Goal: Check status: Check status

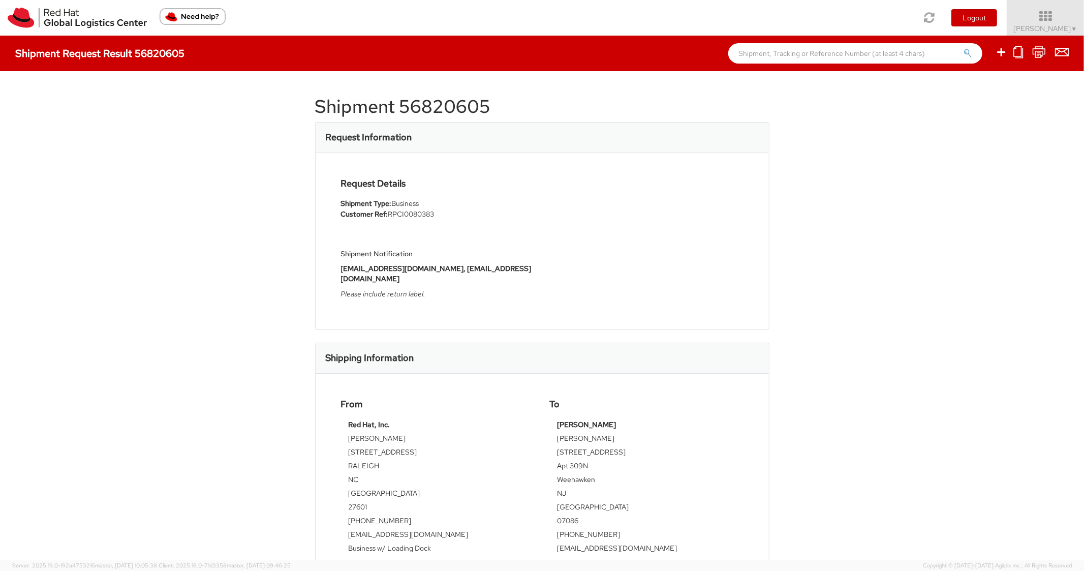
click at [812, 42] on div "Shipment Request Result 56820605" at bounding box center [542, 54] width 1084 height 36
click at [807, 49] on input "text" at bounding box center [855, 53] width 254 height 20
click at [16, 22] on img at bounding box center [77, 18] width 139 height 20
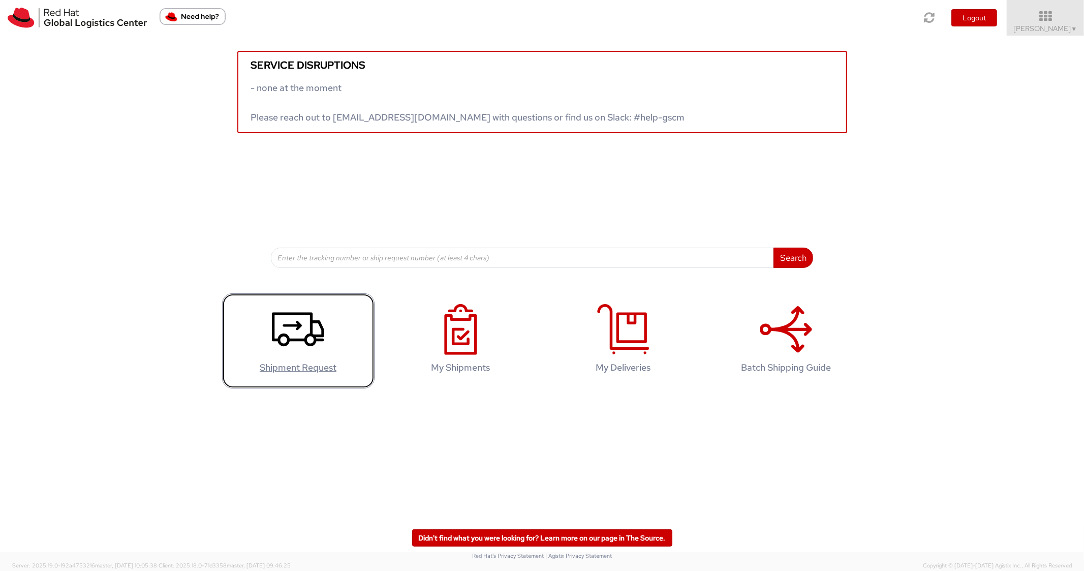
click at [301, 342] on icon at bounding box center [298, 329] width 52 height 51
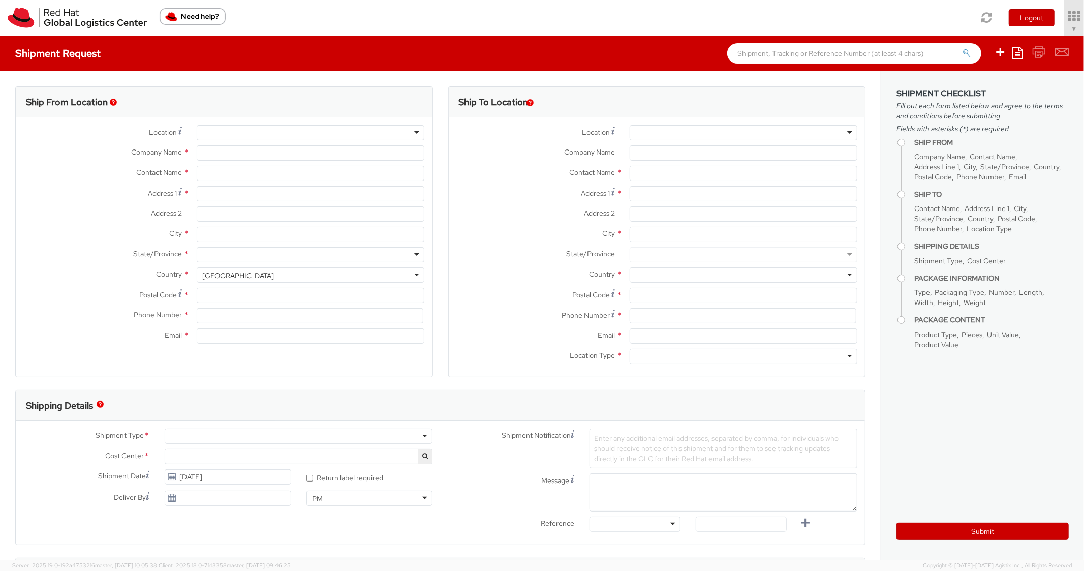
select select "850"
select select
click at [1021, 54] on icon at bounding box center [1017, 53] width 11 height 12
click at [957, 83] on link "Create from template" at bounding box center [977, 84] width 89 height 13
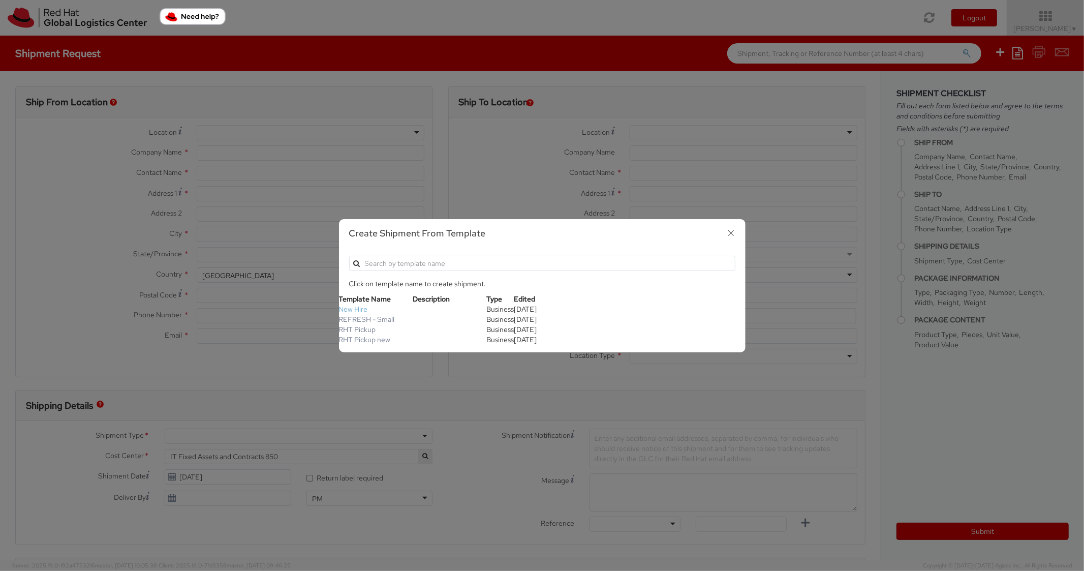
click at [353, 307] on link "New Hire" at bounding box center [353, 308] width 29 height 9
type input "Red Hat, Inc."
type input "[PERSON_NAME]"
type input "100 East Davie Street"
type input "RALEIGH"
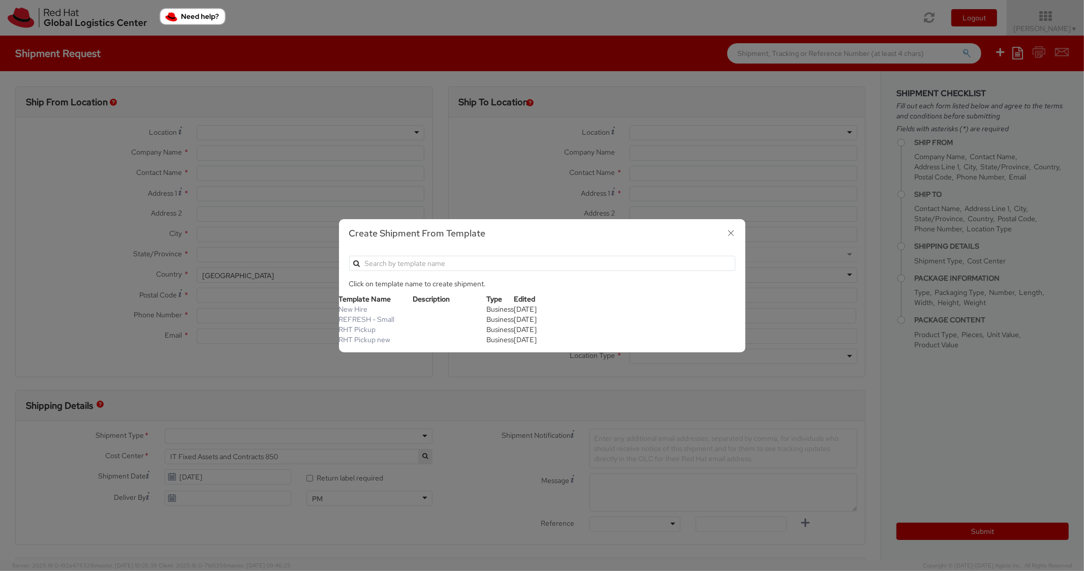
type input "27601"
type input "919-754-4950"
type input "pgarah@redhat.com"
type textarea "Standard Shipping - New hire"
type input "*RPCI*"
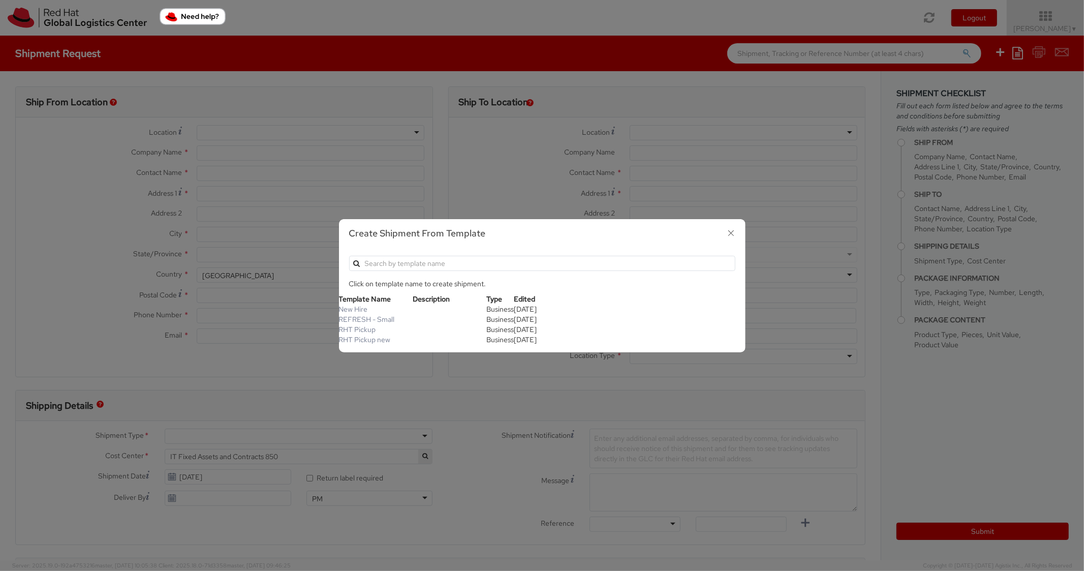
select select "LAPTOP"
type input "1"
type input "22"
type input "14"
type input "6"
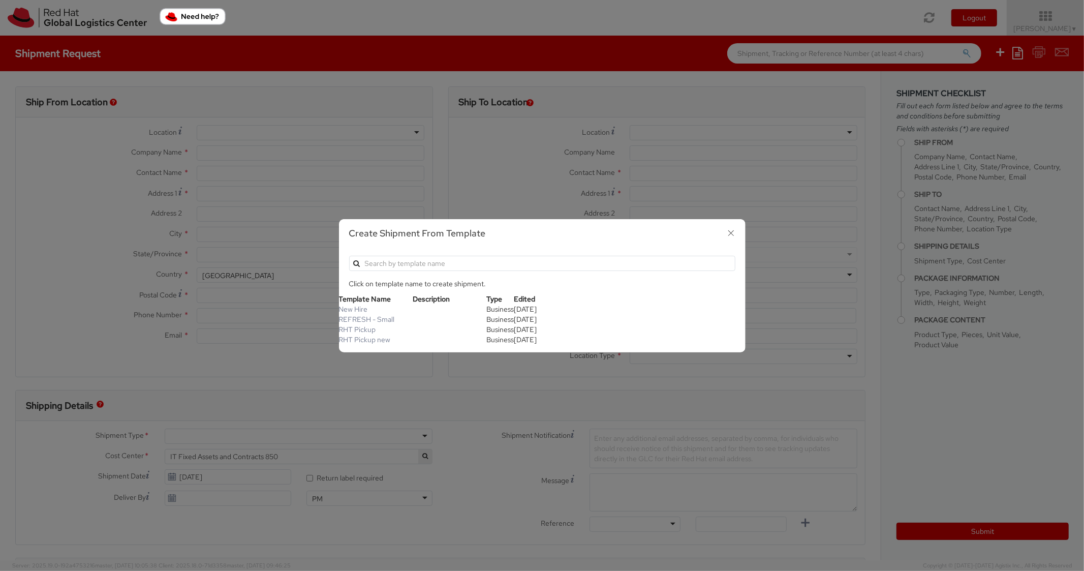
type input "8"
type input "*Laptop model*"
select select "LAPTOP"
type input "2,000.00"
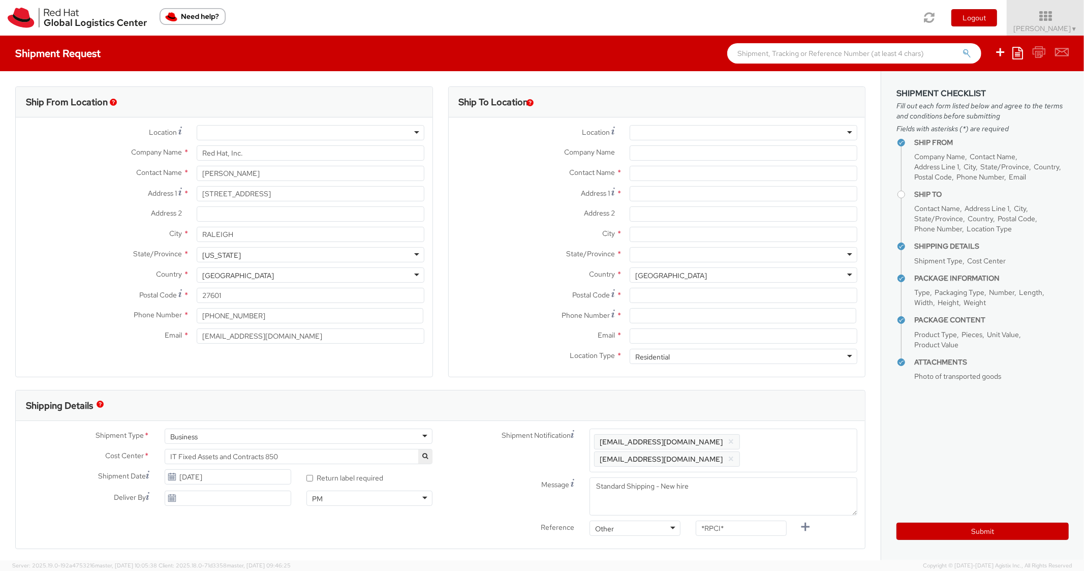
scroll to position [30, 0]
click at [659, 202] on div "Address 1 *" at bounding box center [657, 196] width 417 height 20
click at [663, 197] on input "Address 1 *" at bounding box center [743, 193] width 228 height 15
paste input "926 Harvard St."
paste input "Endicott"
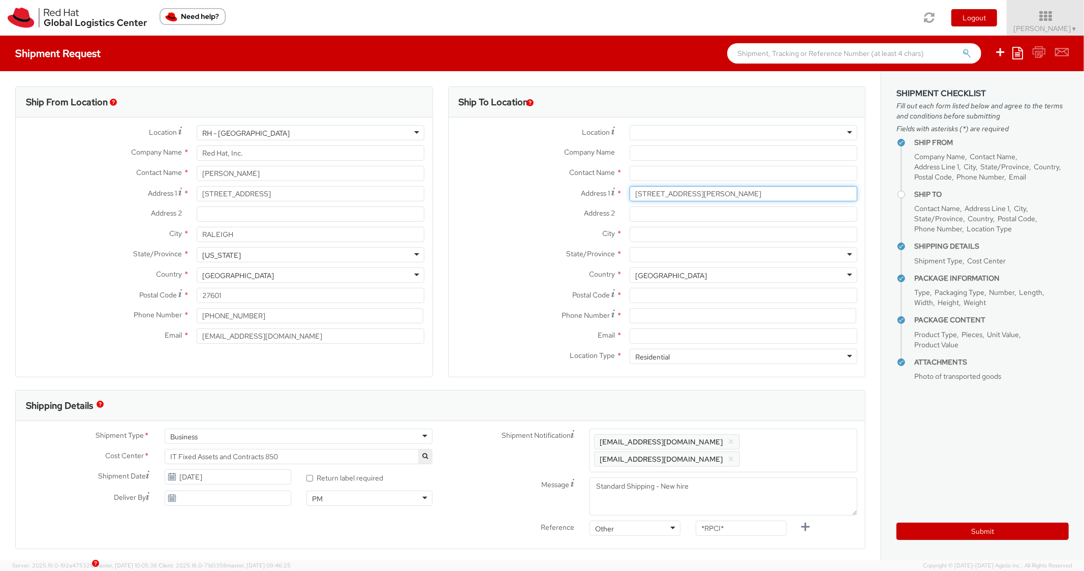
type input "926 Harvard St."
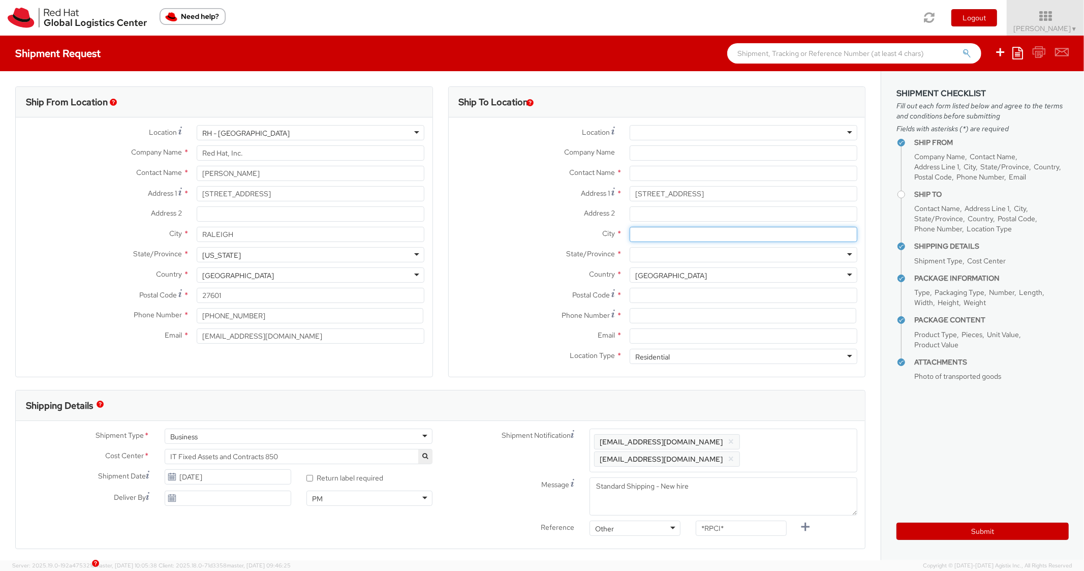
click at [661, 237] on input "City *" at bounding box center [743, 234] width 228 height 15
paste input "Endicott"
type input "Endicott"
click at [648, 253] on div at bounding box center [743, 254] width 228 height 15
type input "New"
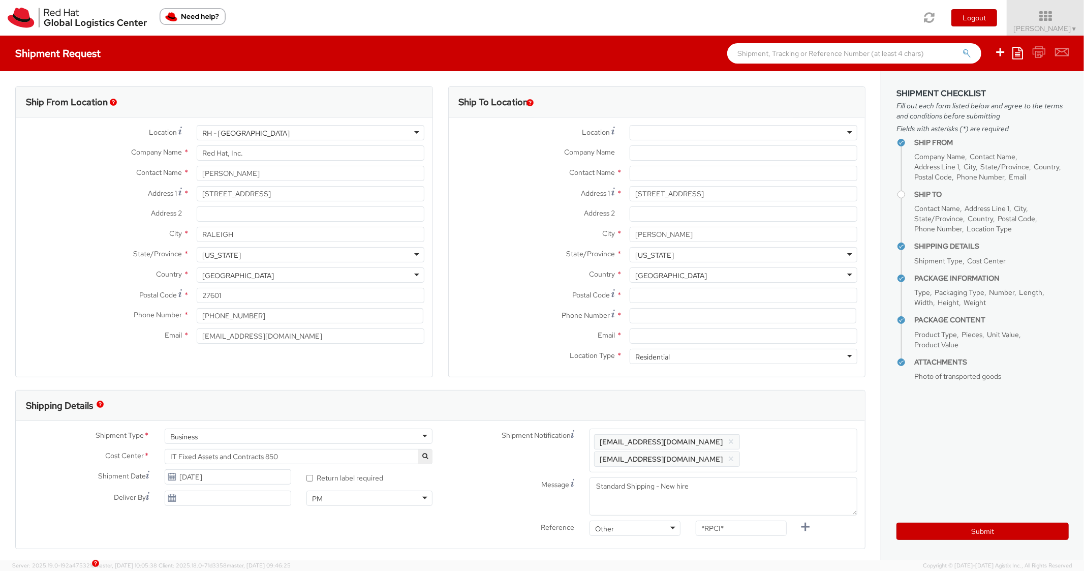
scroll to position [0, 0]
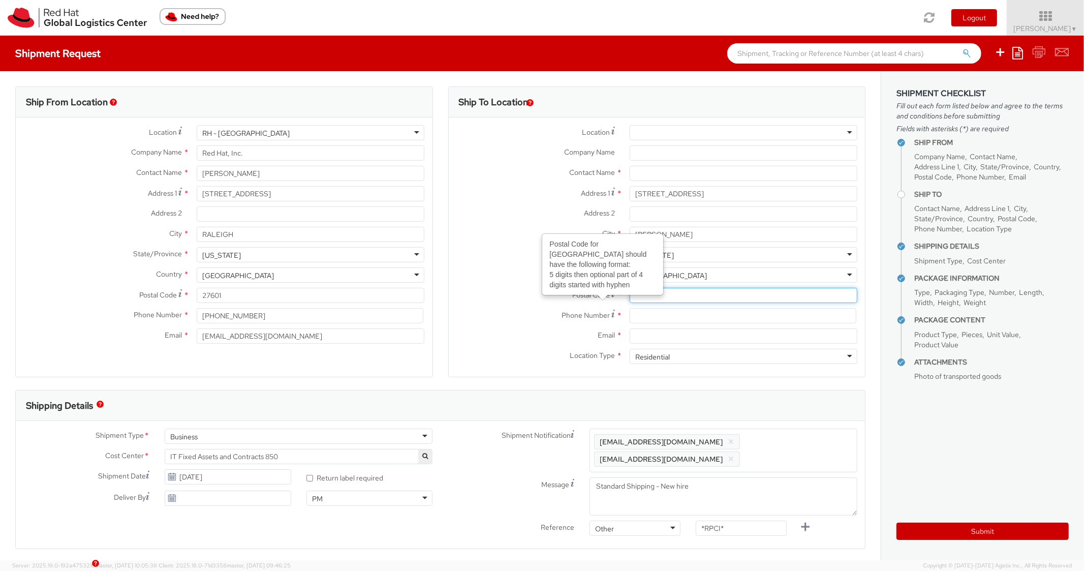
paste input "13760"
click at [648, 297] on input "Postal Code Postal Code for United States should have the following format: 5 d…" at bounding box center [743, 295] width 228 height 15
type input "13760"
click at [526, 273] on label "Country *" at bounding box center [535, 273] width 173 height 13
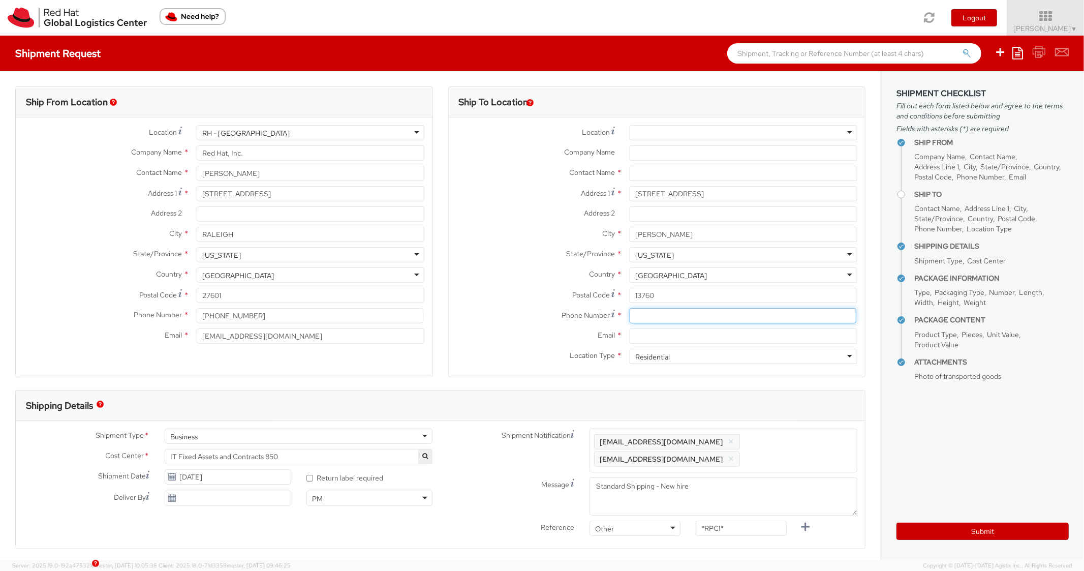
click at [649, 319] on input at bounding box center [742, 315] width 227 height 15
paste input "629-276-7468"
type input "629-276-7468"
click at [510, 299] on label "Postal Code *" at bounding box center [535, 295] width 173 height 14
click at [629, 299] on input "13760" at bounding box center [743, 295] width 228 height 15
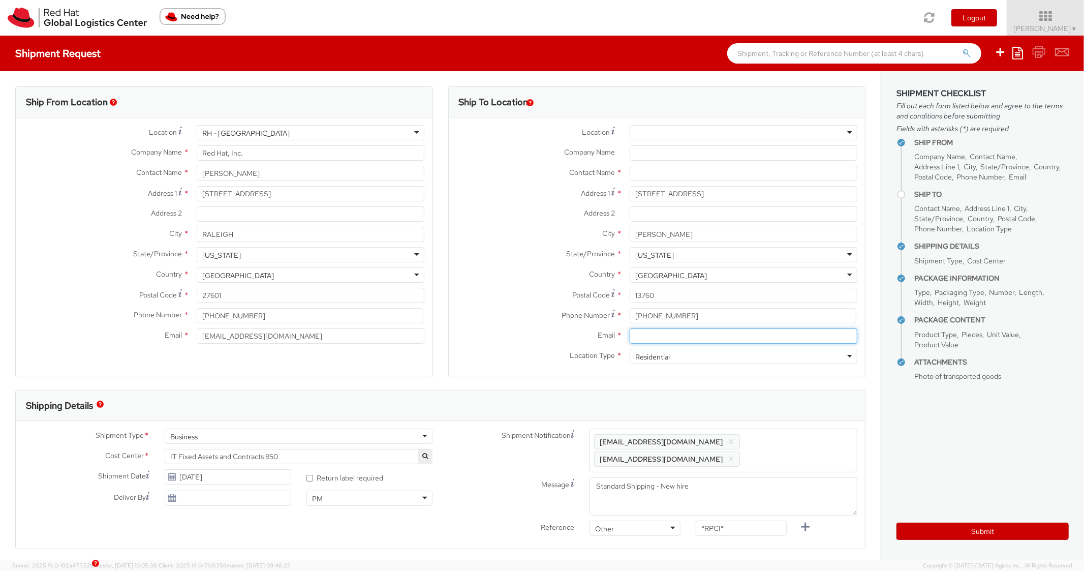
click at [678, 331] on input "Email *" at bounding box center [743, 335] width 228 height 15
paste input "aweiteka@redhat.com"
type input "aweiteka@redhat.com"
click at [774, 430] on div "Enter any additional email addresses, separated by comma, for individuals who s…" at bounding box center [723, 450] width 268 height 44
paste input "aweiteka@redhat.com"
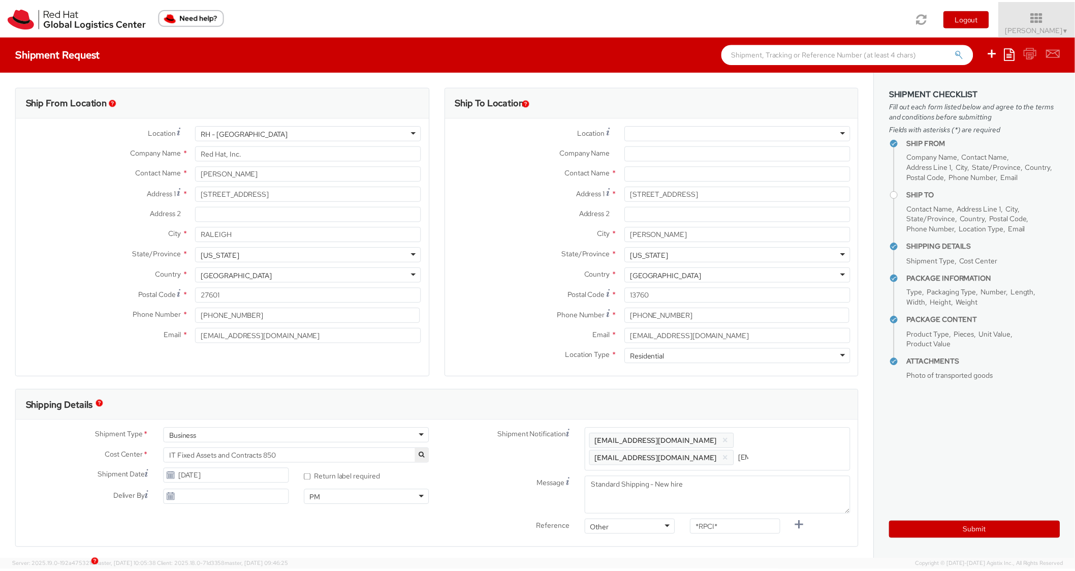
scroll to position [0, 58]
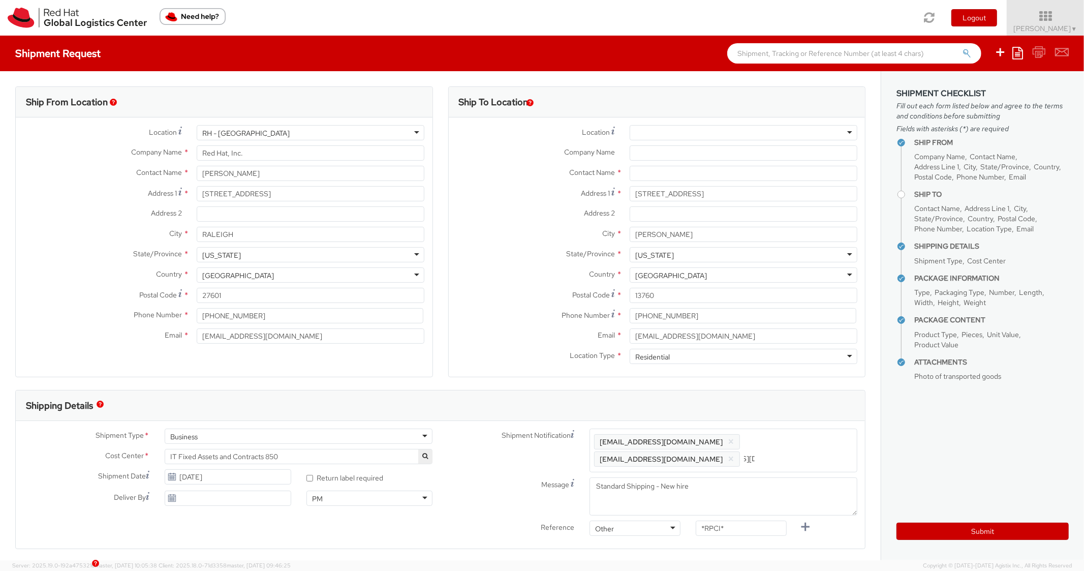
type input "aweiteka@redhat.com"
click at [784, 405] on div "Shipping Details" at bounding box center [436, 405] width 840 height 30
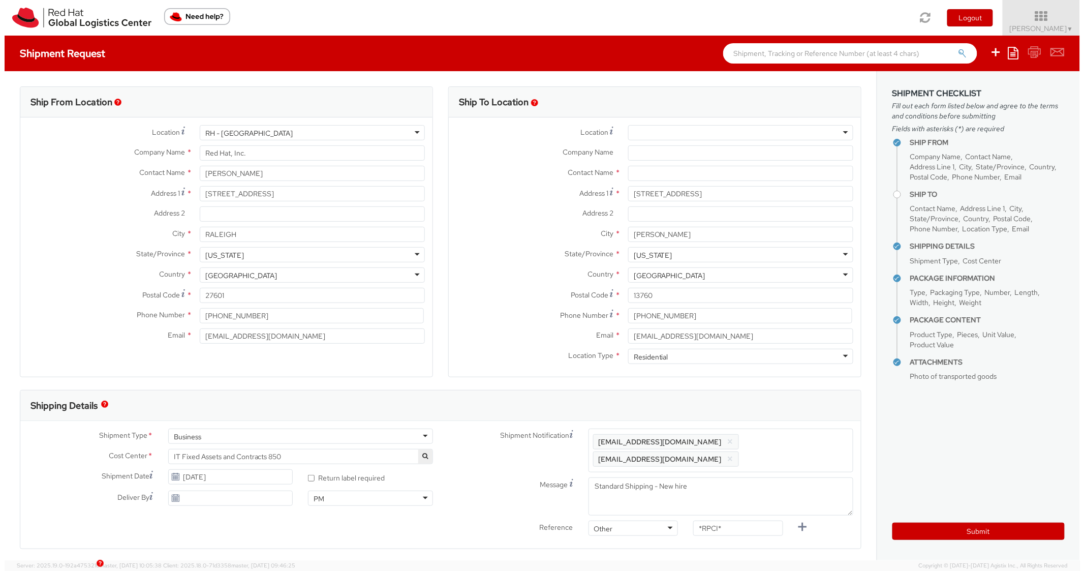
scroll to position [0, 0]
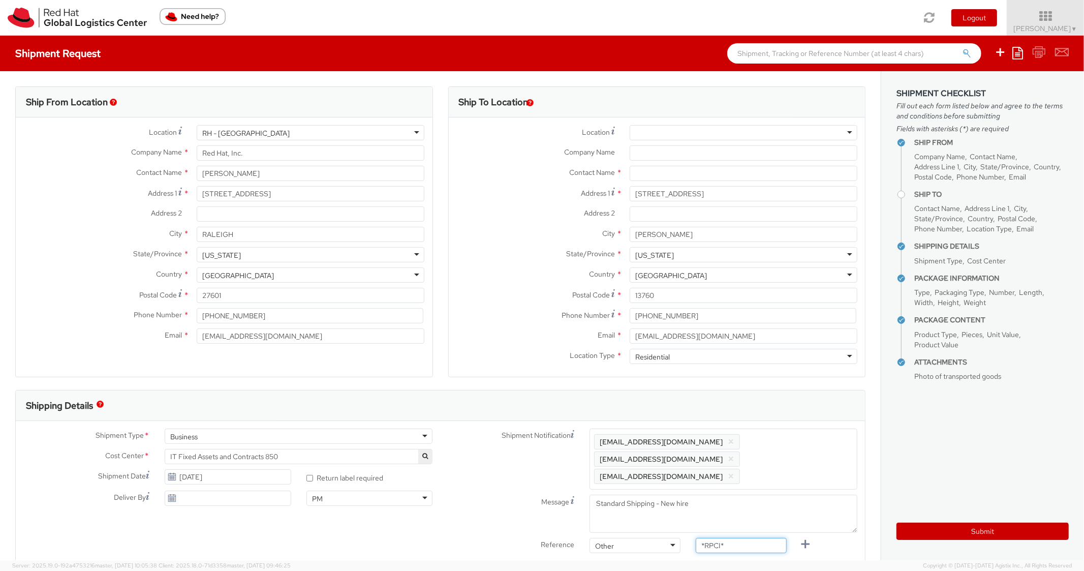
drag, startPoint x: 734, startPoint y: 526, endPoint x: 669, endPoint y: 507, distance: 68.3
click at [656, 509] on div "Shipment Notification Enter any additional email addresses, separated by comma,…" at bounding box center [652, 493] width 425 height 130
paste input "RPCI0080969"
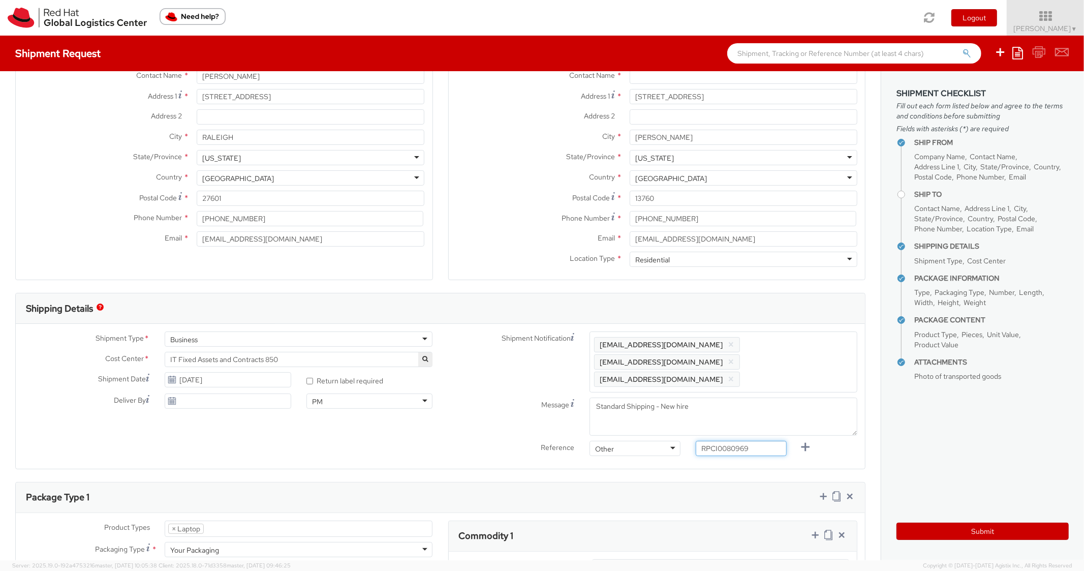
scroll to position [305, 0]
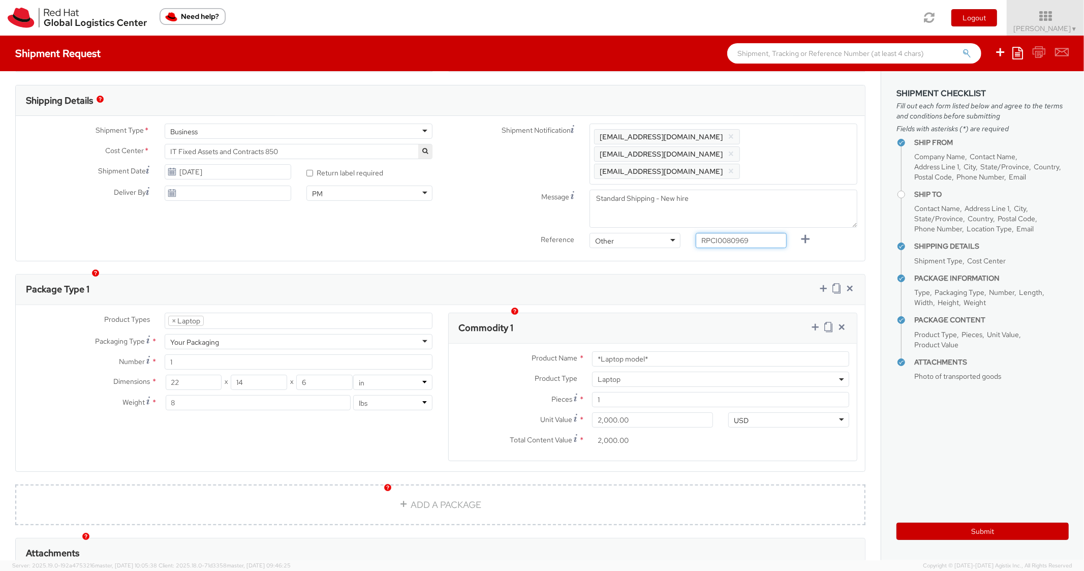
paste input "DEVELOPER/DESIGNER - Lenovo"
type input "RPCI0080969"
drag, startPoint x: 653, startPoint y: 344, endPoint x: 531, endPoint y: 305, distance: 127.7
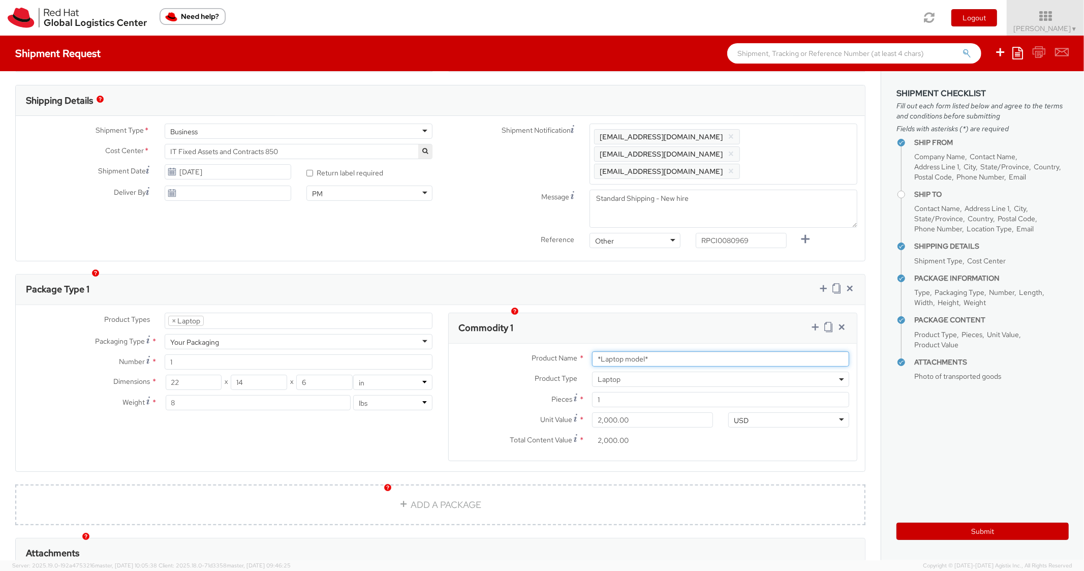
click at [525, 319] on div "Commodity 1 Product Name * *Laptop model* Product Type * Documents Docking Stat…" at bounding box center [652, 386] width 409 height 148
paste input "DEVELOPER/DESIGNER - Lenovo"
type input "DEVELOPER/DESIGNER - Lenovo"
click at [605, 274] on div "Package Type 1" at bounding box center [440, 289] width 849 height 30
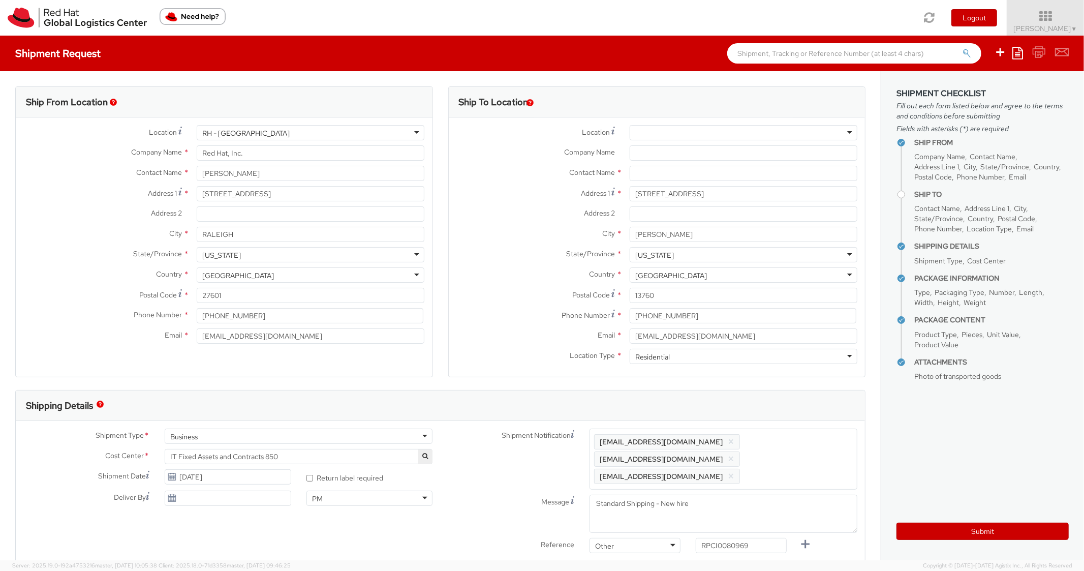
click at [652, 181] on div "Contact Name *" at bounding box center [657, 176] width 417 height 20
click at [653, 175] on input "text" at bounding box center [743, 173] width 228 height 15
paste input "Saif Islam"
type input "Saif Islam"
click at [492, 209] on label "Address 2 *" at bounding box center [535, 212] width 173 height 13
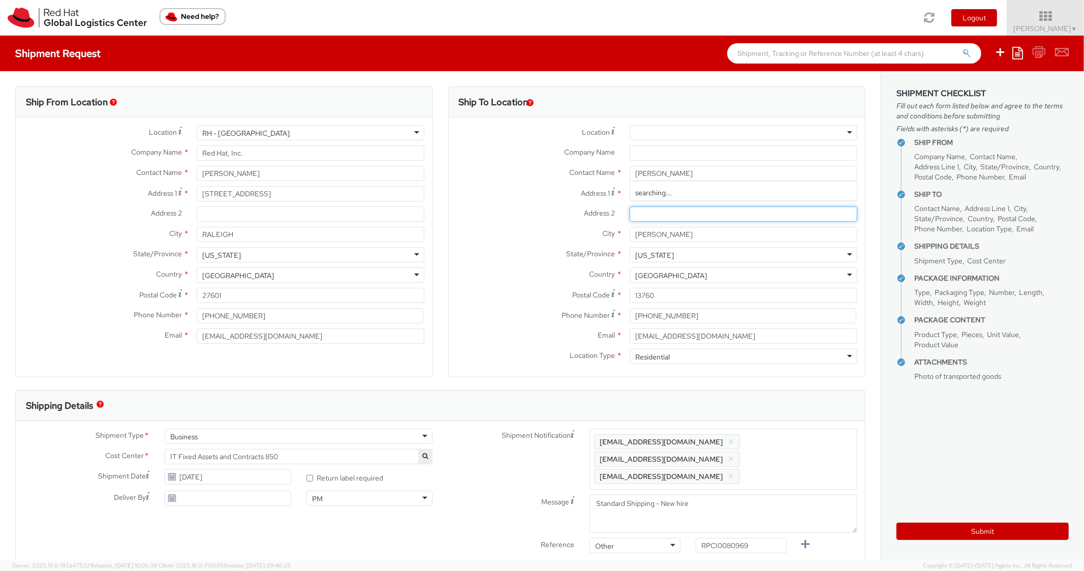
click at [629, 209] on input "Address 2 *" at bounding box center [743, 213] width 228 height 15
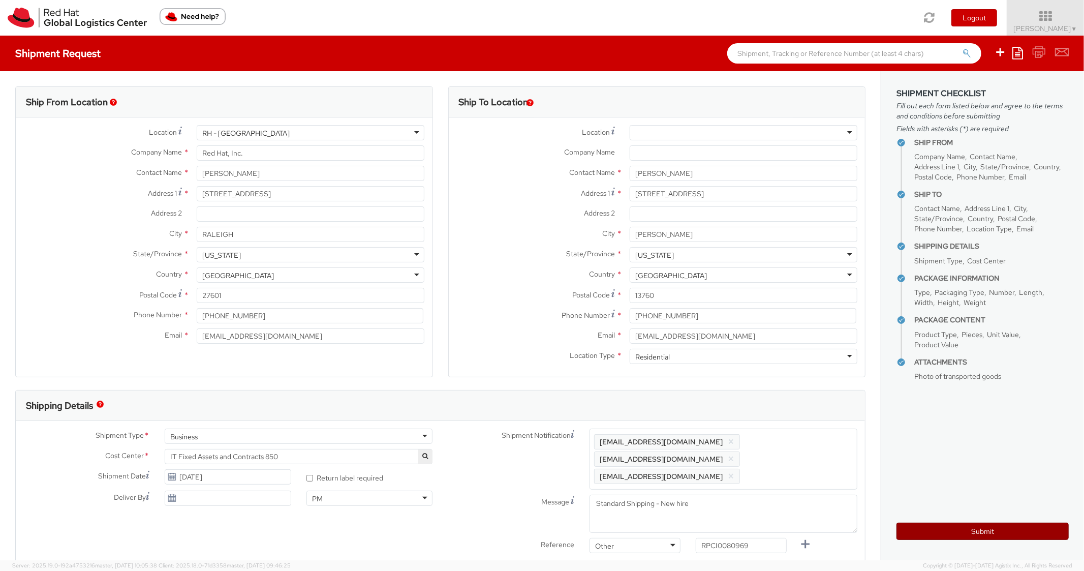
click at [924, 539] on button "Submit" at bounding box center [982, 530] width 172 height 17
type input "Saif Islam"
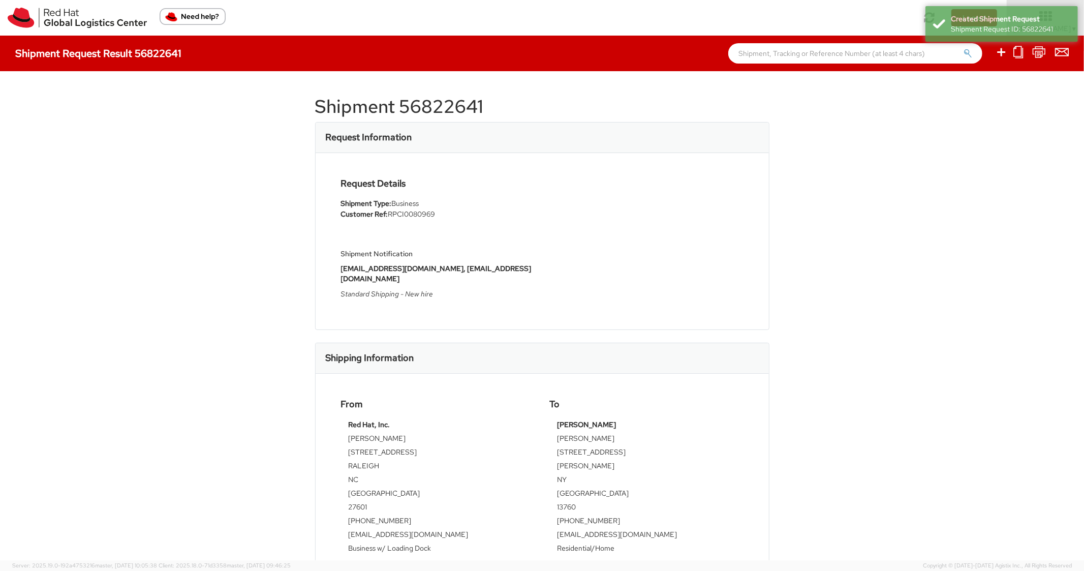
click at [450, 100] on h1 "Shipment 56822641" at bounding box center [542, 107] width 454 height 20
copy h1 "56822641"
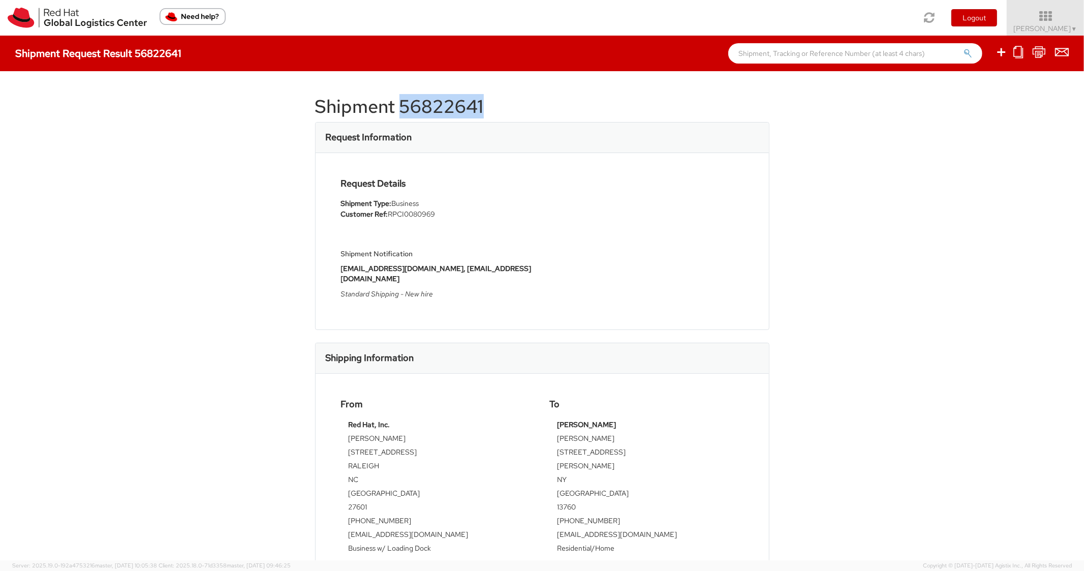
click at [456, 106] on h1 "Shipment 56822641" at bounding box center [542, 107] width 454 height 20
drag, startPoint x: 456, startPoint y: 106, endPoint x: 463, endPoint y: 110, distance: 8.2
click at [463, 110] on h1 "Shipment 56822641" at bounding box center [542, 107] width 454 height 20
click at [452, 102] on h1 "Shipment 56822641" at bounding box center [542, 107] width 454 height 20
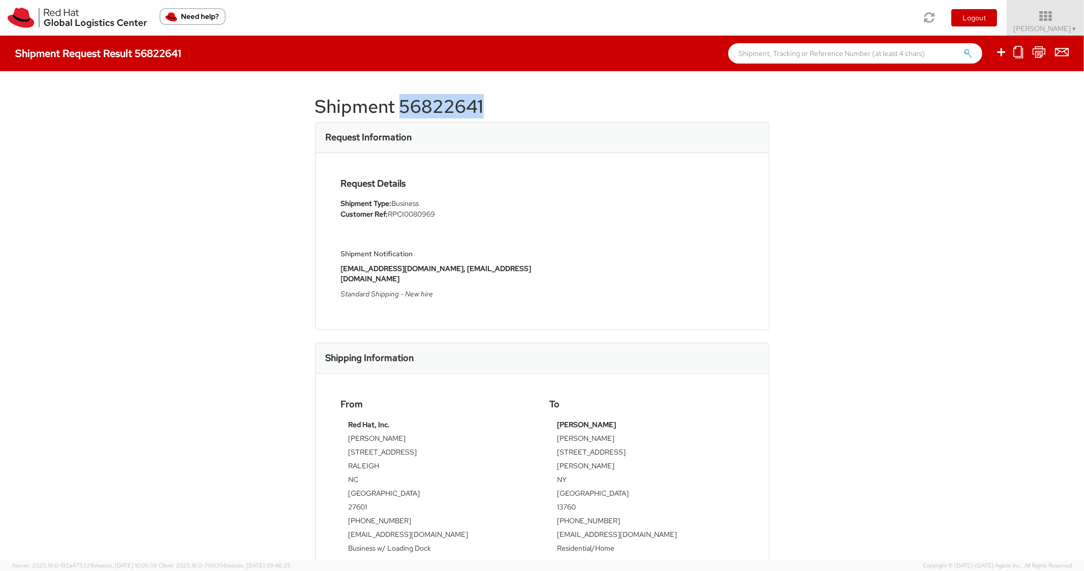
click at [452, 102] on h1 "Shipment 56822641" at bounding box center [542, 107] width 454 height 20
click at [453, 104] on h1 "Shipment 56822641" at bounding box center [542, 107] width 454 height 20
copy h1 "56822641"
paste input "56768337"
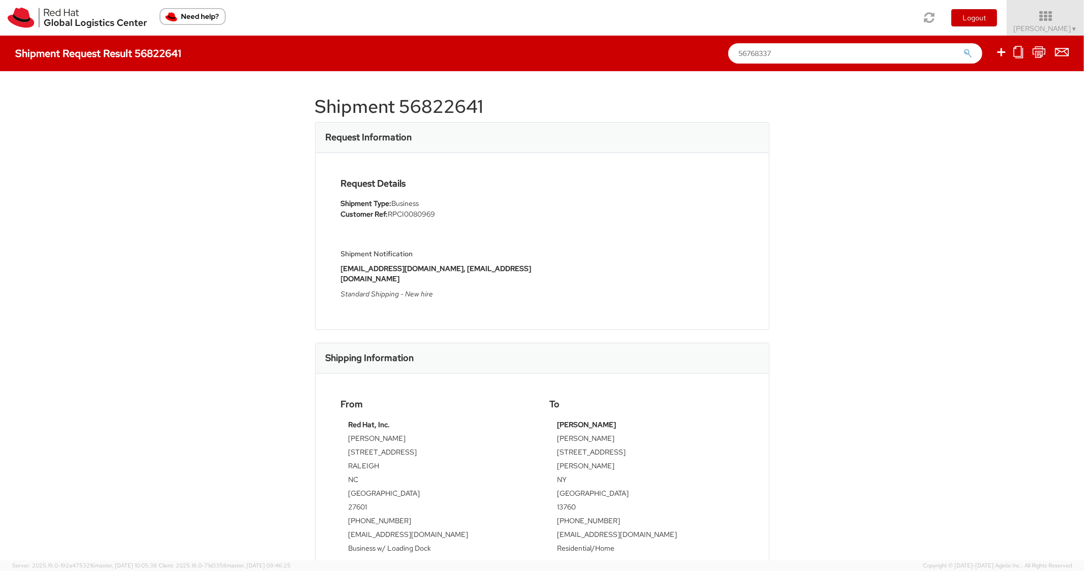
click at [802, 61] on input "56768337" at bounding box center [855, 53] width 254 height 20
type input "56768337"
click at [963, 48] on button "submit" at bounding box center [967, 54] width 9 height 12
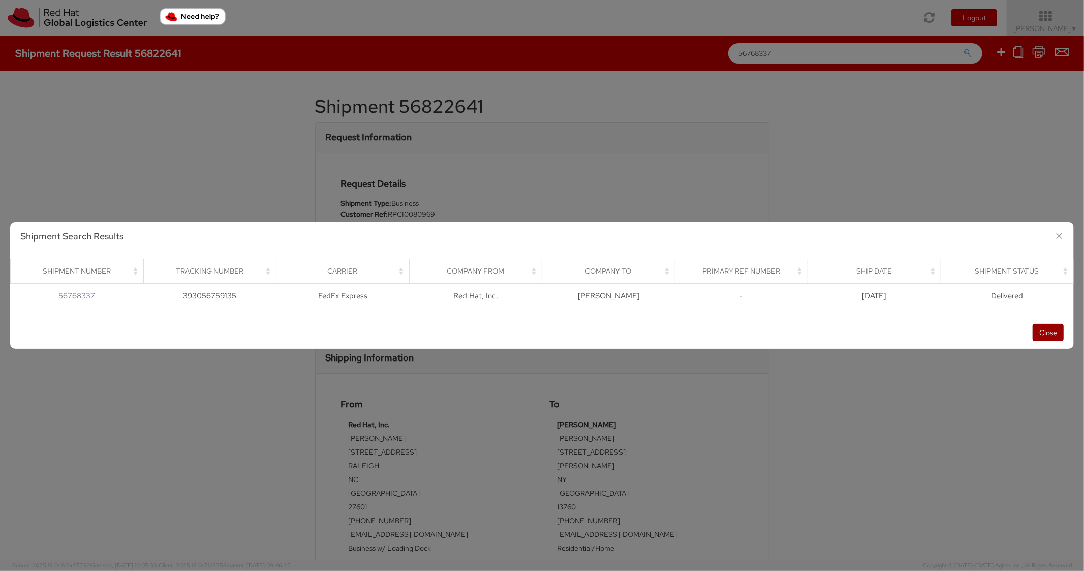
click at [1047, 330] on button "Close" at bounding box center [1047, 332] width 31 height 17
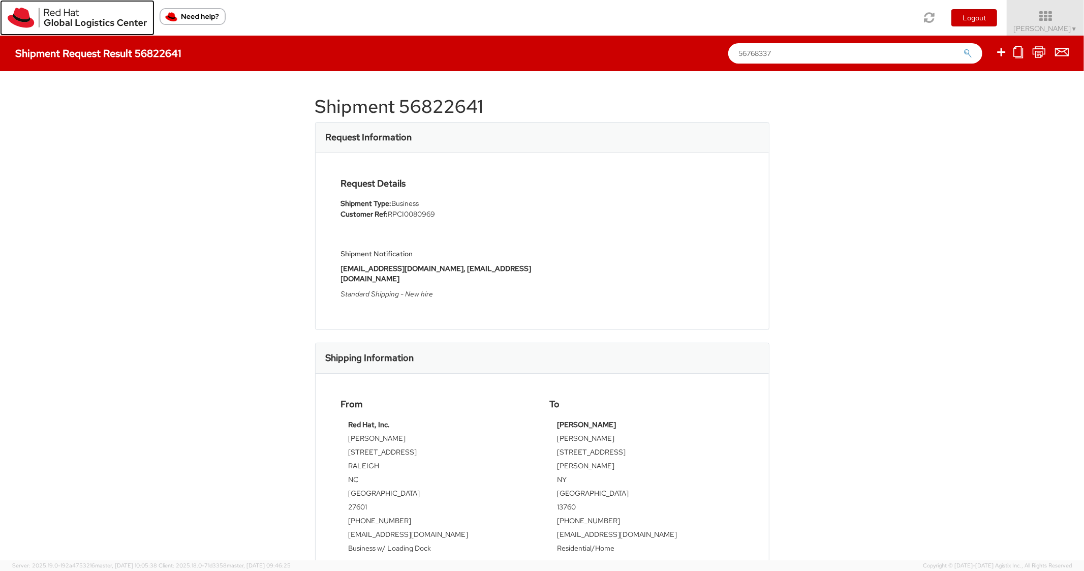
click at [9, 23] on img at bounding box center [77, 18] width 139 height 20
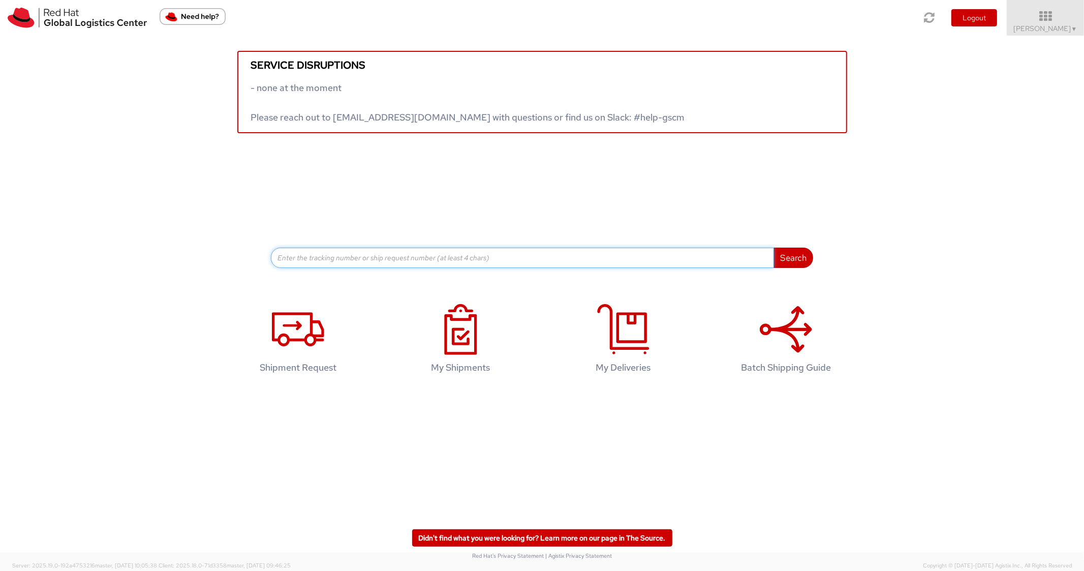
click at [399, 247] on input at bounding box center [522, 257] width 503 height 20
paste input "56768180"
type input "56768180"
click at [773, 247] on button "Search" at bounding box center [793, 257] width 40 height 20
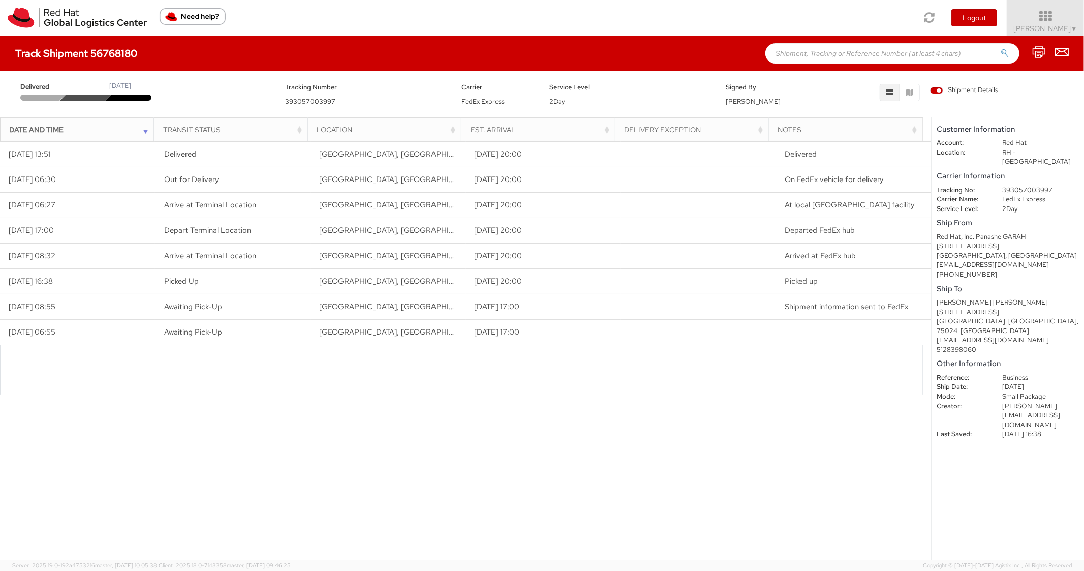
click at [848, 52] on input "text" at bounding box center [892, 53] width 254 height 20
paste input "56805182"
type input "56805182"
click at [1000, 48] on button "submit" at bounding box center [1004, 54] width 9 height 12
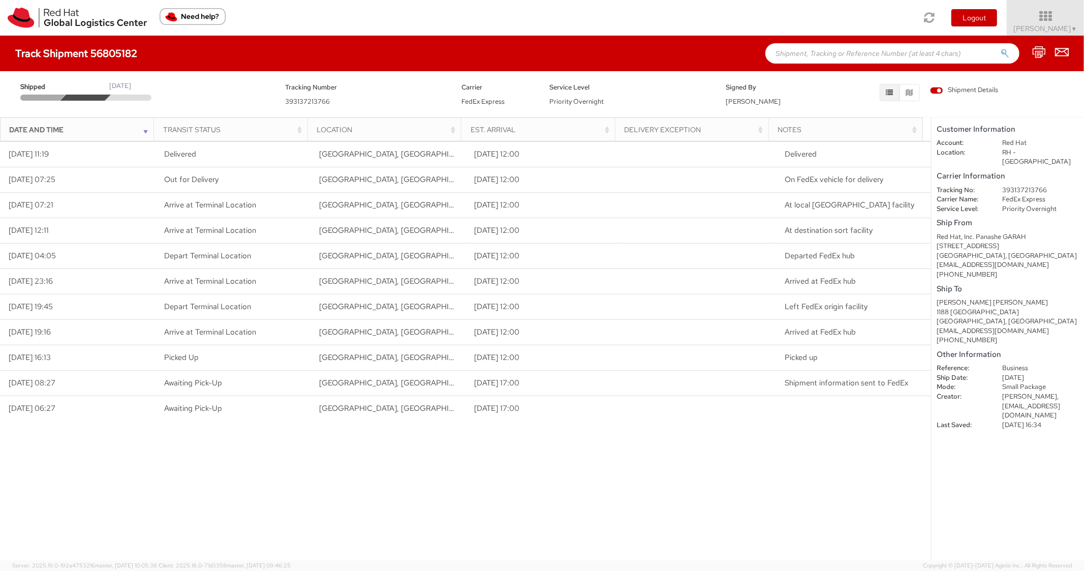
paste input "56700904"
click at [822, 51] on input "56700904" at bounding box center [892, 53] width 254 height 20
type input "56700904"
click at [1000, 48] on button "submit" at bounding box center [1004, 54] width 9 height 12
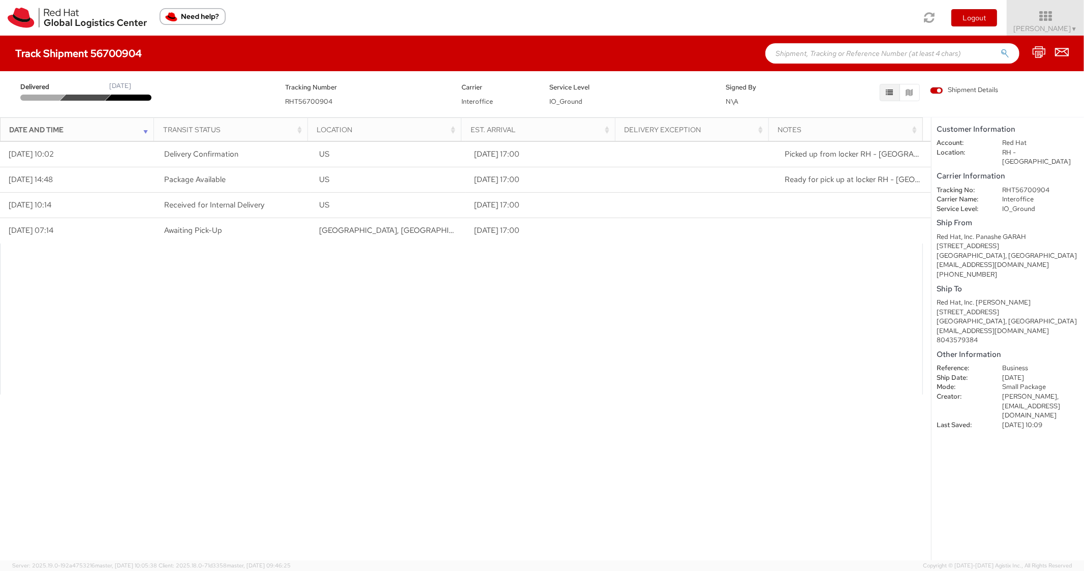
paste input "56700878"
click at [813, 50] on input "text" at bounding box center [892, 53] width 254 height 20
type input "56700878"
click at [1000, 48] on button "submit" at bounding box center [1004, 54] width 9 height 12
click at [792, 57] on input "text" at bounding box center [892, 53] width 254 height 20
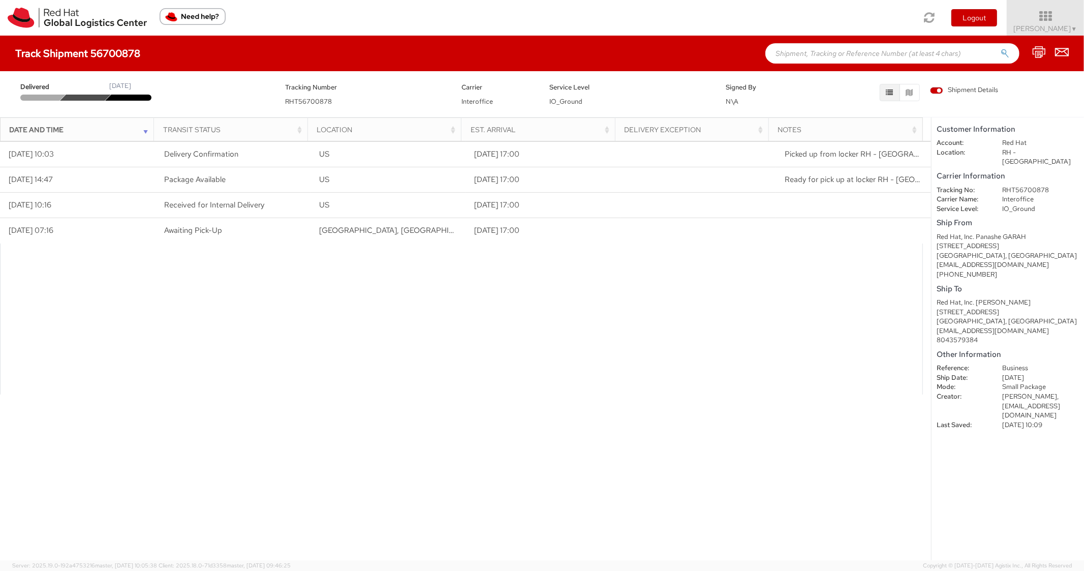
paste input "56700866"
type input "56700866"
click at [1000, 48] on button "submit" at bounding box center [1004, 54] width 9 height 12
paste input "56700882"
click at [811, 60] on input "56700882" at bounding box center [892, 53] width 254 height 20
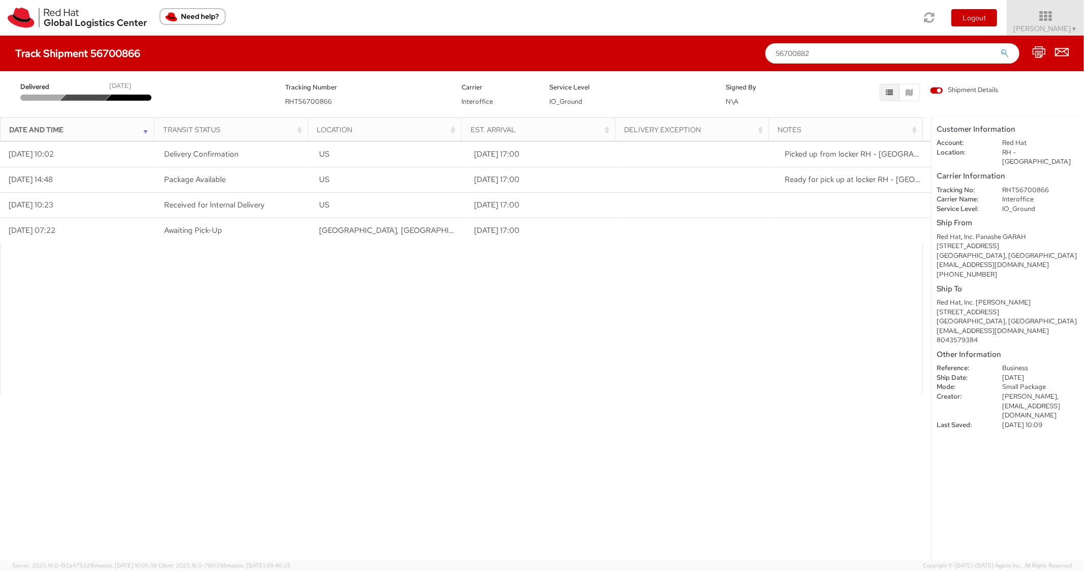
type input "56700882"
click at [1000, 48] on button "submit" at bounding box center [1004, 54] width 9 height 12
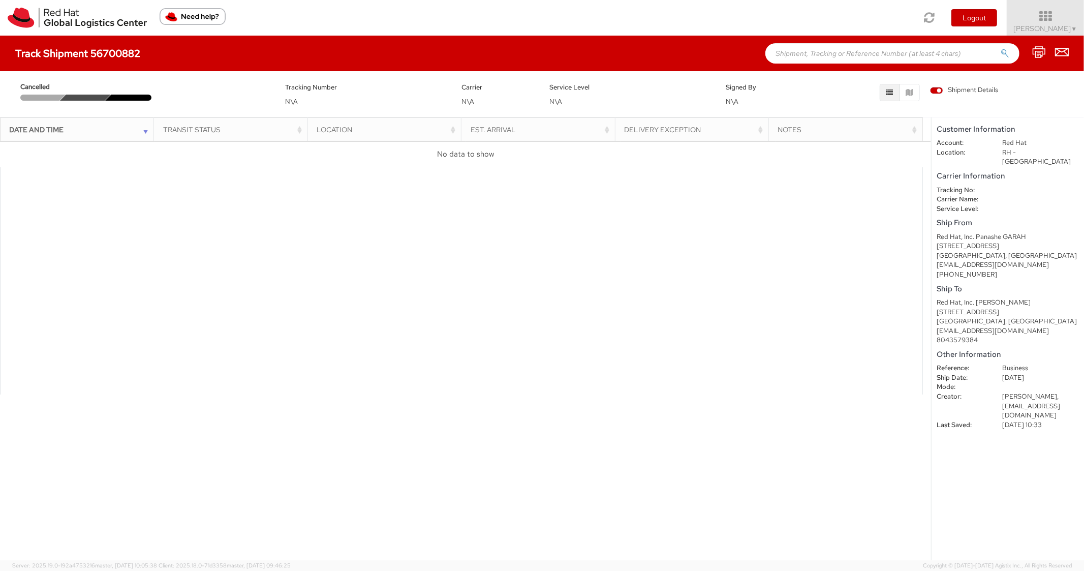
click at [823, 59] on input "text" at bounding box center [892, 53] width 254 height 20
paste input "56730959"
type input "56730959"
click at [1000, 48] on button "submit" at bounding box center [1004, 54] width 9 height 12
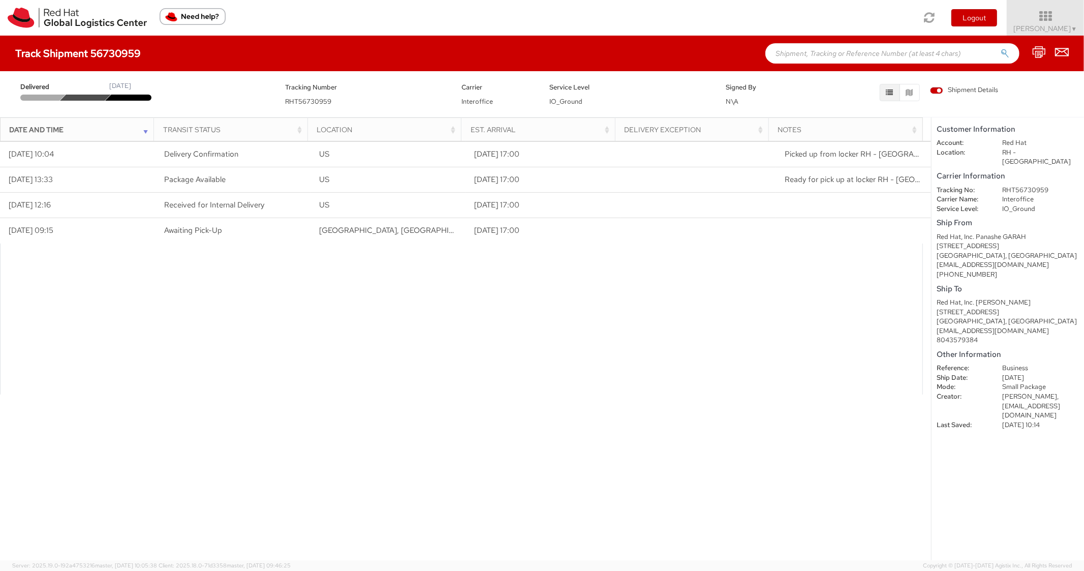
click at [818, 53] on input "text" at bounding box center [892, 53] width 254 height 20
paste input "56700872"
type input "56700872"
click at [1000, 48] on button "submit" at bounding box center [1004, 54] width 9 height 12
paste input "56700690"
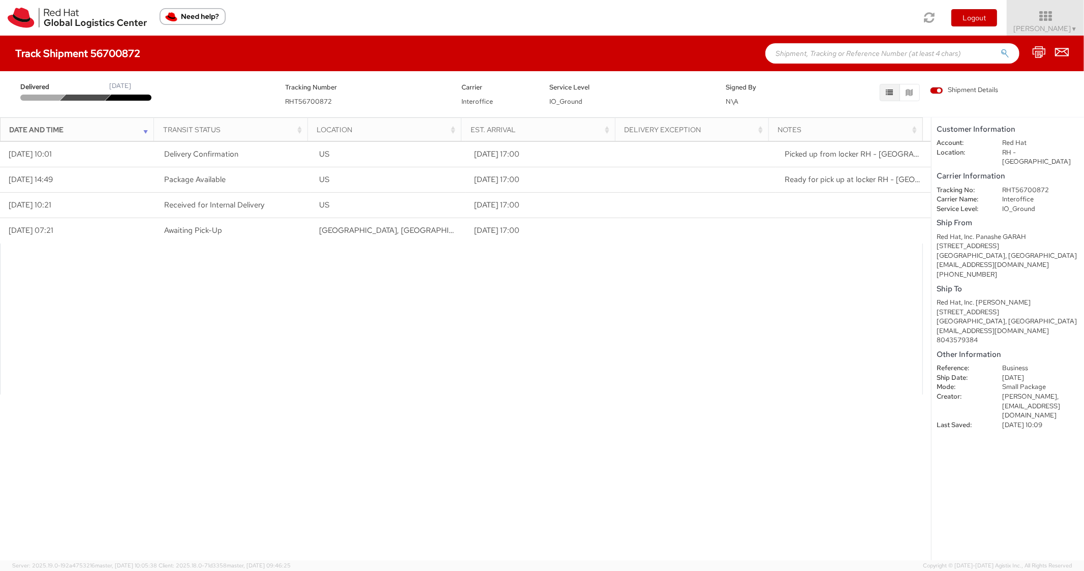
click at [819, 50] on input "text" at bounding box center [892, 53] width 254 height 20
type input "56700690"
click at [1000, 48] on button "submit" at bounding box center [1004, 54] width 9 height 12
click at [802, 41] on div "Track Shipment 56700690" at bounding box center [542, 54] width 1084 height 36
click at [805, 49] on input "text" at bounding box center [892, 53] width 254 height 20
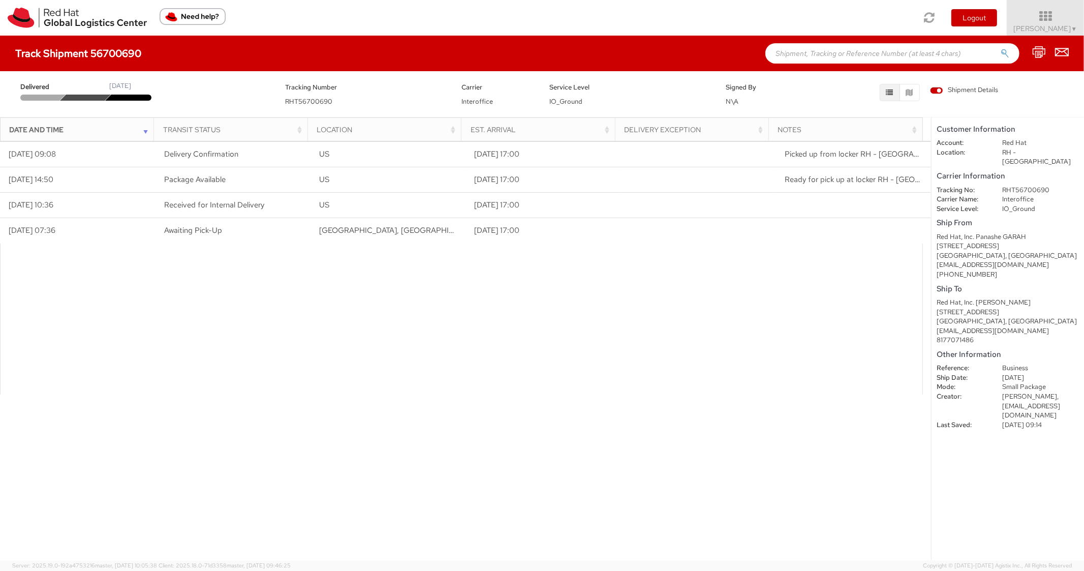
paste input "56700746"
type input "56700746"
click at [1000, 48] on button "submit" at bounding box center [1004, 54] width 9 height 12
click at [798, 55] on input "text" at bounding box center [892, 53] width 254 height 20
paste input "56768608"
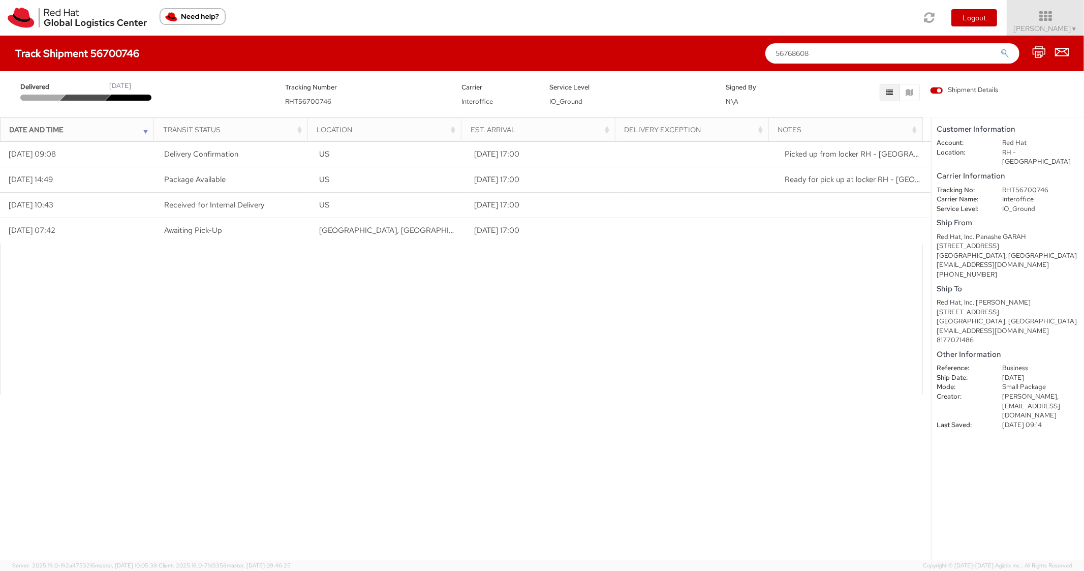
type input "56768608"
click at [1000, 48] on button "submit" at bounding box center [1004, 54] width 9 height 12
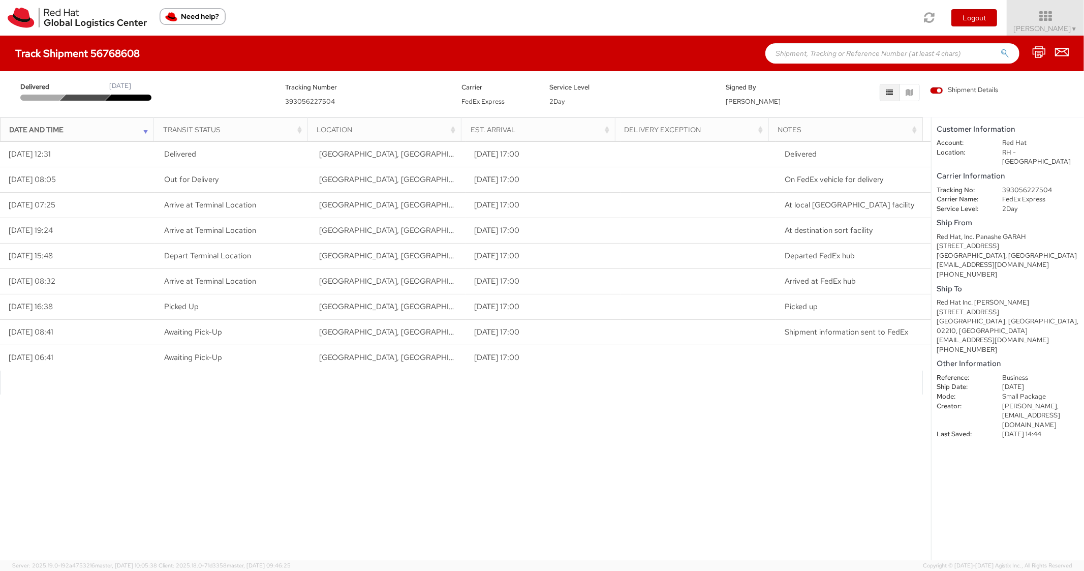
click at [788, 48] on input "text" at bounding box center [892, 53] width 254 height 20
paste input "56768441"
type input "56768441"
click at [1000, 48] on button "submit" at bounding box center [1004, 54] width 9 height 12
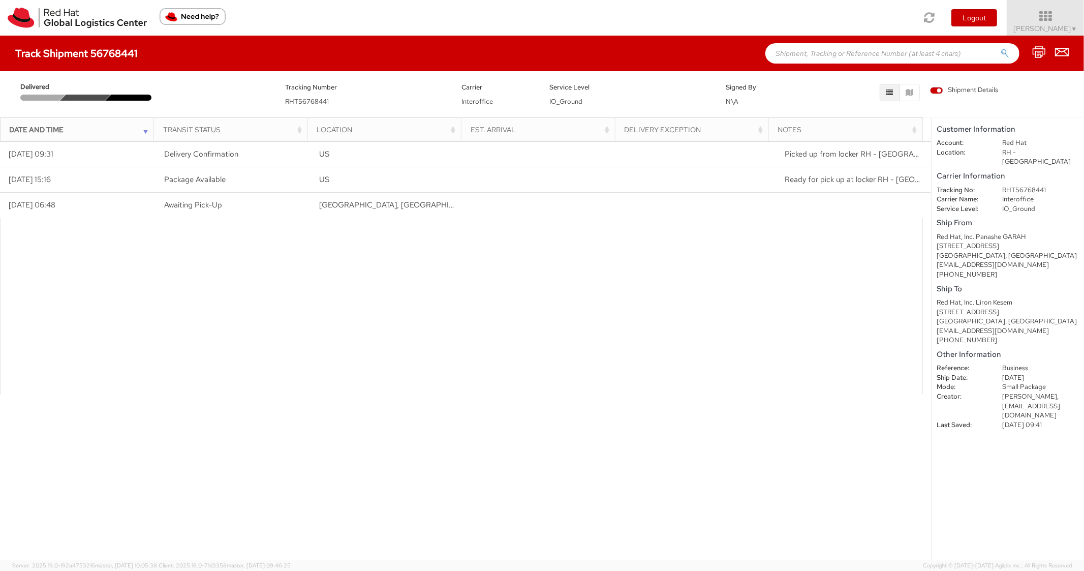
click at [841, 65] on div "Track Shipment 56768441" at bounding box center [542, 54] width 1084 height 36
click at [841, 62] on input "text" at bounding box center [892, 53] width 254 height 20
paste input "56700579"
type input "56700579"
click at [1000, 48] on button "submit" at bounding box center [1004, 54] width 9 height 12
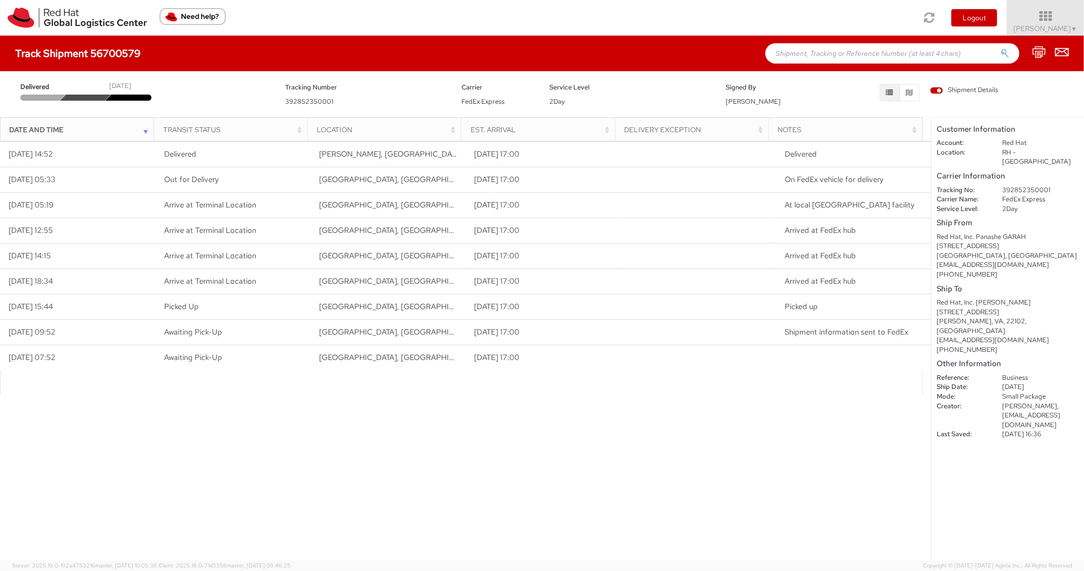
paste input "56768488"
click at [824, 56] on input "56768488" at bounding box center [892, 53] width 254 height 20
type input "56768488"
click at [1000, 48] on button "submit" at bounding box center [1004, 54] width 9 height 12
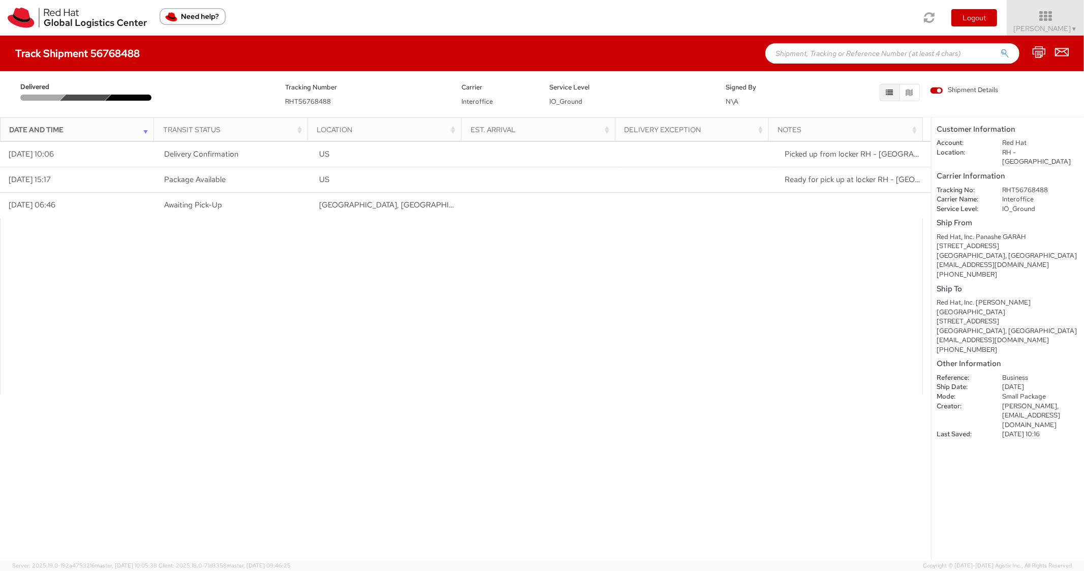
click at [819, 44] on input "text" at bounding box center [892, 53] width 254 height 20
paste input "56700800"
type input "56700800"
click at [1000, 48] on button "submit" at bounding box center [1004, 54] width 9 height 12
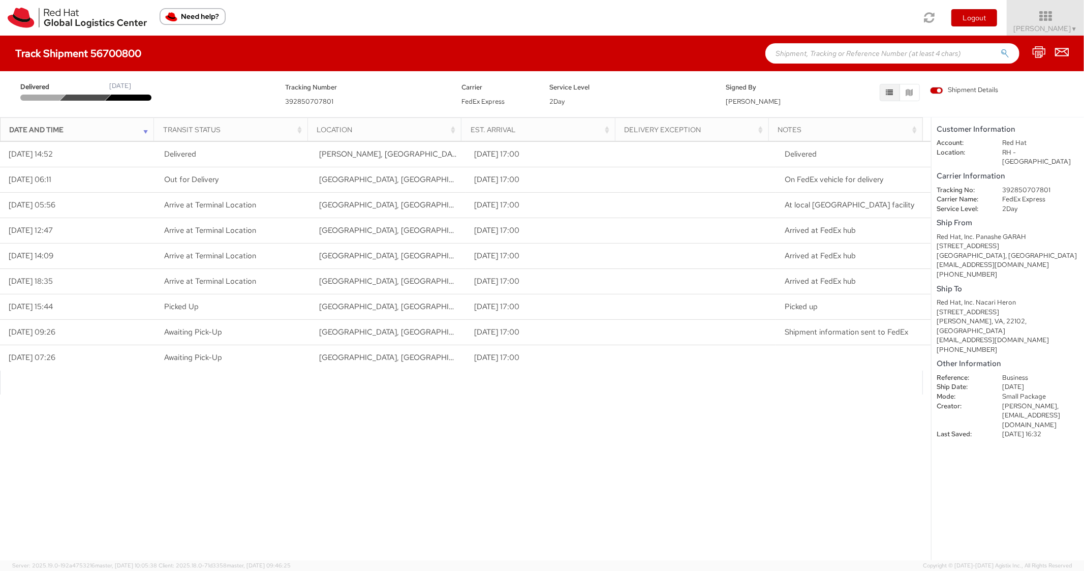
click at [823, 54] on input "text" at bounding box center [892, 53] width 254 height 20
paste input "56700700"
type input "56700700"
click at [1000, 48] on button "submit" at bounding box center [1004, 54] width 9 height 12
click at [829, 44] on input "text" at bounding box center [892, 53] width 254 height 20
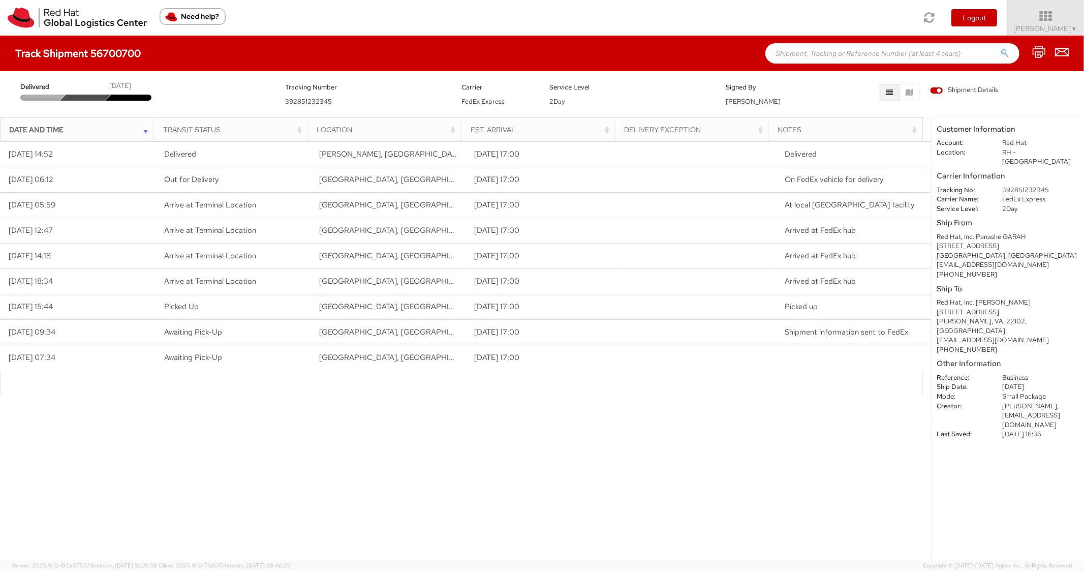
paste input "56768541"
type input "56768541"
click at [1000, 48] on button "submit" at bounding box center [1004, 54] width 9 height 12
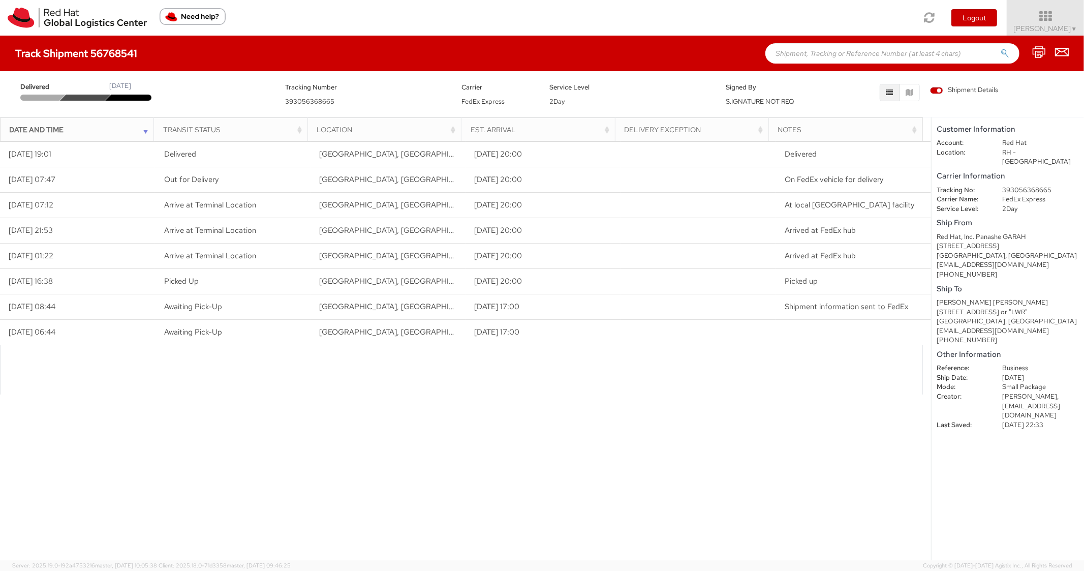
paste input "Mathew Odden"
click at [811, 55] on input "Mathew Odden" at bounding box center [892, 53] width 254 height 20
click at [1000, 48] on button "submit" at bounding box center [1004, 54] width 9 height 12
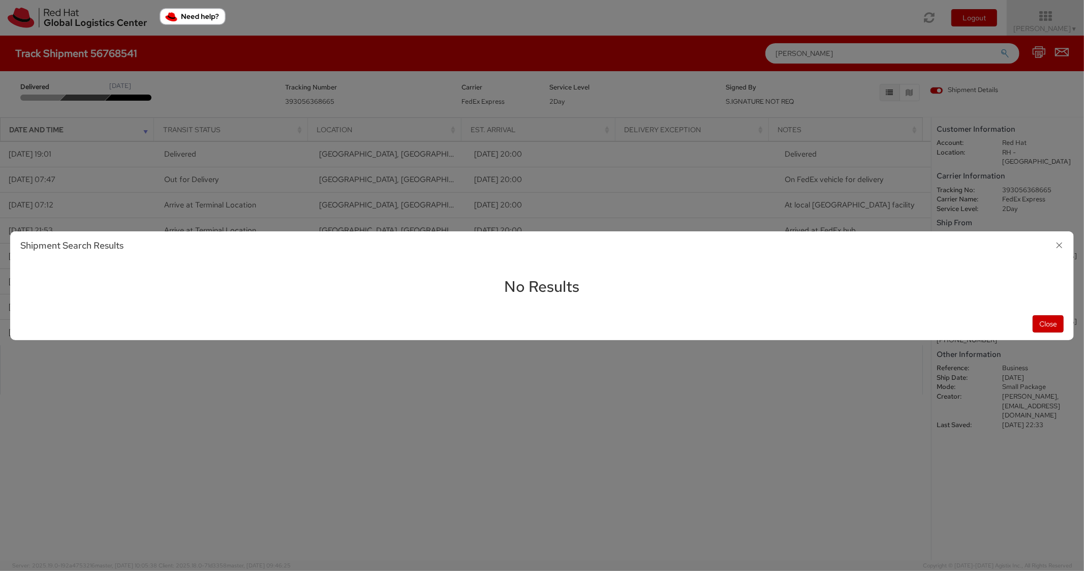
click at [1063, 247] on icon "button" at bounding box center [1059, 245] width 15 height 15
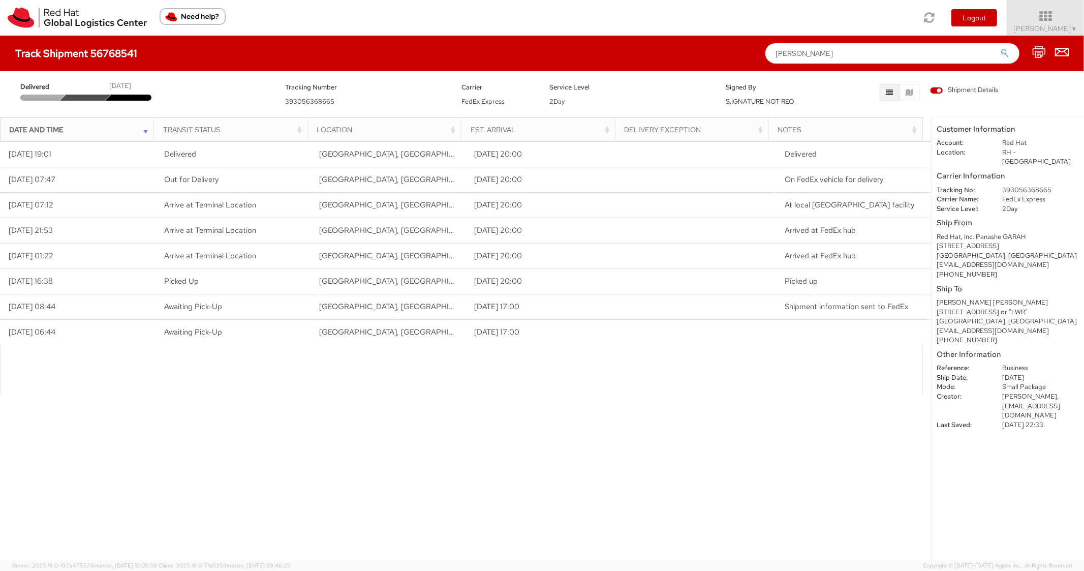
drag, startPoint x: 773, startPoint y: 48, endPoint x: 715, endPoint y: 48, distance: 58.4
click at [715, 48] on div "Track Shipment 56768541 Mathew Odden" at bounding box center [542, 54] width 1084 height 36
paste input "56700757"
type input "56700757"
click at [1000, 48] on button "submit" at bounding box center [1004, 54] width 9 height 12
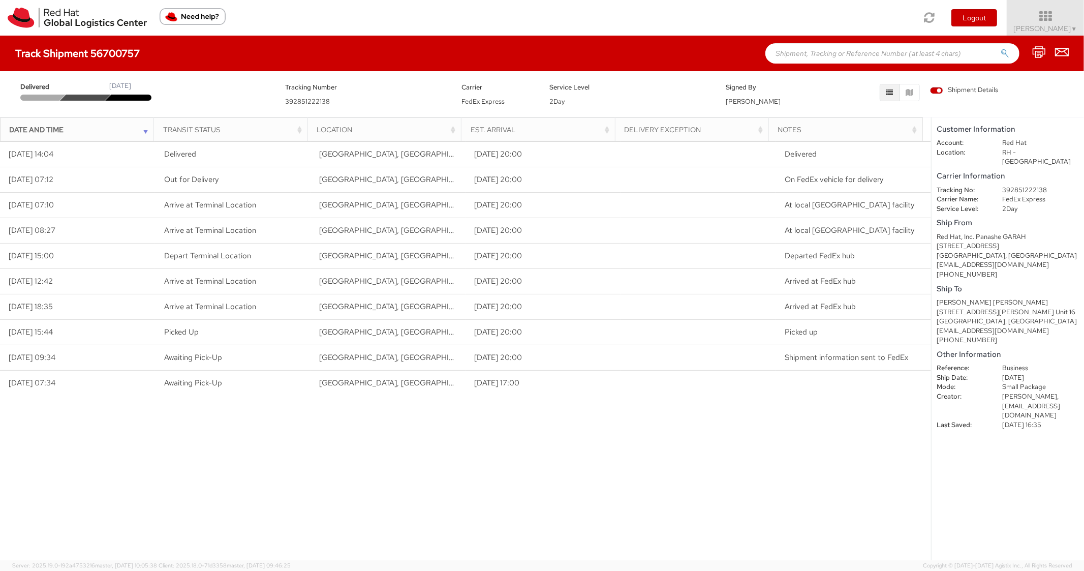
click at [807, 56] on input "text" at bounding box center [892, 53] width 254 height 20
paste input "Sonja English"
click at [1000, 48] on button "submit" at bounding box center [1004, 54] width 9 height 12
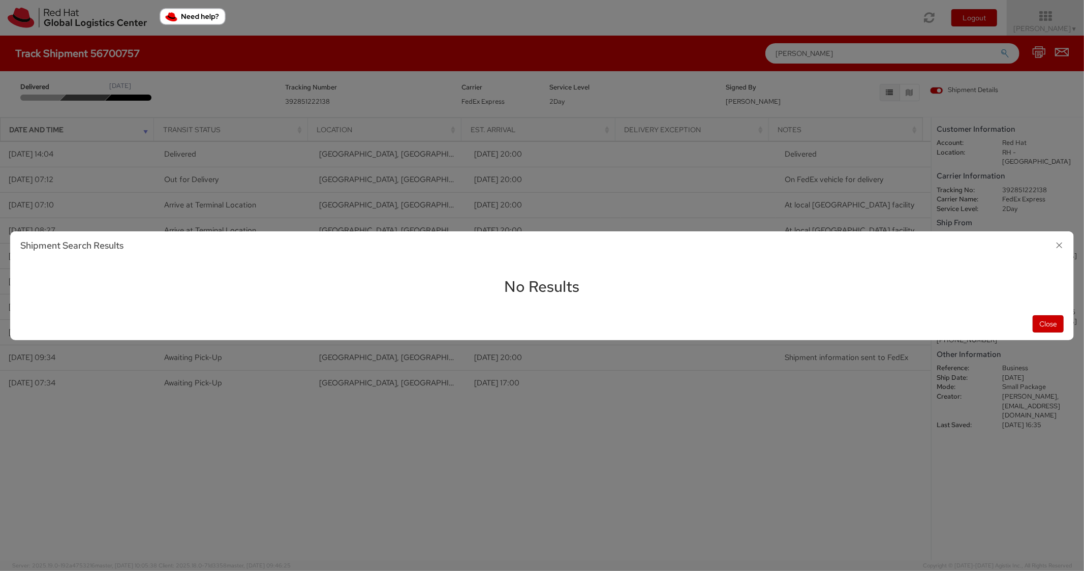
click at [1061, 242] on icon "button" at bounding box center [1059, 245] width 15 height 15
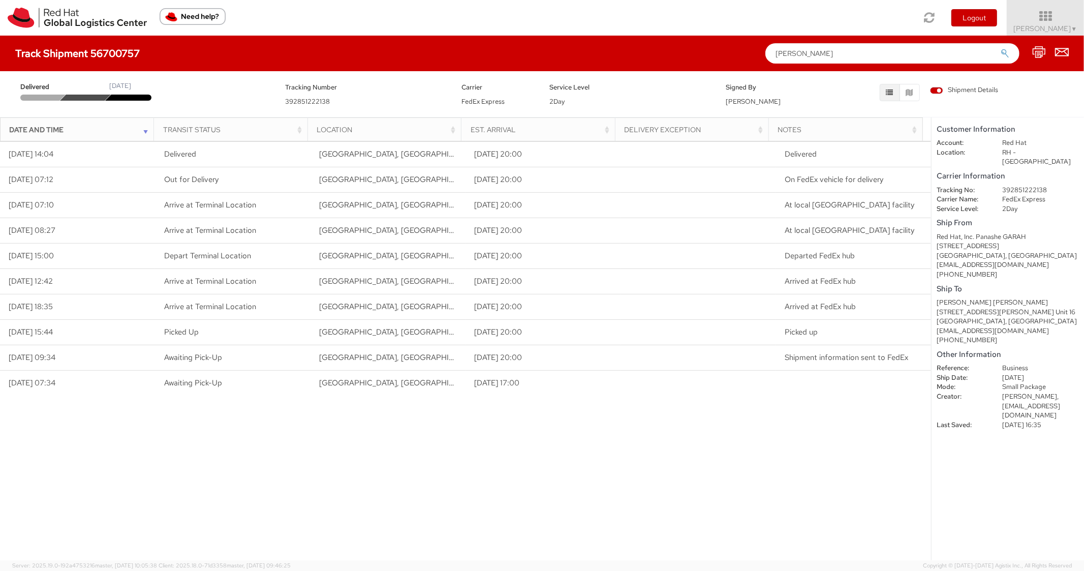
drag, startPoint x: 844, startPoint y: 46, endPoint x: 878, endPoint y: 55, distance: 35.7
click at [878, 55] on input "Sonja English" at bounding box center [892, 53] width 254 height 20
paste input "56700674"
type input "56700674"
click at [1000, 48] on button "submit" at bounding box center [1004, 54] width 9 height 12
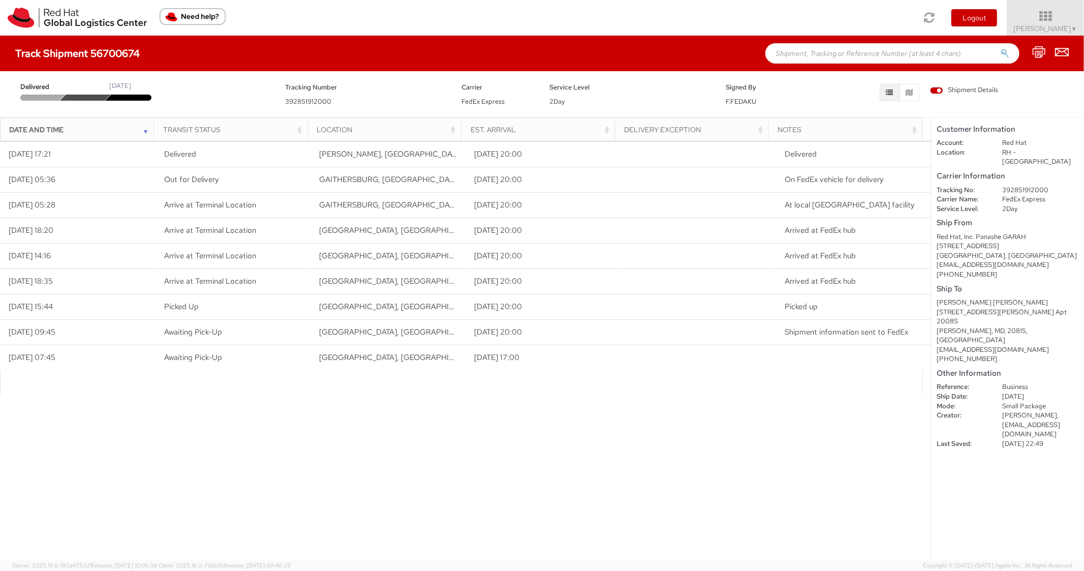
click at [807, 61] on input "text" at bounding box center [892, 53] width 254 height 20
paste input "56700704"
type input "56700704"
click at [1000, 48] on button "submit" at bounding box center [1004, 54] width 9 height 12
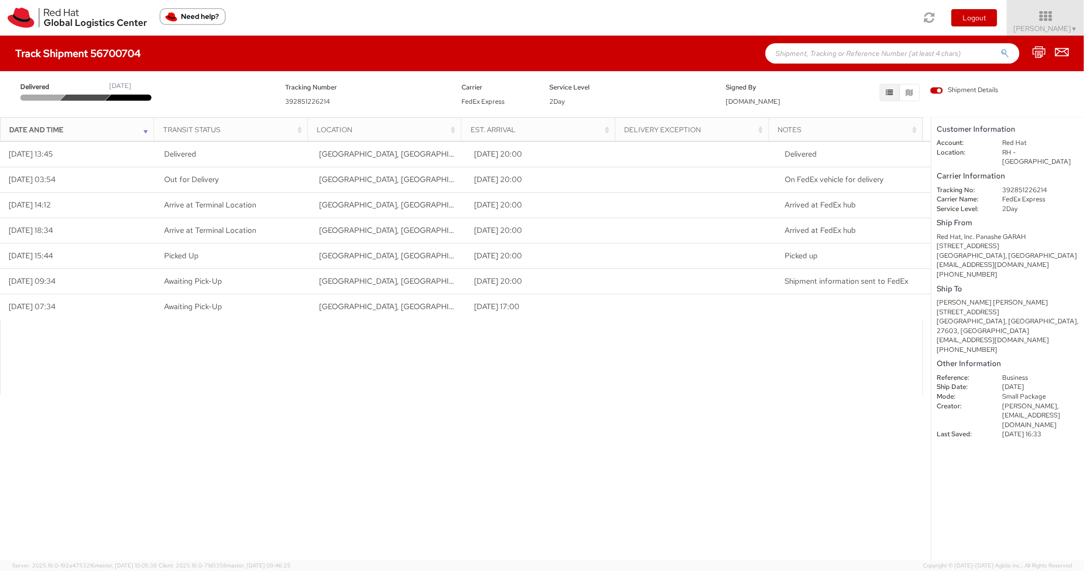
click at [808, 47] on input "text" at bounding box center [892, 53] width 254 height 20
paste input "56700602"
type input "56700602"
click at [1000, 48] on button "submit" at bounding box center [1004, 54] width 9 height 12
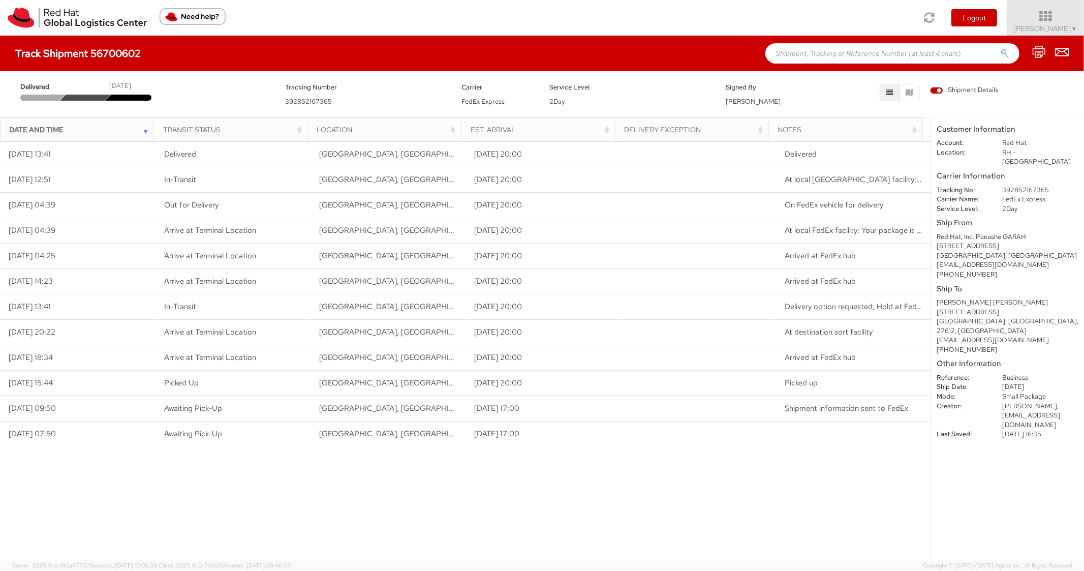
click at [828, 60] on input "text" at bounding box center [892, 53] width 254 height 20
paste input "56700896"
type input "56700896"
click at [1000, 48] on button "submit" at bounding box center [1004, 54] width 9 height 12
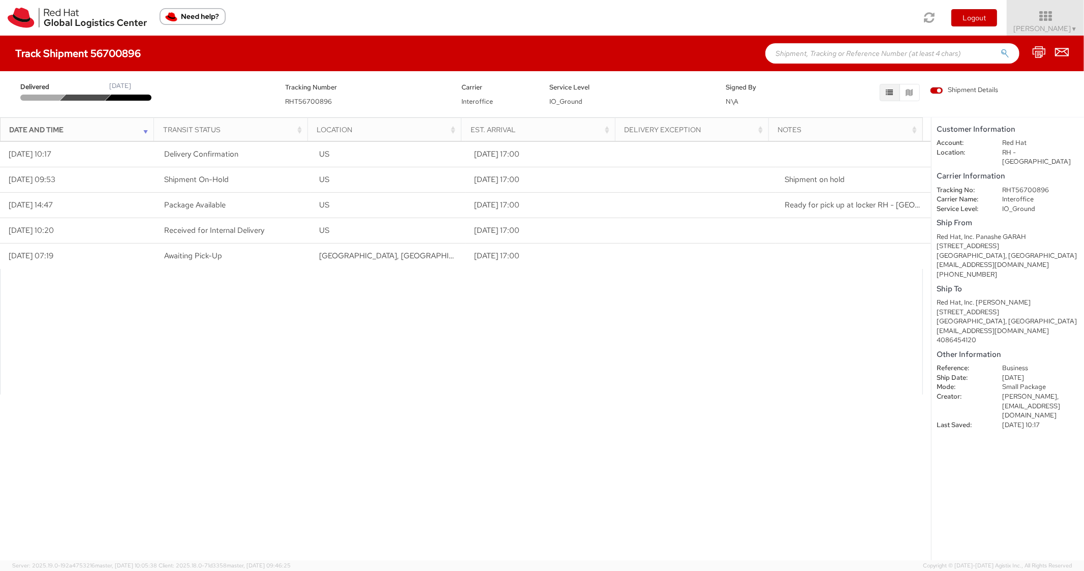
click at [798, 50] on input "text" at bounding box center [892, 53] width 254 height 20
paste input "56700763"
type input "56700763"
click at [1000, 48] on button "submit" at bounding box center [1004, 54] width 9 height 12
click at [792, 54] on input "text" at bounding box center [892, 53] width 254 height 20
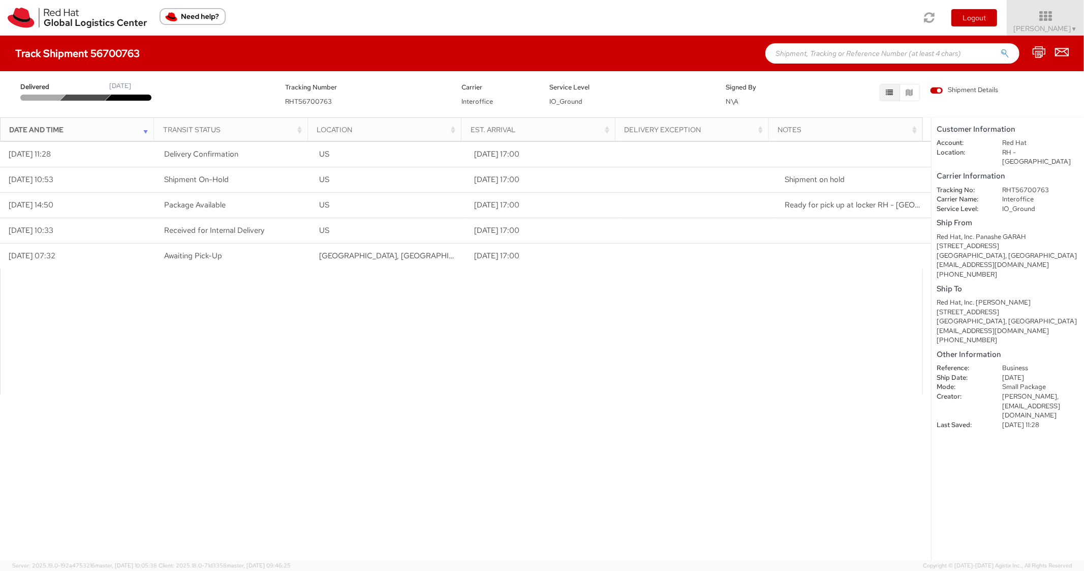
paste input "56700863"
type input "56700863"
click at [1000, 48] on button "submit" at bounding box center [1004, 54] width 9 height 12
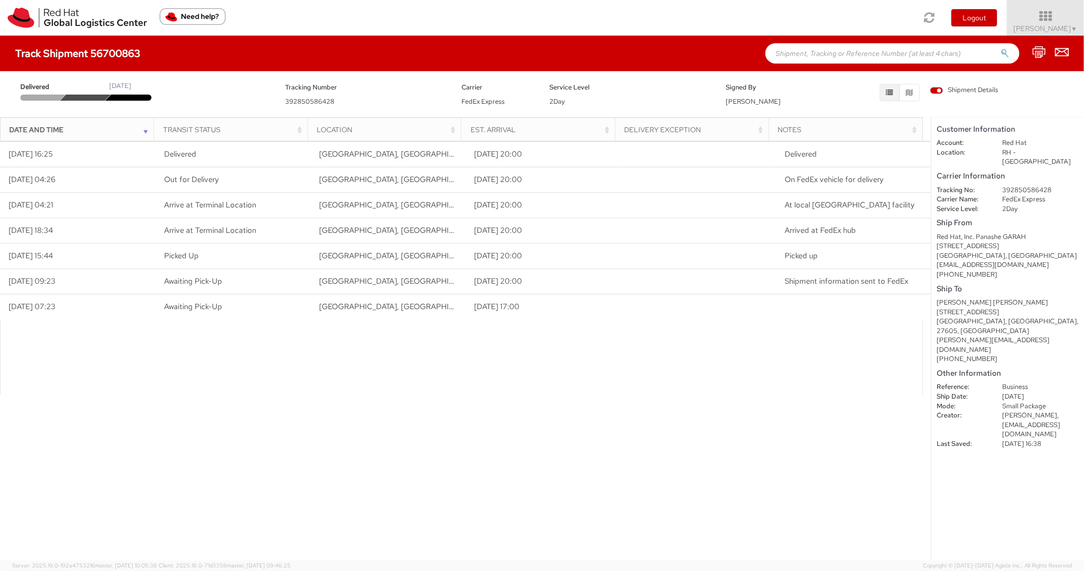
drag, startPoint x: 808, startPoint y: 56, endPoint x: 810, endPoint y: 10, distance: 45.8
click at [808, 55] on input "text" at bounding box center [892, 53] width 254 height 20
paste input "56700591"
type input "56700591"
click at [1000, 48] on button "submit" at bounding box center [1004, 54] width 9 height 12
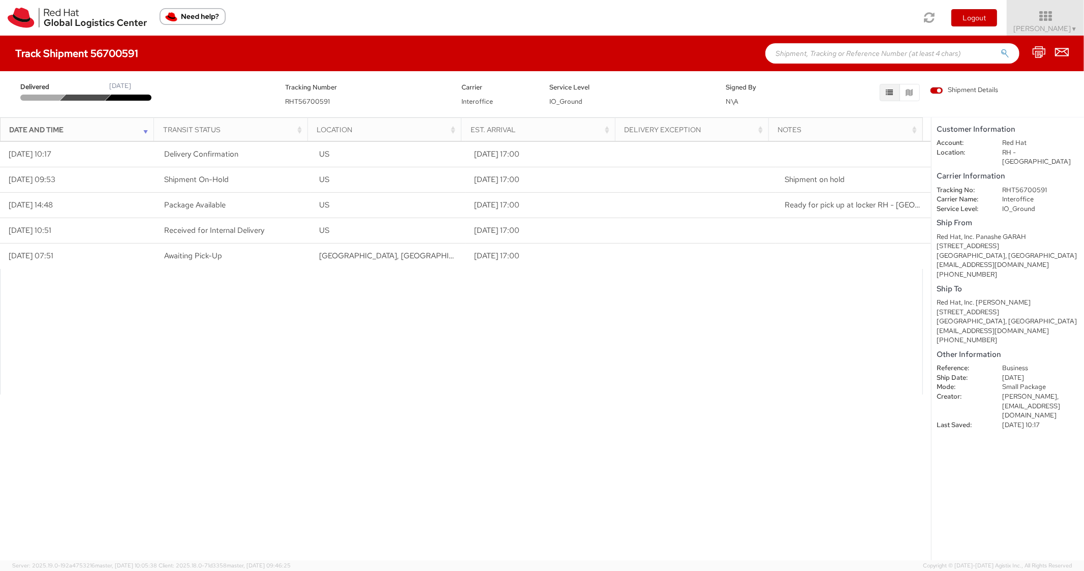
click at [826, 53] on input "text" at bounding box center [892, 53] width 254 height 20
paste input "56700935"
type input "56700935"
click at [1000, 48] on button "submit" at bounding box center [1004, 54] width 9 height 12
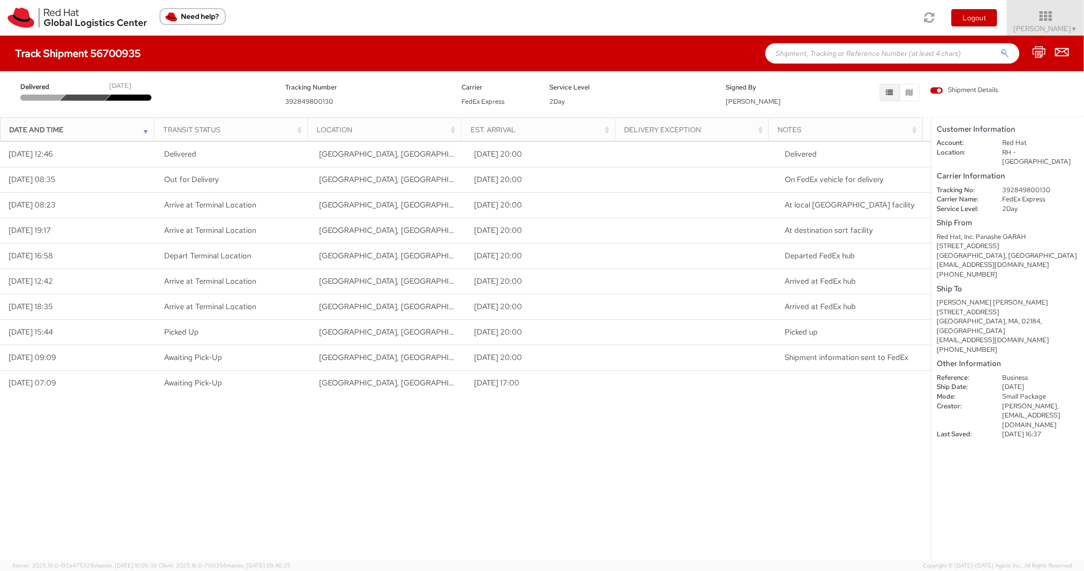
click at [835, 54] on input "text" at bounding box center [892, 53] width 254 height 20
paste input "56700611"
type input "56700611"
click at [1000, 48] on button "submit" at bounding box center [1004, 54] width 9 height 12
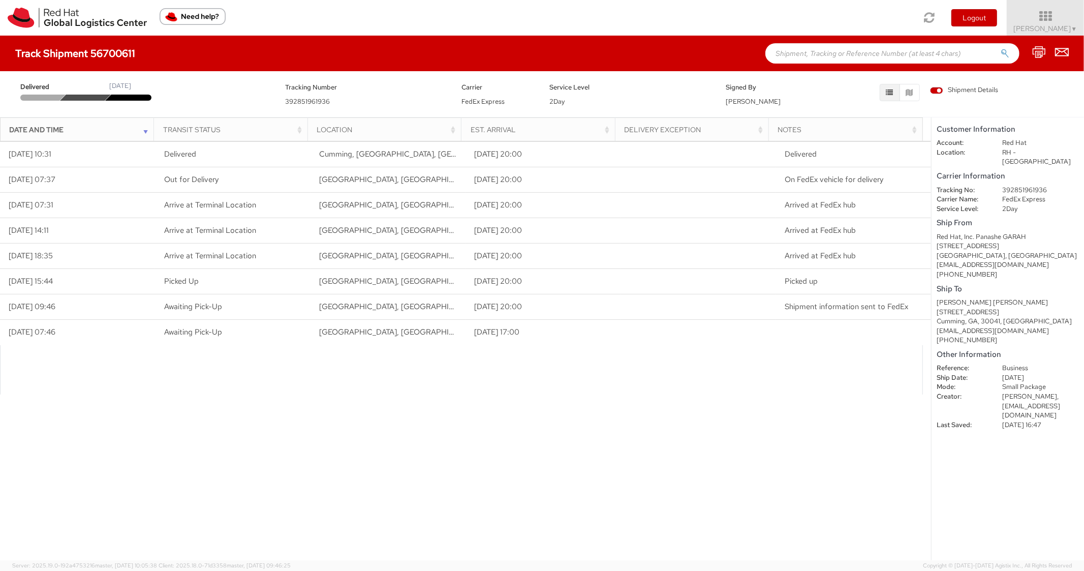
click at [797, 58] on input "text" at bounding box center [892, 53] width 254 height 20
paste input "56700683"
type input "56700683"
click at [1000, 48] on button "submit" at bounding box center [1004, 54] width 9 height 12
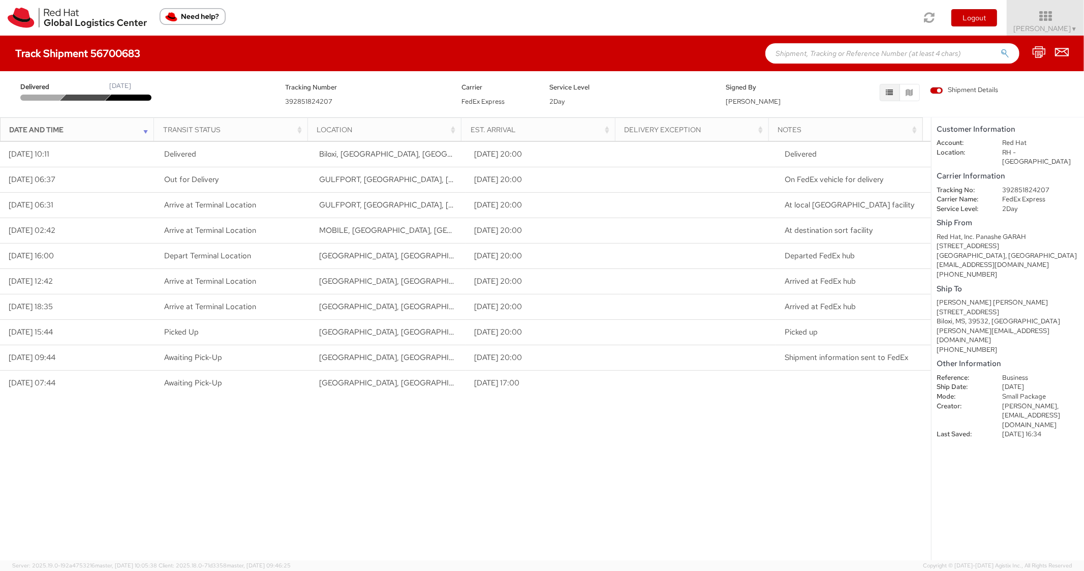
click at [801, 57] on input "text" at bounding box center [892, 53] width 254 height 20
paste input "56700911"
type input "56700911"
click at [1000, 48] on button "submit" at bounding box center [1004, 54] width 9 height 12
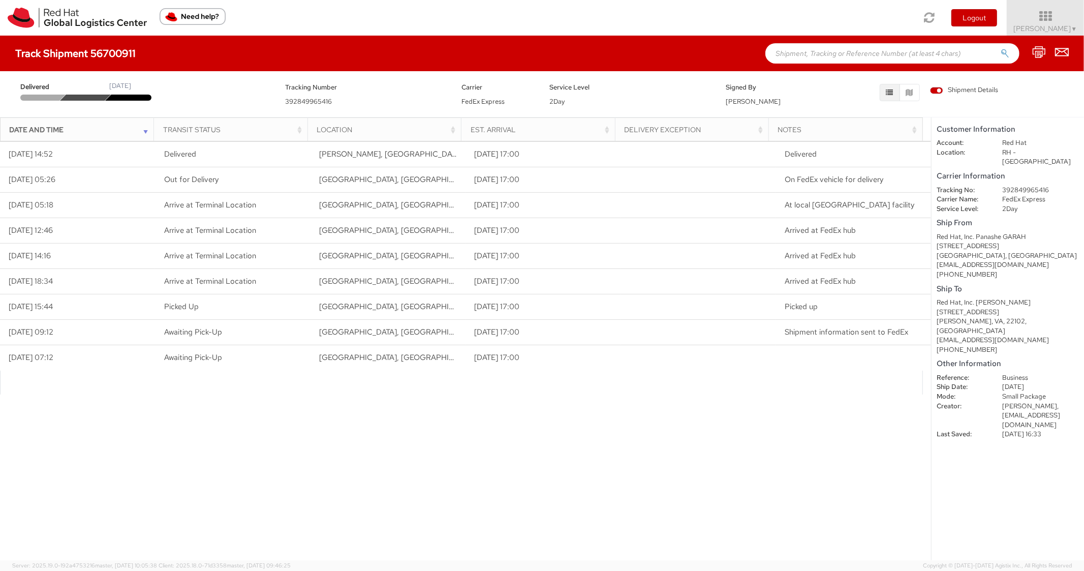
click at [853, 49] on input "text" at bounding box center [892, 53] width 254 height 20
paste input "56768418"
type input "56768418"
click at [1000, 48] on button "submit" at bounding box center [1004, 54] width 9 height 12
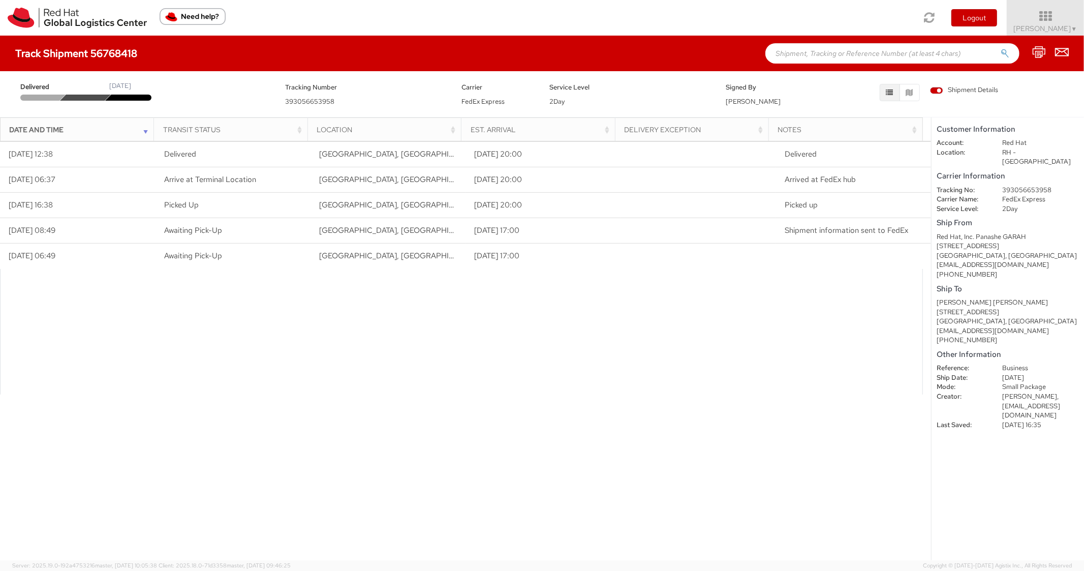
click at [825, 60] on input "text" at bounding box center [892, 53] width 254 height 20
paste input "56700919"
type input "56700919"
click at [1000, 48] on button "submit" at bounding box center [1004, 54] width 9 height 12
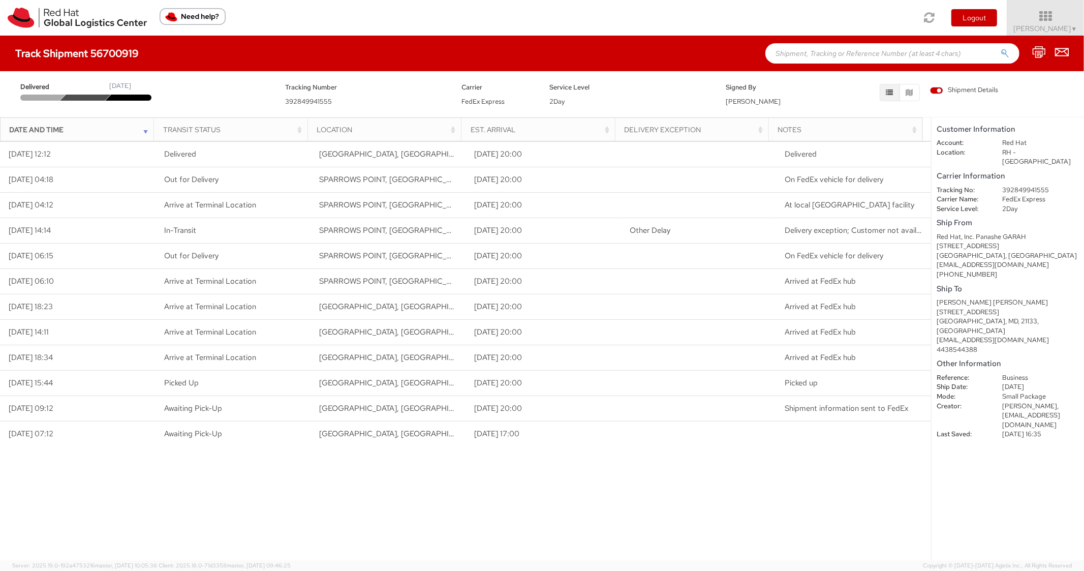
click at [845, 58] on input "text" at bounding box center [892, 53] width 254 height 20
paste input "Sudhakar Molli"
click at [1000, 48] on button "submit" at bounding box center [1004, 54] width 9 height 12
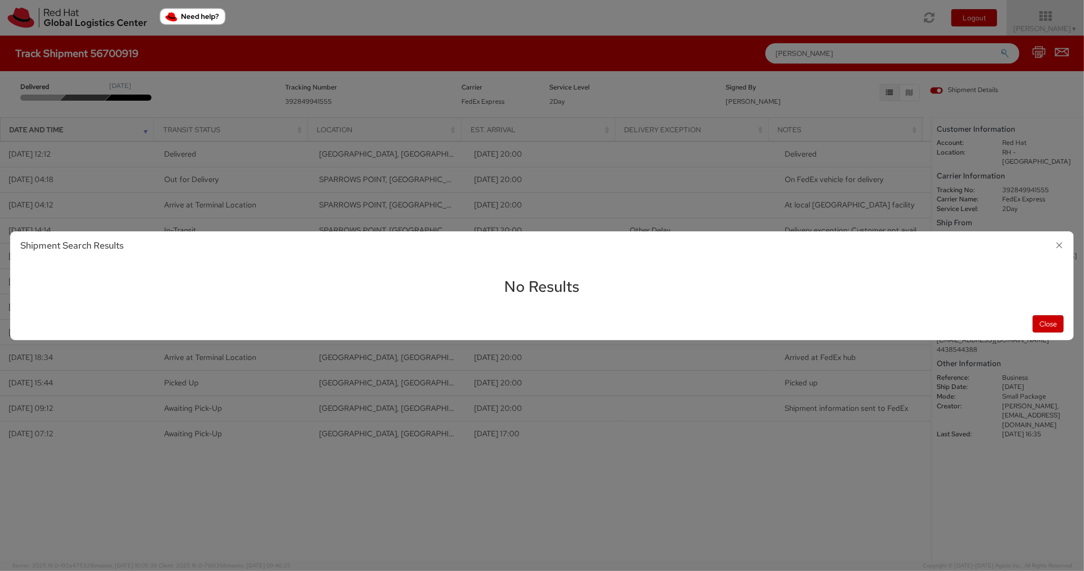
click at [1062, 251] on icon "button" at bounding box center [1059, 245] width 15 height 15
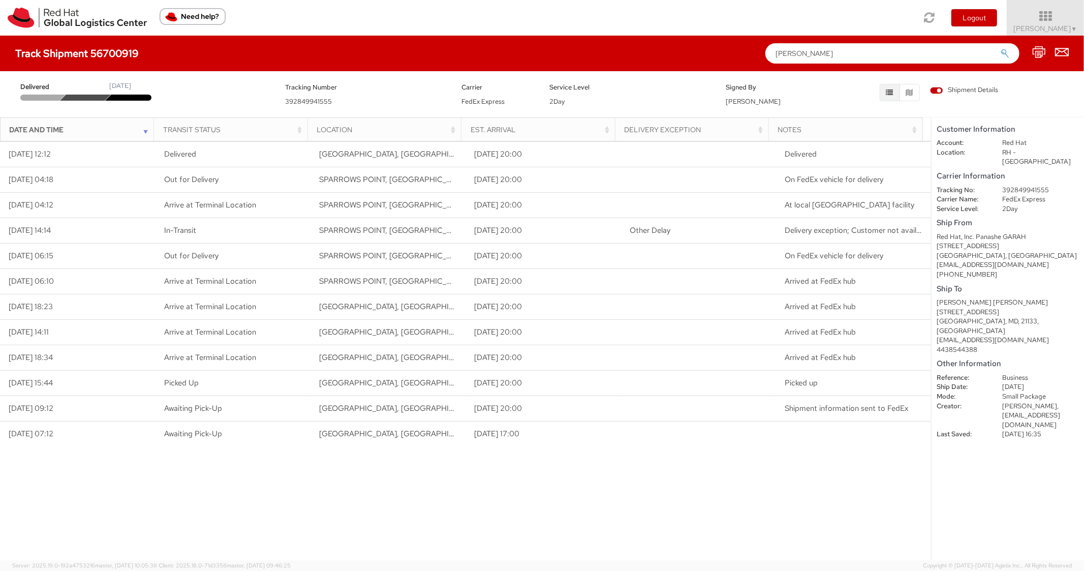
drag, startPoint x: 830, startPoint y: 51, endPoint x: 685, endPoint y: 40, distance: 145.7
click at [694, 43] on div "Track Shipment 56700919 Sudhakar Molli" at bounding box center [542, 54] width 1084 height 36
paste input "56768388"
type input "56768388"
click at [1000, 48] on button "submit" at bounding box center [1004, 54] width 9 height 12
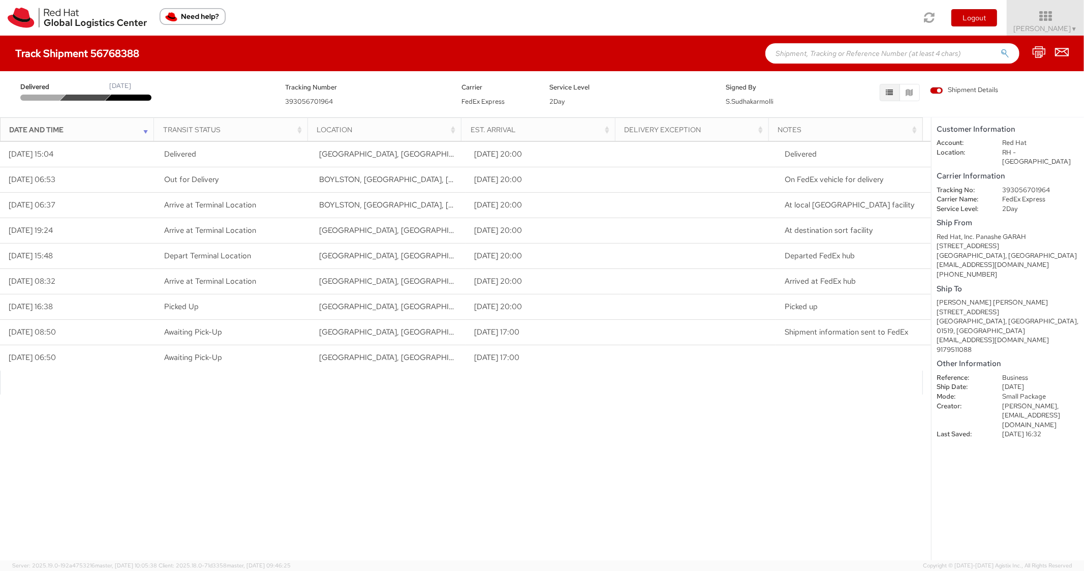
click at [804, 56] on input "text" at bounding box center [892, 53] width 254 height 20
paste input "56768228"
type input "56768228"
click at [1000, 48] on button "submit" at bounding box center [1004, 54] width 9 height 12
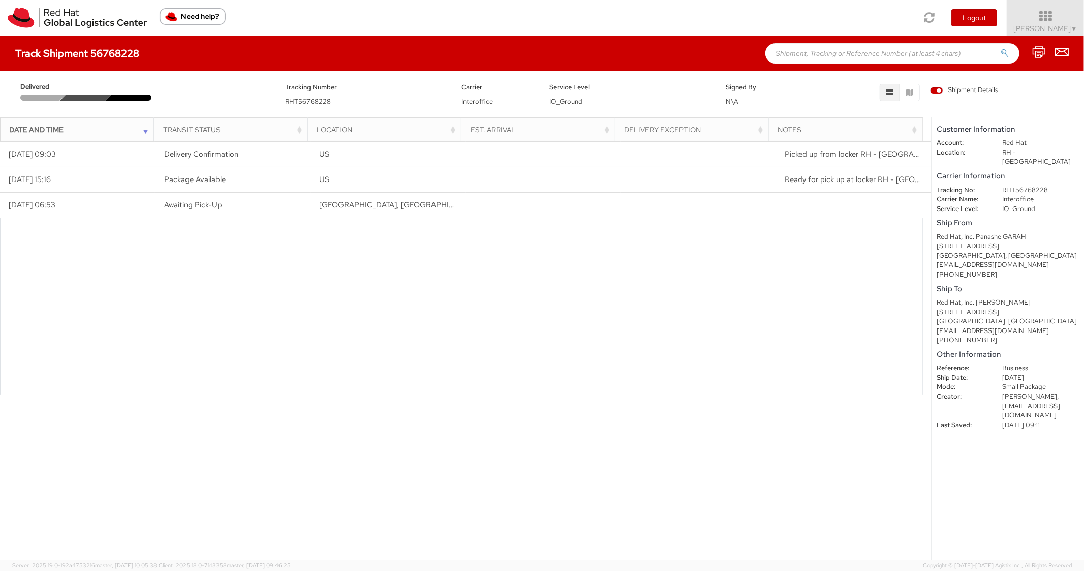
click at [815, 58] on input "text" at bounding box center [892, 53] width 254 height 20
paste input "56768266"
type input "56768266"
click at [1000, 48] on button "submit" at bounding box center [1004, 54] width 9 height 12
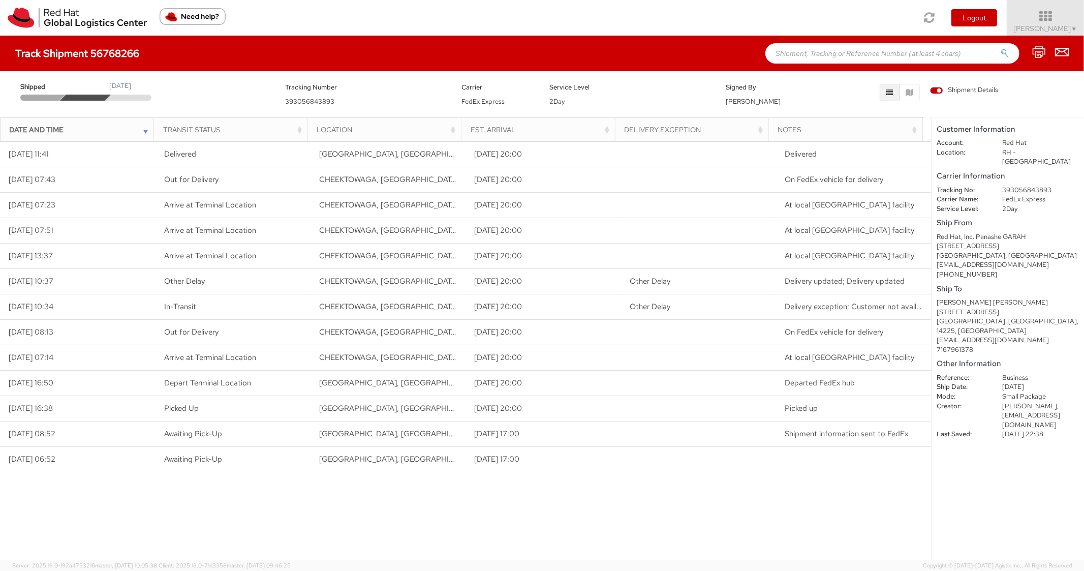
click at [799, 65] on div "Track Shipment 56768266" at bounding box center [542, 54] width 1084 height 36
click at [814, 53] on input "text" at bounding box center [892, 53] width 254 height 20
paste input "56768303"
type input "56768303"
click at [1000, 48] on button "submit" at bounding box center [1004, 54] width 9 height 12
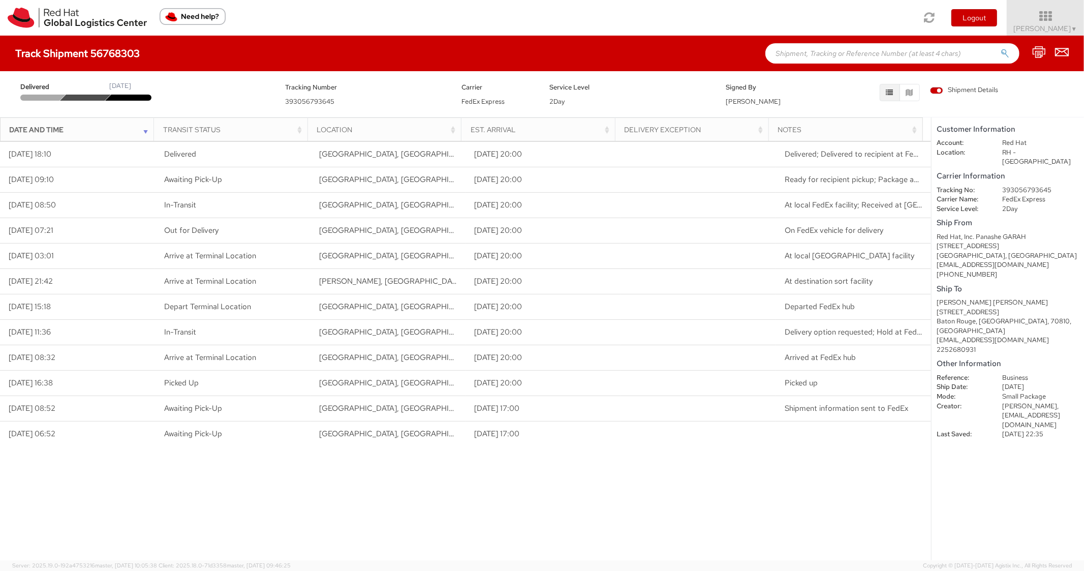
click at [793, 49] on input "text" at bounding box center [892, 53] width 254 height 20
paste input "56768157"
type input "56768157"
click at [1000, 48] on button "submit" at bounding box center [1004, 54] width 9 height 12
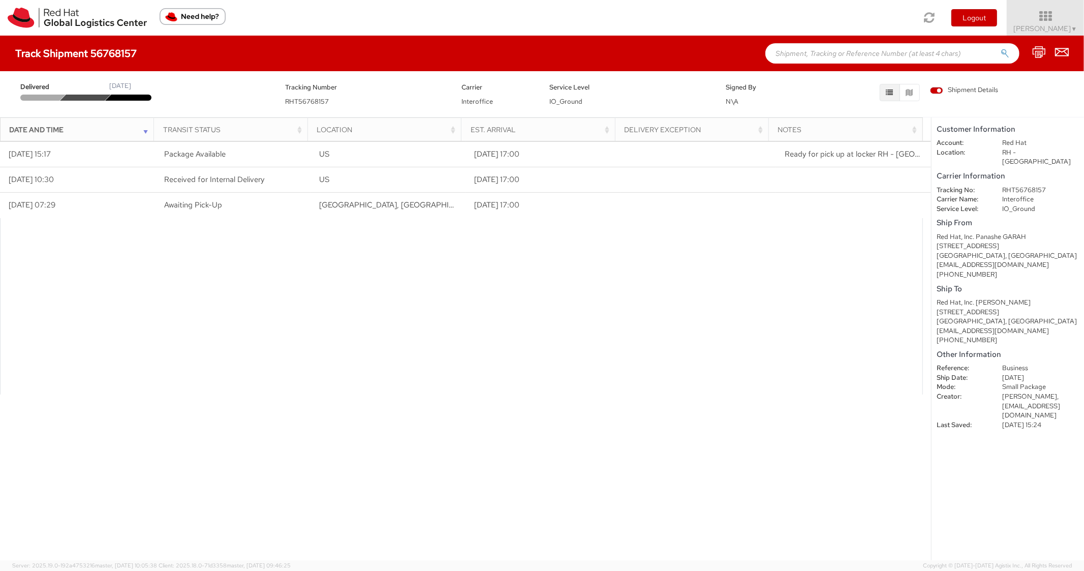
click at [812, 48] on input "text" at bounding box center [892, 53] width 254 height 20
paste input "56768136"
type input "56768136"
click at [1000, 48] on button "submit" at bounding box center [1004, 54] width 9 height 12
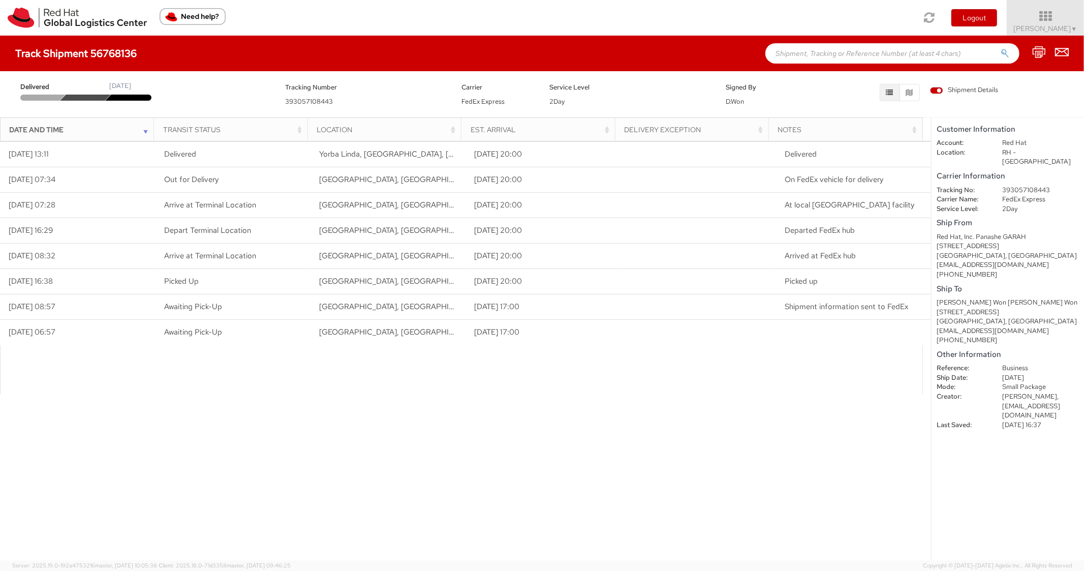
click at [811, 55] on input "text" at bounding box center [892, 53] width 254 height 20
paste input "56768098"
type input "56768098"
click at [1000, 48] on button "submit" at bounding box center [1004, 54] width 9 height 12
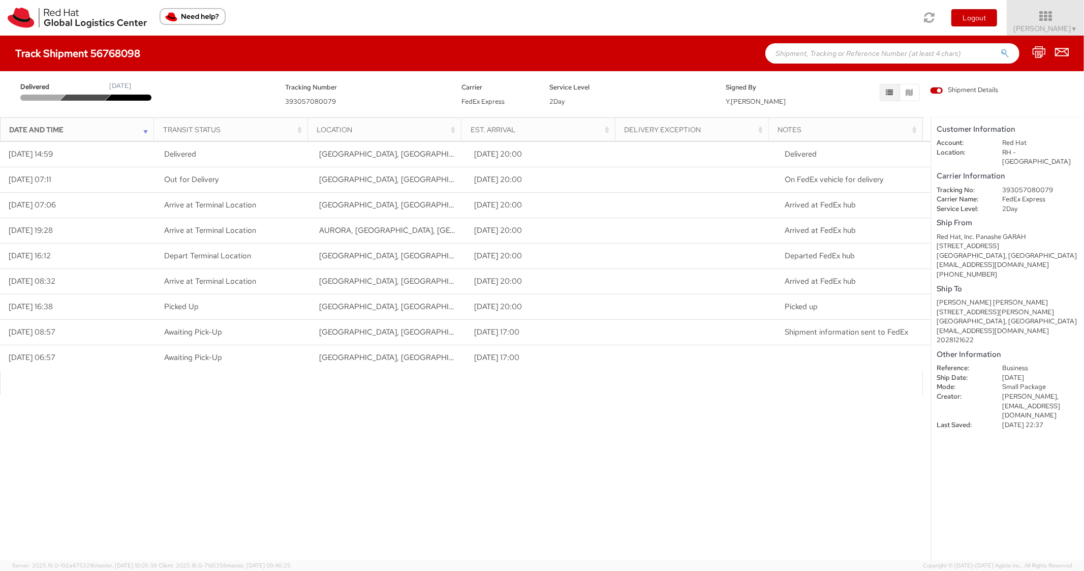
click at [809, 55] on input "text" at bounding box center [892, 53] width 254 height 20
paste input "56768205"
type input "56768205"
click at [1000, 48] on button "submit" at bounding box center [1004, 54] width 9 height 12
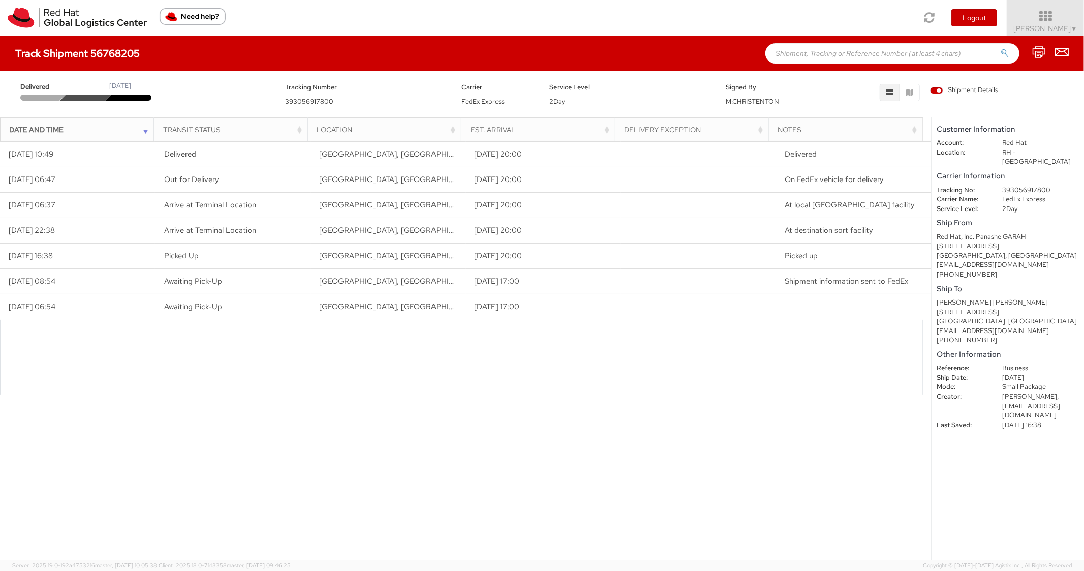
drag, startPoint x: 821, startPoint y: 57, endPoint x: 814, endPoint y: 58, distance: 7.2
click at [818, 57] on input "text" at bounding box center [892, 53] width 254 height 20
paste input "56768193"
type input "56768193"
click at [1000, 48] on button "submit" at bounding box center [1004, 54] width 9 height 12
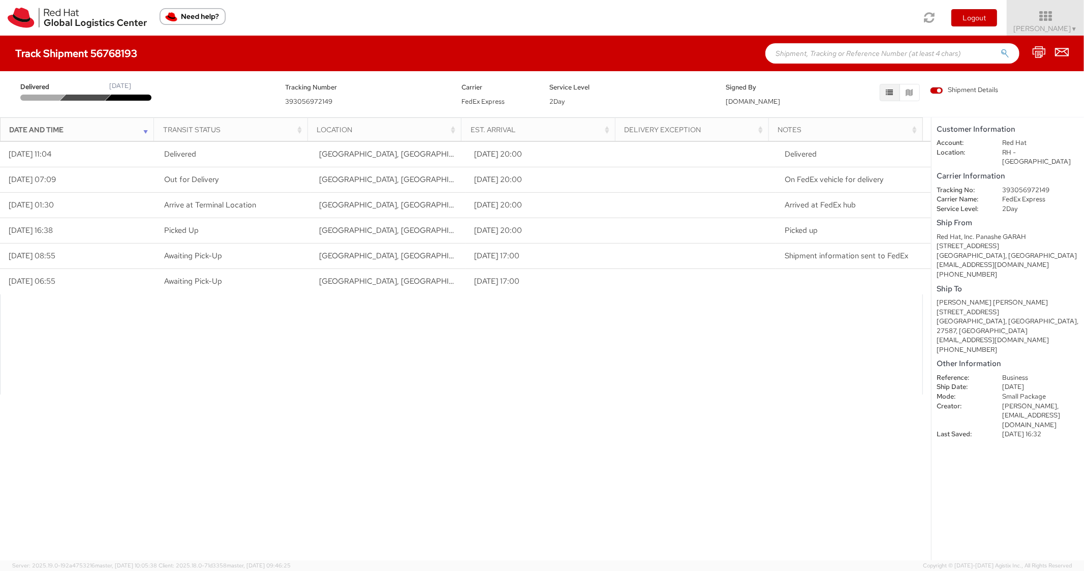
click at [824, 46] on input "text" at bounding box center [892, 53] width 254 height 20
click at [836, 44] on div "Track Shipment 56768193" at bounding box center [542, 54] width 1084 height 36
click at [826, 61] on input "text" at bounding box center [892, 53] width 254 height 20
paste input "56768570"
type input "56768570"
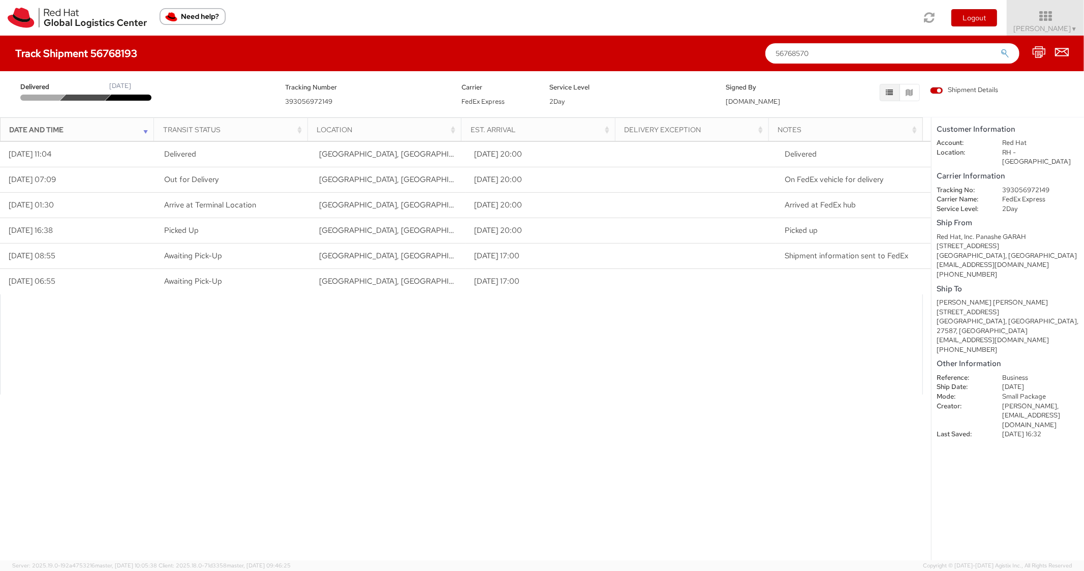
click at [1000, 48] on button "submit" at bounding box center [1004, 54] width 9 height 12
click at [843, 54] on input "text" at bounding box center [892, 53] width 254 height 20
paste input "56768511"
type input "56768511"
click at [1000, 48] on button "submit" at bounding box center [1004, 54] width 9 height 12
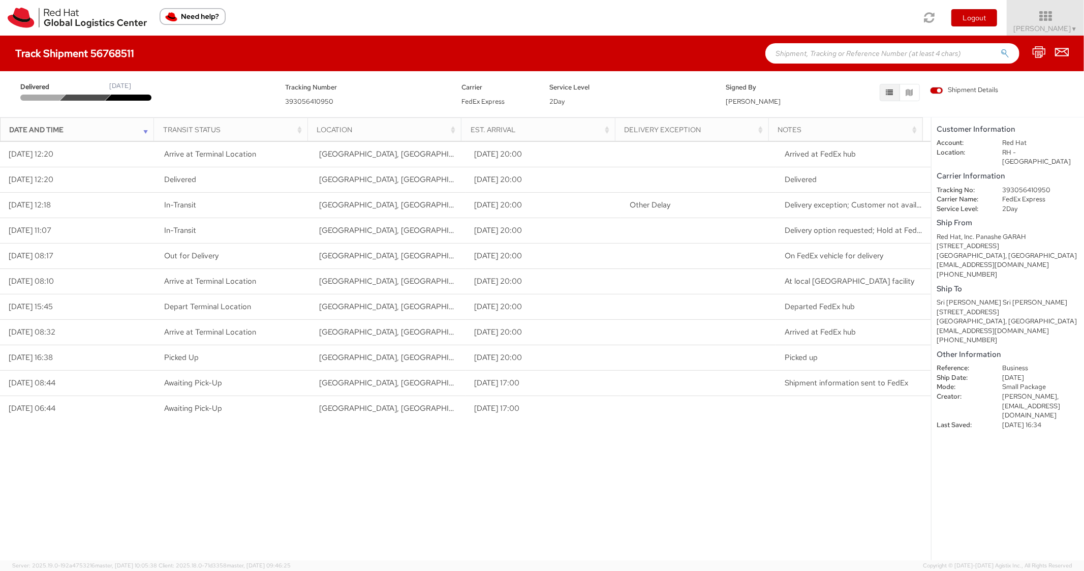
click at [1023, 185] on dd "393056410950" at bounding box center [1040, 190] width 92 height 10
click at [1024, 174] on div "Carrier Information Tracking No: 393056410950 Carrier Name: FedEx Express Servi…" at bounding box center [1007, 191] width 142 height 44
click at [1025, 185] on dd "393056410950" at bounding box center [1040, 190] width 92 height 10
copy dd "393056410950"
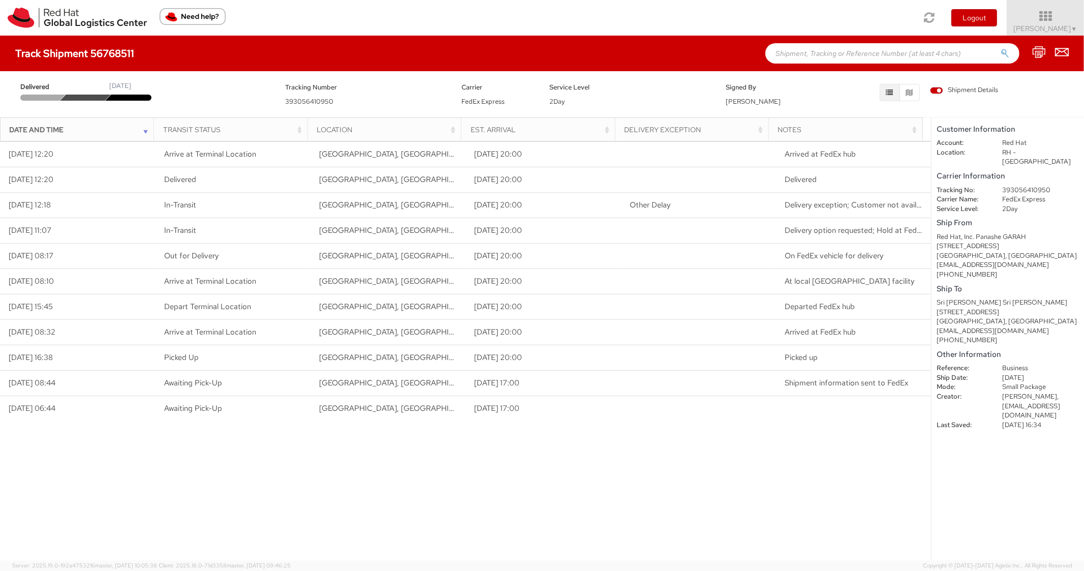
drag, startPoint x: 816, startPoint y: 67, endPoint x: 815, endPoint y: 61, distance: 5.6
click at [815, 62] on div "Track Shipment 56768511" at bounding box center [542, 54] width 1084 height 36
click at [815, 60] on input "text" at bounding box center [892, 53] width 254 height 20
paste input "56768466"
type input "56768466"
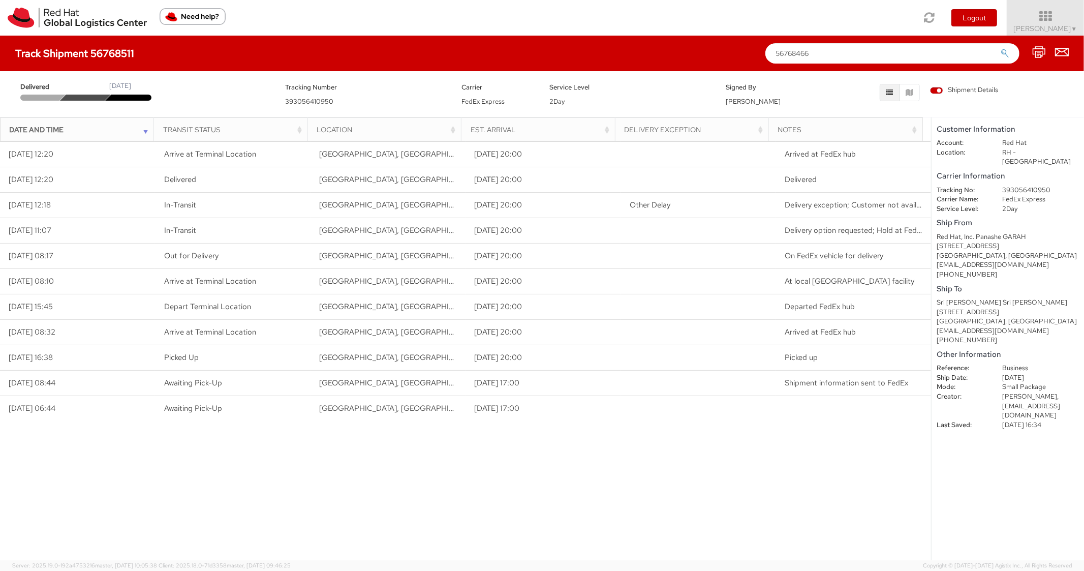
click at [1000, 48] on button "submit" at bounding box center [1004, 54] width 9 height 12
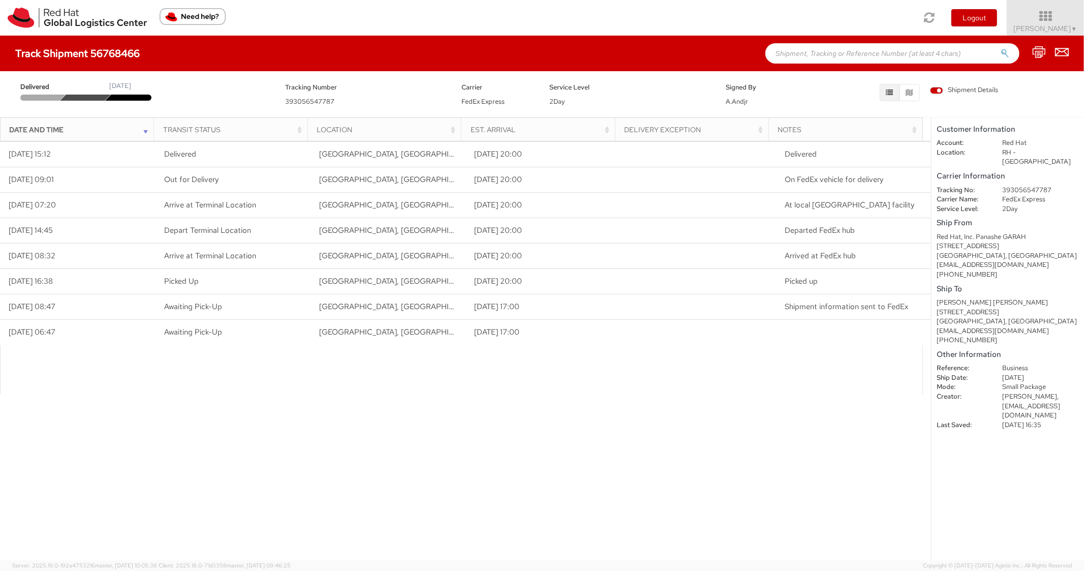
click at [805, 46] on input "text" at bounding box center [892, 53] width 254 height 20
paste input "56780122"
type input "56780122"
click at [1000, 48] on button "submit" at bounding box center [1004, 54] width 9 height 12
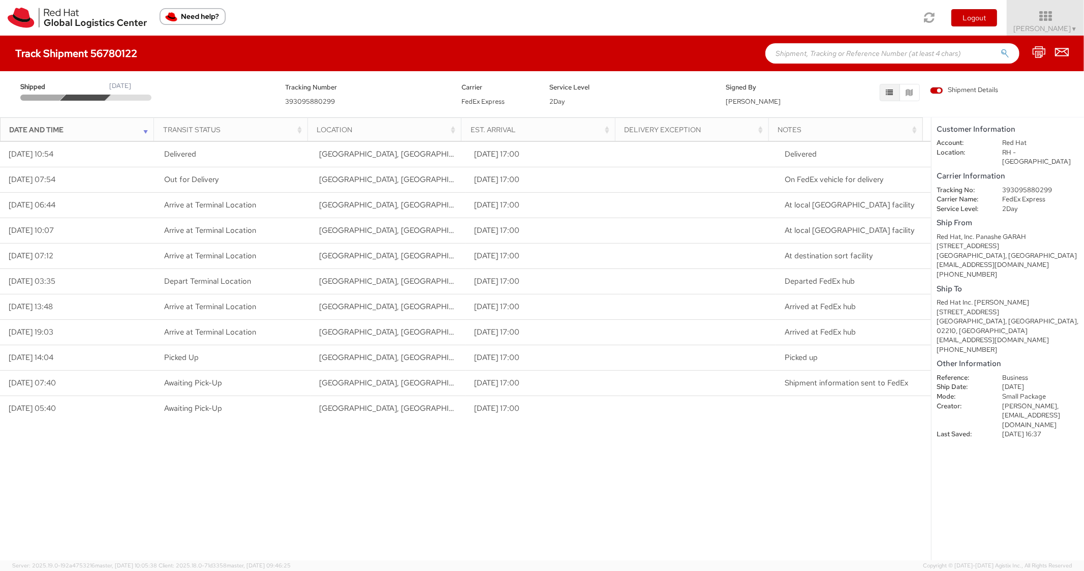
click at [836, 51] on input "text" at bounding box center [892, 53] width 254 height 20
paste input "56554010"
type input "56554010"
click at [1000, 48] on button "submit" at bounding box center [1004, 54] width 9 height 12
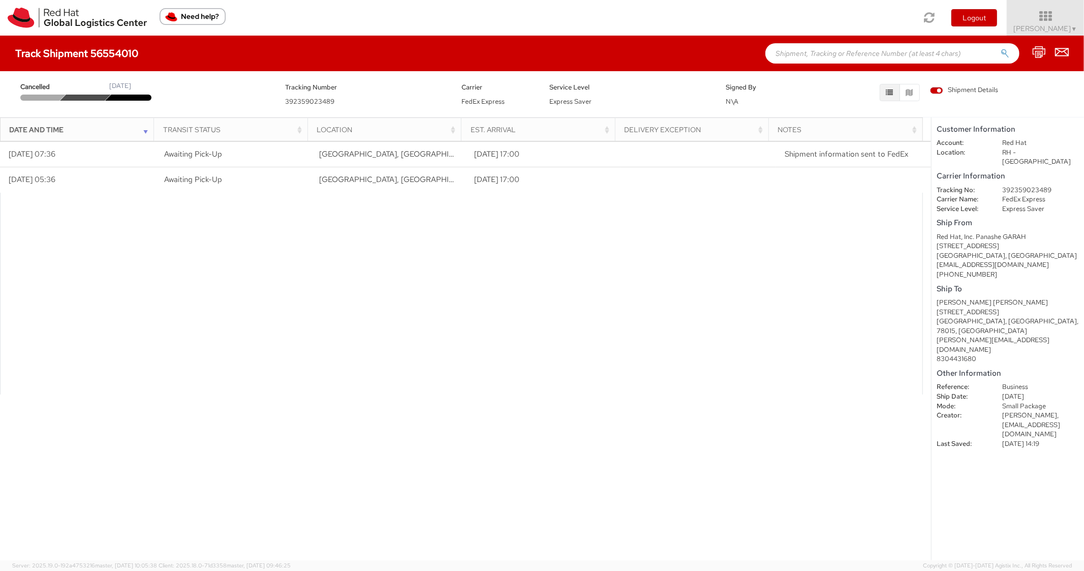
drag, startPoint x: 828, startPoint y: 52, endPoint x: 823, endPoint y: 55, distance: 6.1
click at [826, 53] on input "text" at bounding box center [892, 53] width 254 height 20
paste input "56568188"
type input "56568188"
click at [1000, 48] on button "submit" at bounding box center [1004, 54] width 9 height 12
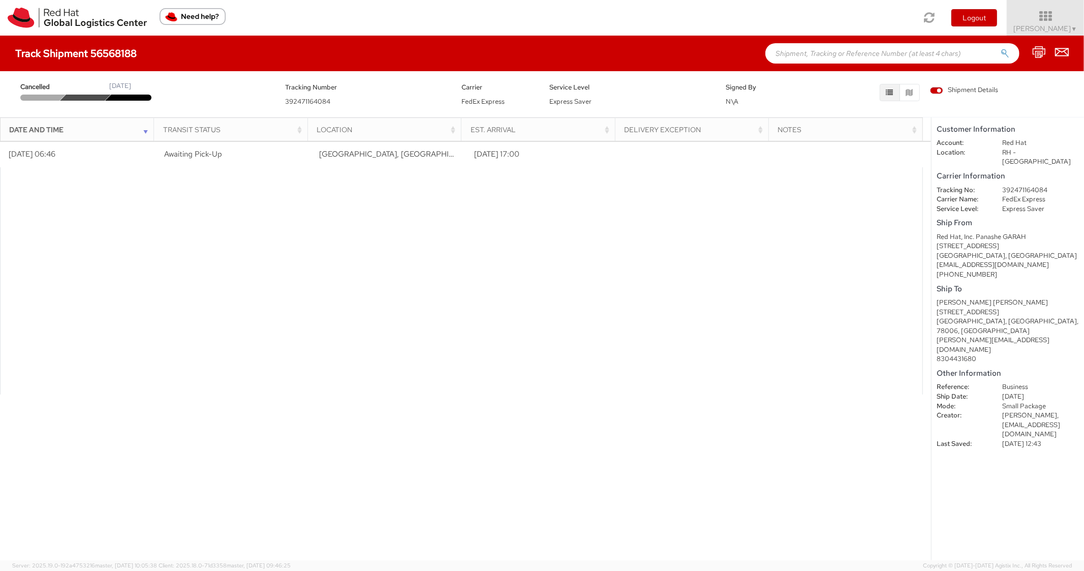
click at [842, 39] on div "Track Shipment 56568188" at bounding box center [542, 54] width 1084 height 36
paste input "56524312"
click at [835, 48] on input "56524312" at bounding box center [892, 53] width 254 height 20
type input "56524312"
click at [1000, 48] on button "submit" at bounding box center [1004, 54] width 9 height 12
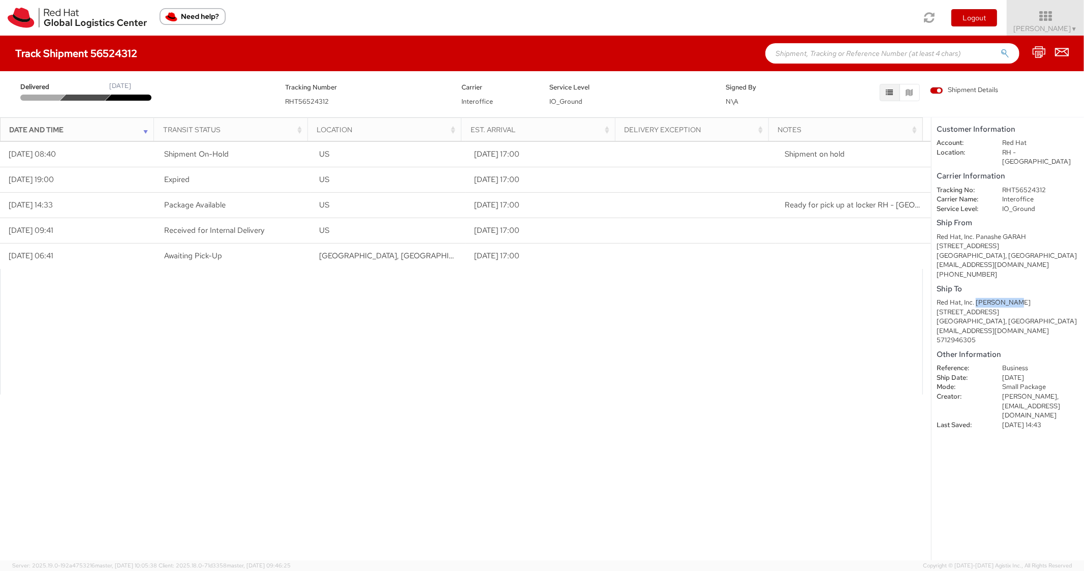
drag, startPoint x: 977, startPoint y: 293, endPoint x: 1021, endPoint y: 293, distance: 43.7
click at [1021, 298] on div "Red Hat, Inc. Dana Jacobs" at bounding box center [1007, 303] width 142 height 10
copy div "Dana Jacobs"
paste input "56567587"
click at [866, 58] on input "text" at bounding box center [892, 53] width 254 height 20
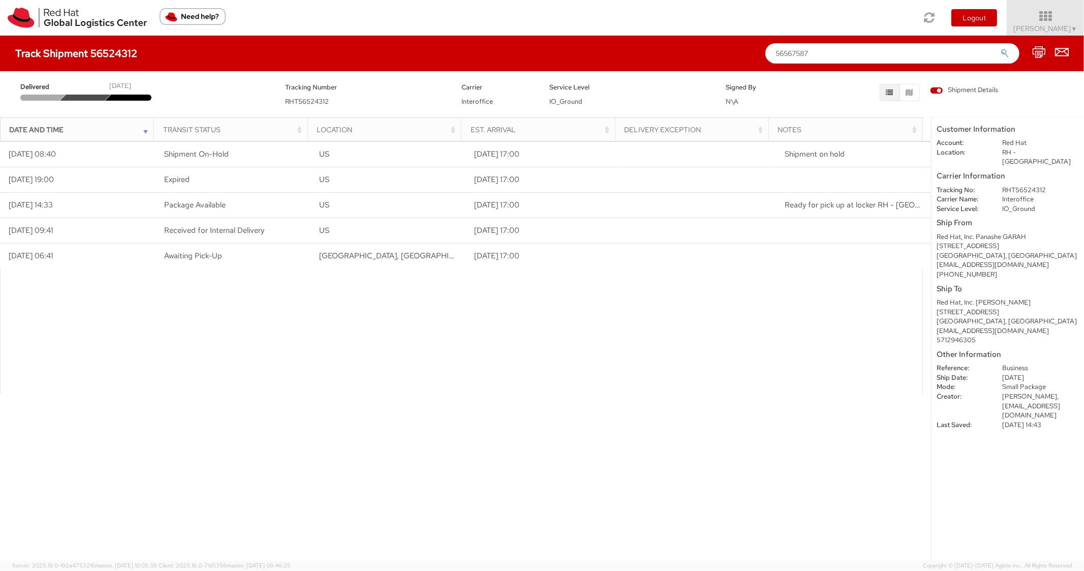
type input "56567587"
click at [1000, 48] on button "submit" at bounding box center [1004, 54] width 9 height 12
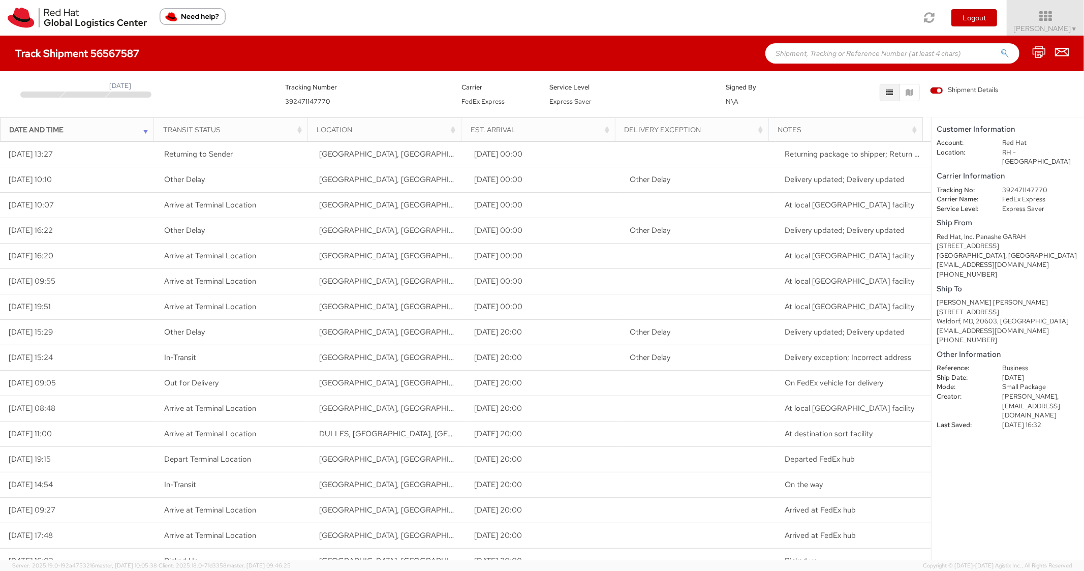
paste input "56611909"
click at [818, 52] on input "text" at bounding box center [892, 53] width 254 height 20
type input "56611909"
click at [1000, 48] on button "submit" at bounding box center [1004, 54] width 9 height 12
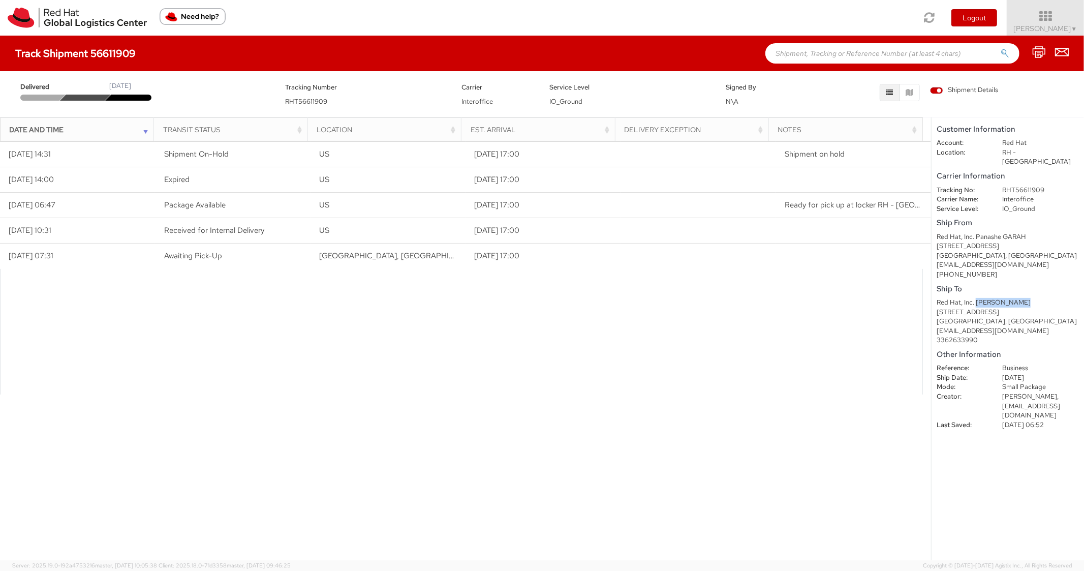
drag, startPoint x: 1015, startPoint y: 294, endPoint x: 977, endPoint y: 288, distance: 38.1
click at [977, 298] on div "Red Hat, Inc. Peter Patnaik" at bounding box center [1007, 303] width 142 height 10
copy div "Peter Patnaik"
click at [808, 48] on input "text" at bounding box center [892, 53] width 254 height 20
paste input "56627271"
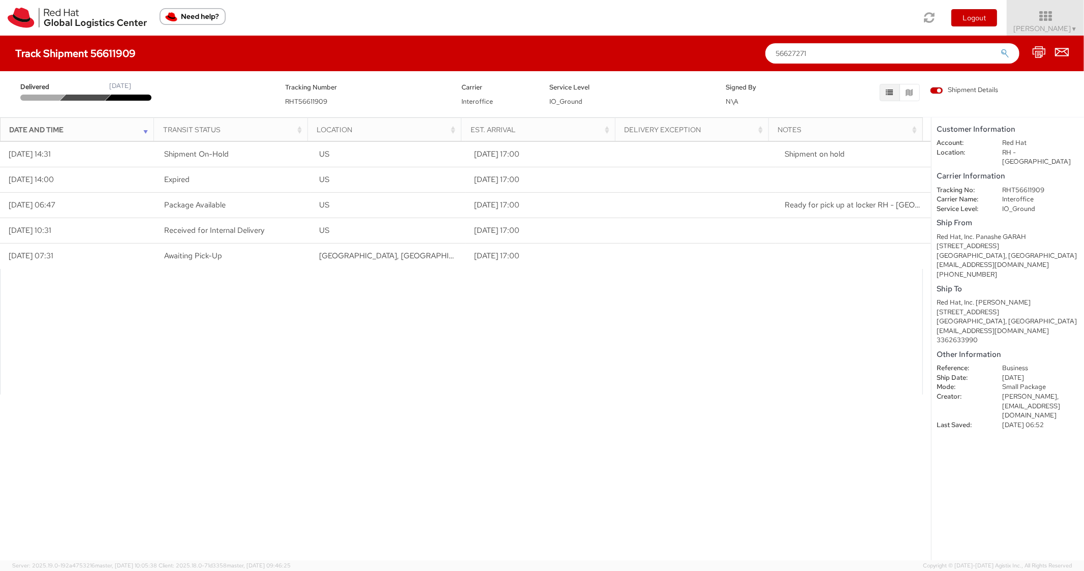
type input "56627271"
click at [1000, 48] on button "submit" at bounding box center [1004, 54] width 9 height 12
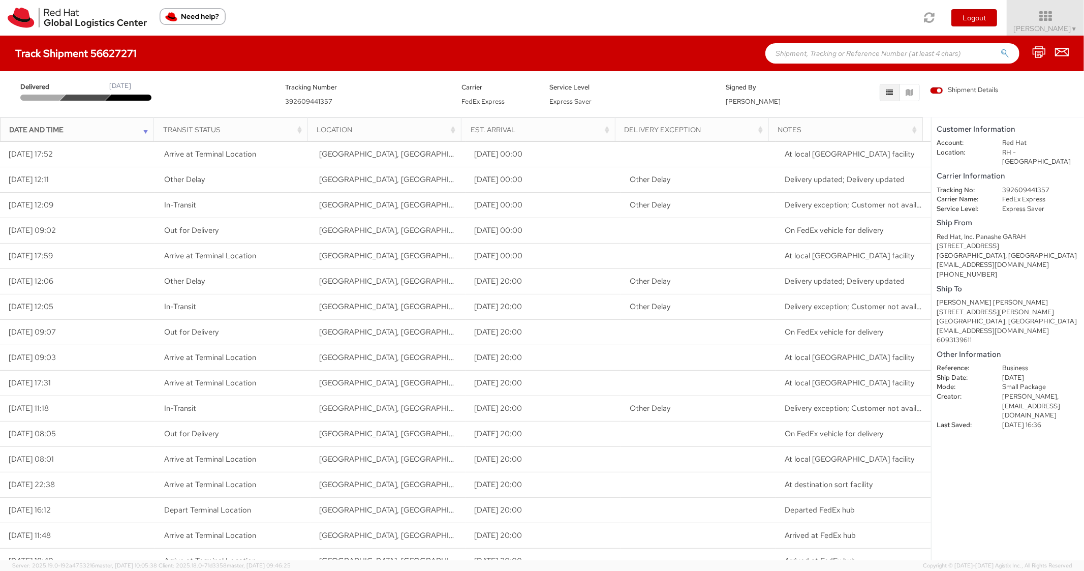
click at [1031, 185] on dd "392609441357" at bounding box center [1040, 190] width 92 height 10
copy dd "392609441357"
click at [838, 64] on div "Track Shipment 56627271" at bounding box center [542, 54] width 1084 height 36
click at [827, 48] on input "text" at bounding box center [892, 53] width 254 height 20
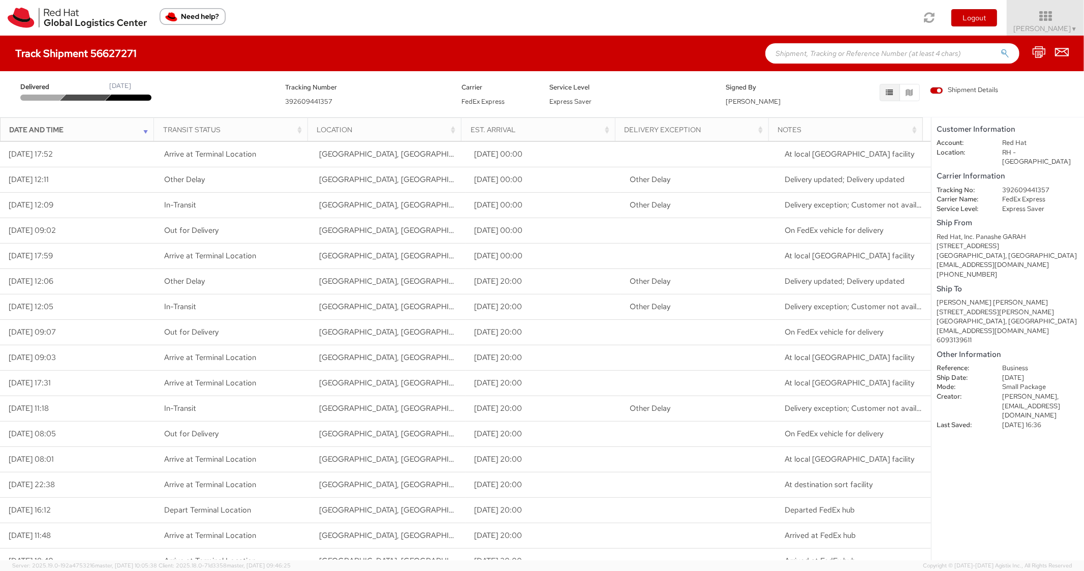
paste input "56649012"
type input "56649012"
click at [1000, 48] on button "submit" at bounding box center [1004, 54] width 9 height 12
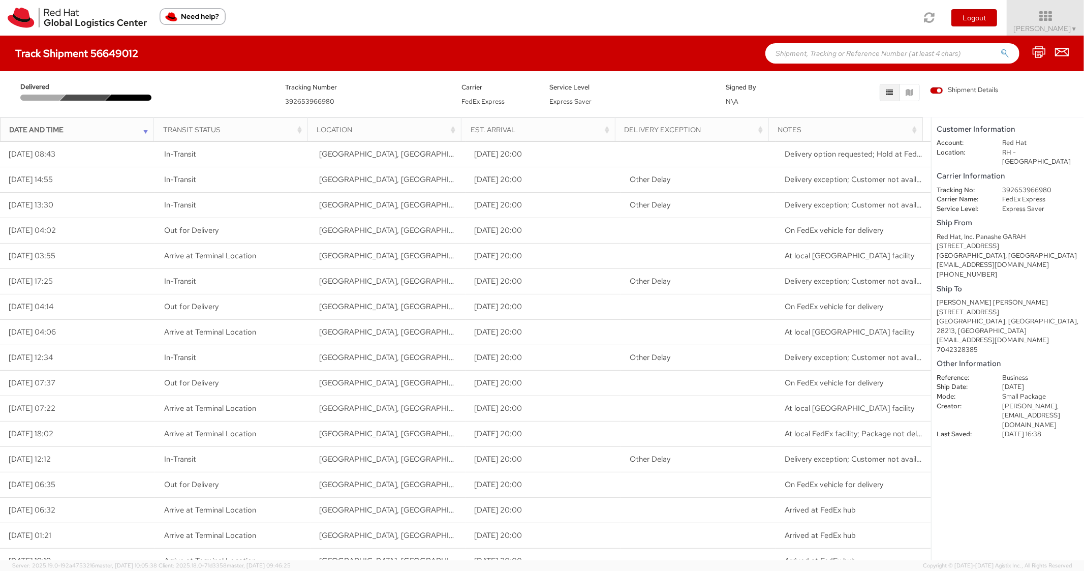
click at [1029, 185] on dd "392653966980" at bounding box center [1040, 190] width 92 height 10
copy dd "392653966980"
click at [818, 50] on input "text" at bounding box center [892, 53] width 254 height 20
paste input "56649154"
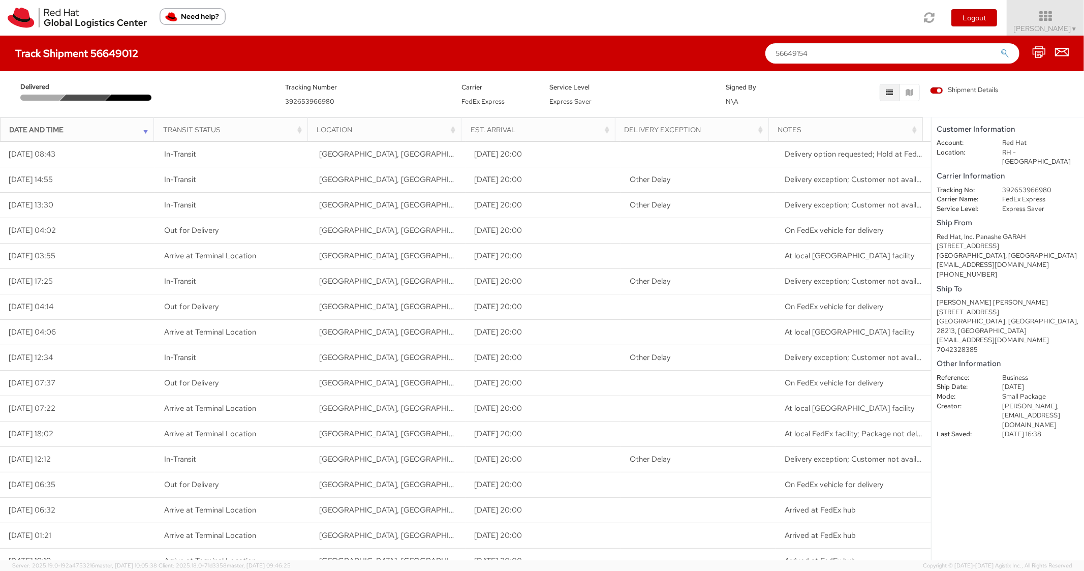
type input "56649154"
click at [1000, 48] on button "submit" at bounding box center [1004, 54] width 9 height 12
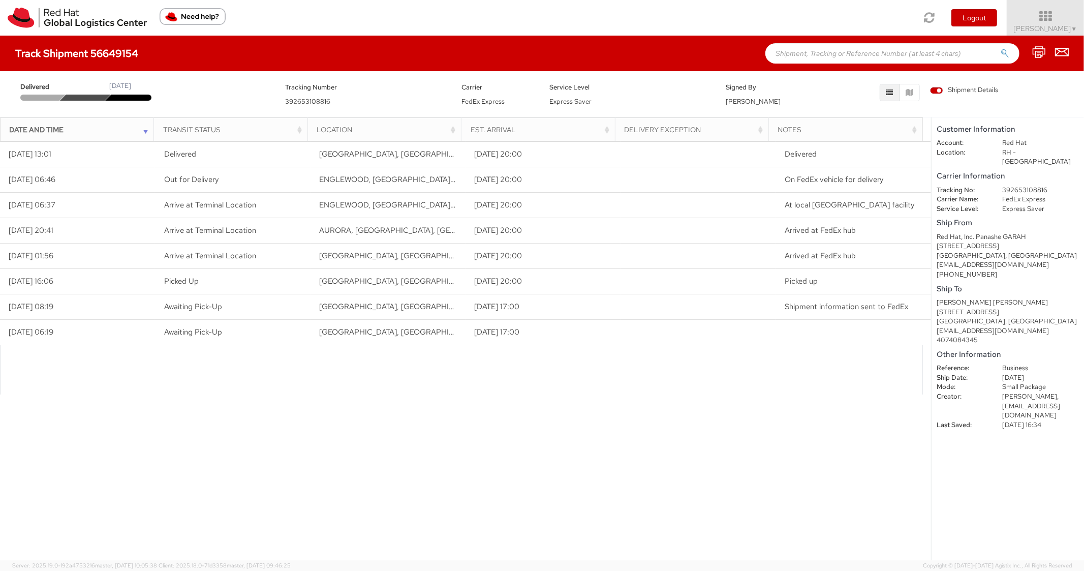
paste input "56720627"
click at [848, 55] on input "56720627" at bounding box center [892, 53] width 254 height 20
type input "56720627"
click at [1000, 48] on button "submit" at bounding box center [1004, 54] width 9 height 12
click at [806, 44] on input "text" at bounding box center [892, 53] width 254 height 20
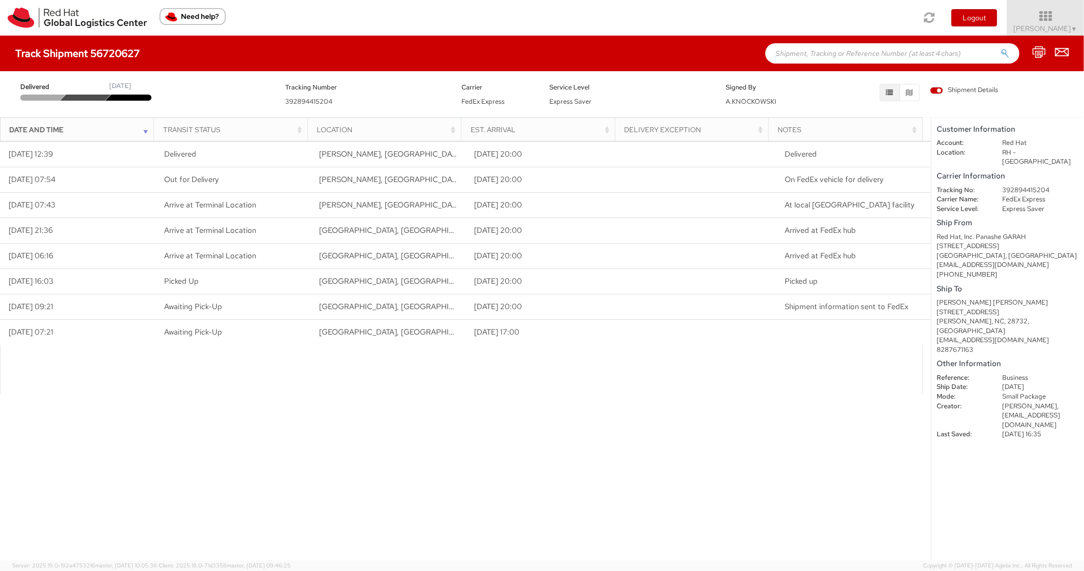
paste input "56720655"
type input "56720655"
click at [1000, 48] on button "submit" at bounding box center [1004, 54] width 9 height 12
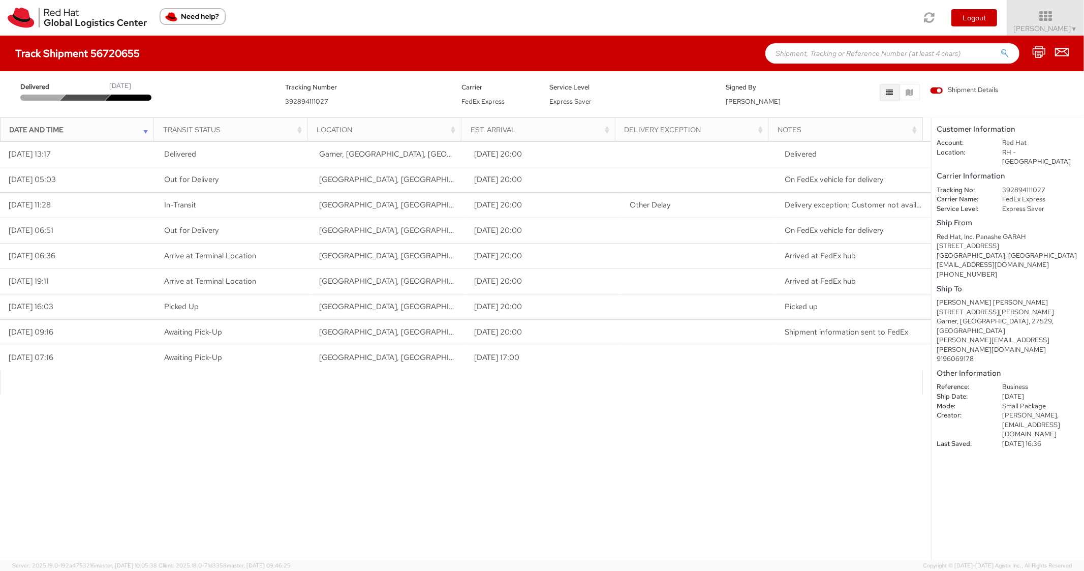
paste input "56720676"
click at [821, 58] on input "56720676" at bounding box center [892, 53] width 254 height 20
type input "56720676"
click at [1000, 48] on button "submit" at bounding box center [1004, 54] width 9 height 12
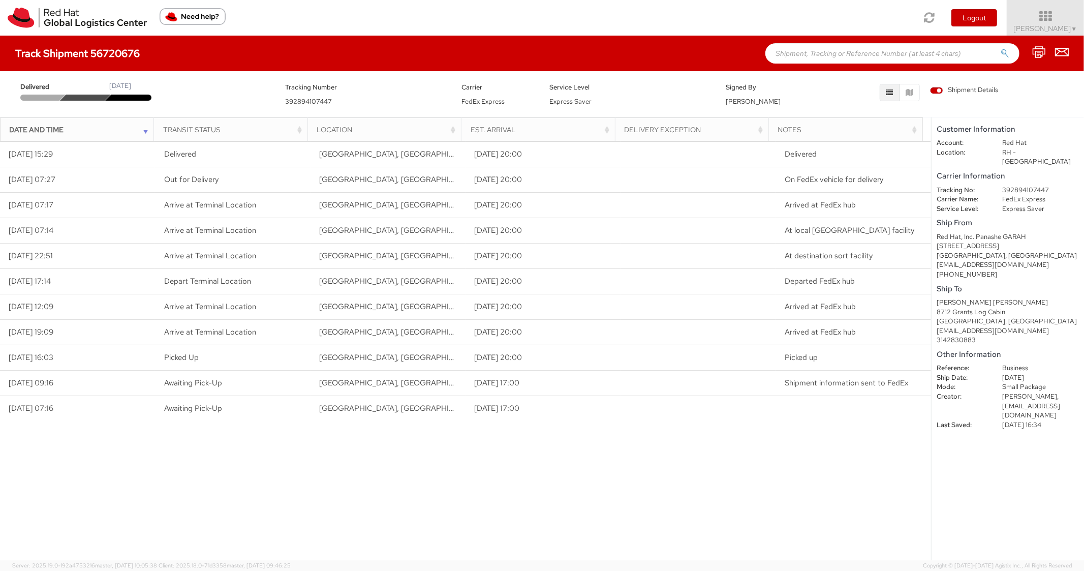
paste input "56720708"
click at [810, 55] on input "56720708" at bounding box center [892, 53] width 254 height 20
type input "56720708"
click at [1000, 48] on button "submit" at bounding box center [1004, 54] width 9 height 12
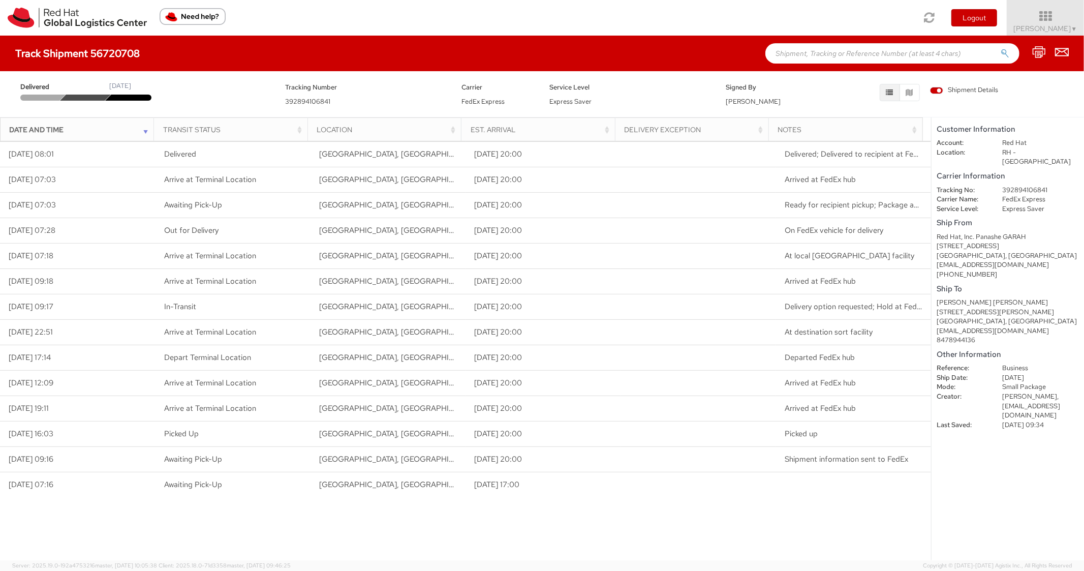
click at [900, 54] on input "text" at bounding box center [892, 53] width 254 height 20
paste input "56649359"
type input "56649359"
click at [1000, 48] on button "submit" at bounding box center [1004, 54] width 9 height 12
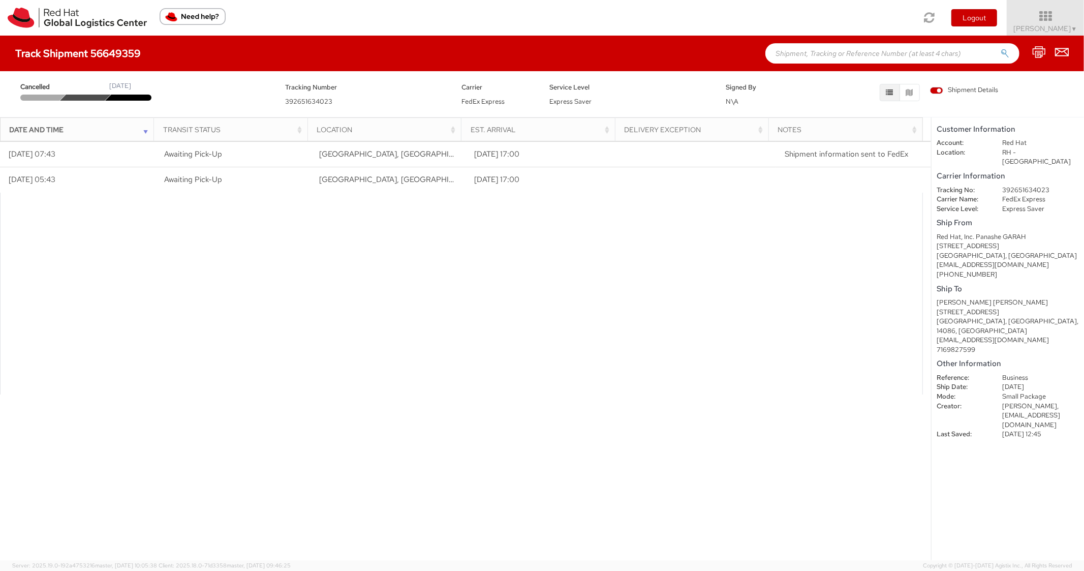
click at [817, 59] on input "text" at bounding box center [892, 53] width 254 height 20
paste input "56746421"
type input "56746421"
click at [1000, 48] on button "submit" at bounding box center [1004, 54] width 9 height 12
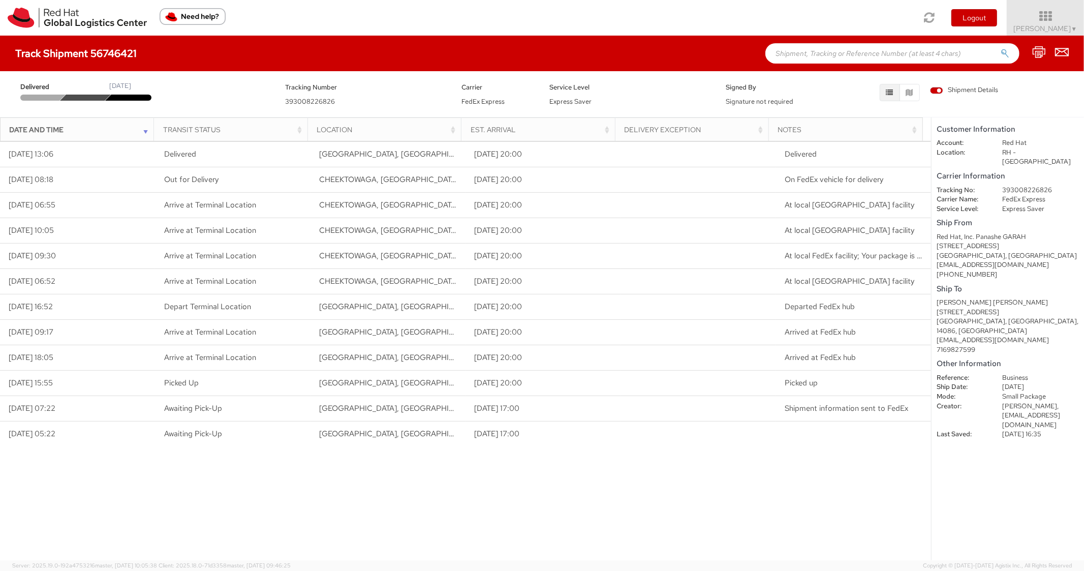
paste input "56720763"
click at [836, 51] on input "56720763" at bounding box center [892, 53] width 254 height 20
type input "56720763"
click at [1000, 48] on button "submit" at bounding box center [1004, 54] width 9 height 12
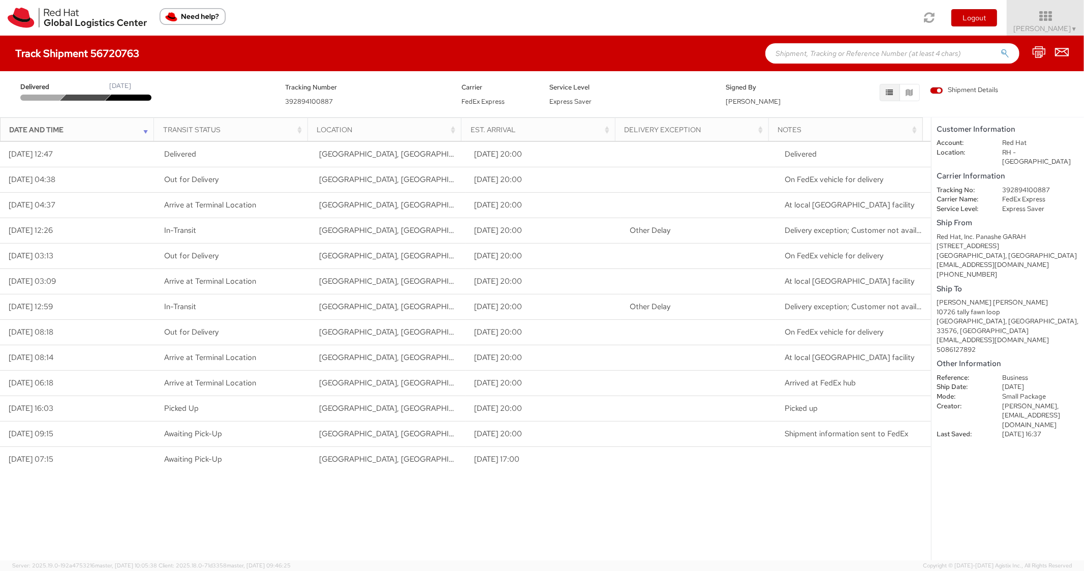
click at [823, 58] on input "text" at bounding box center [892, 53] width 254 height 20
paste input "56720825"
type input "56720825"
click at [1000, 48] on button "submit" at bounding box center [1004, 54] width 9 height 12
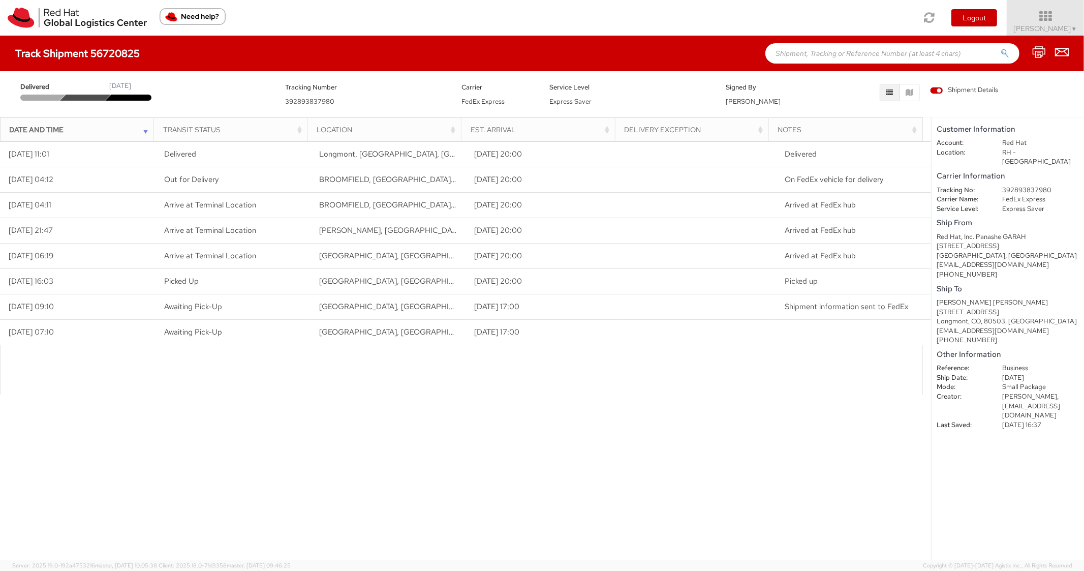
click at [874, 64] on div "Track Shipment 56720825" at bounding box center [542, 54] width 1084 height 36
paste input "56747443"
click at [844, 45] on input "text" at bounding box center [892, 53] width 254 height 20
type input "56747443"
click at [1000, 48] on button "submit" at bounding box center [1004, 54] width 9 height 12
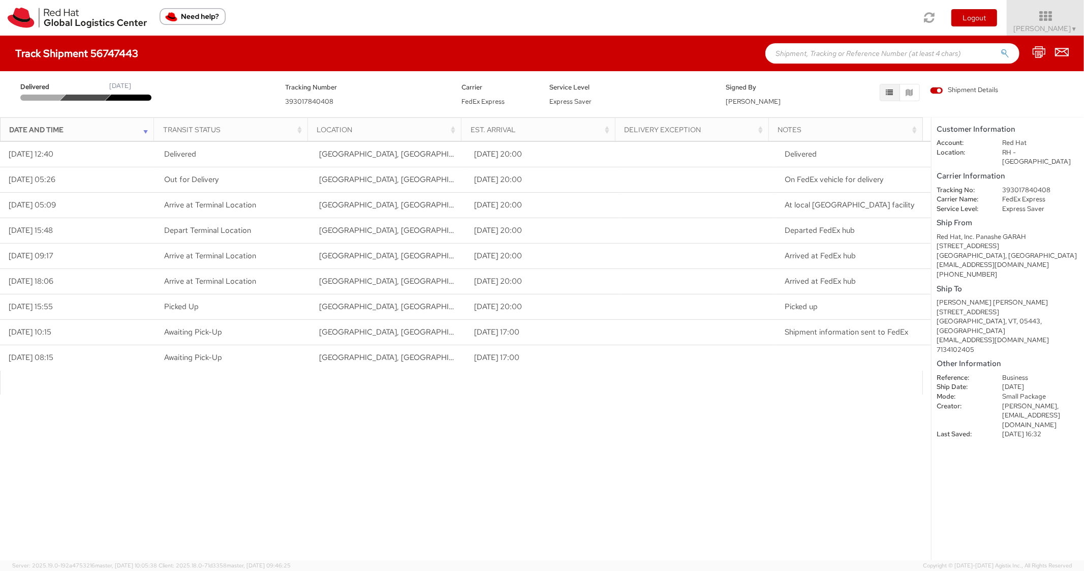
click at [829, 55] on input "text" at bounding box center [892, 53] width 254 height 20
paste input "56720846"
type input "56720846"
click at [1000, 48] on button "submit" at bounding box center [1004, 54] width 9 height 12
click at [809, 52] on input "text" at bounding box center [892, 53] width 254 height 20
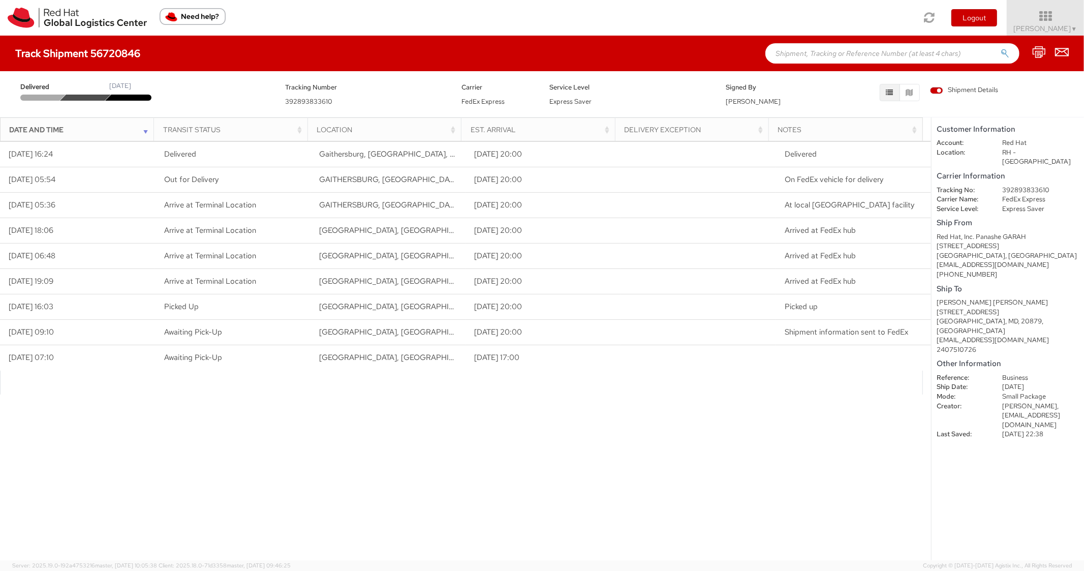
paste input "56747495"
type input "56747495"
click at [1000, 48] on button "submit" at bounding box center [1004, 54] width 9 height 12
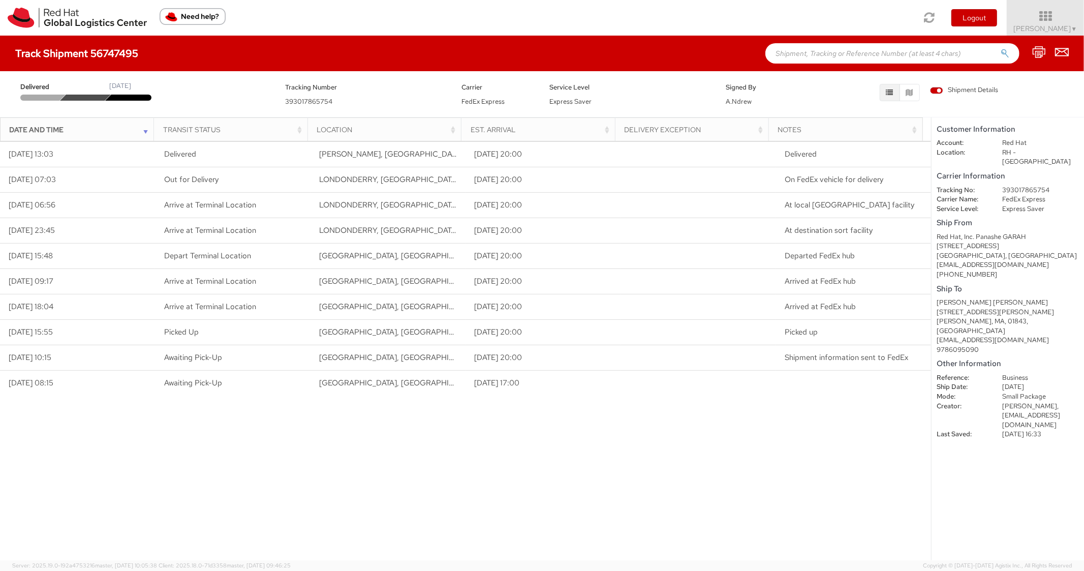
click at [833, 41] on div "Track Shipment 56747495" at bounding box center [542, 54] width 1084 height 36
click at [816, 60] on input "text" at bounding box center [892, 53] width 254 height 20
paste input "56747541"
type input "56747541"
click at [1000, 48] on button "submit" at bounding box center [1004, 54] width 9 height 12
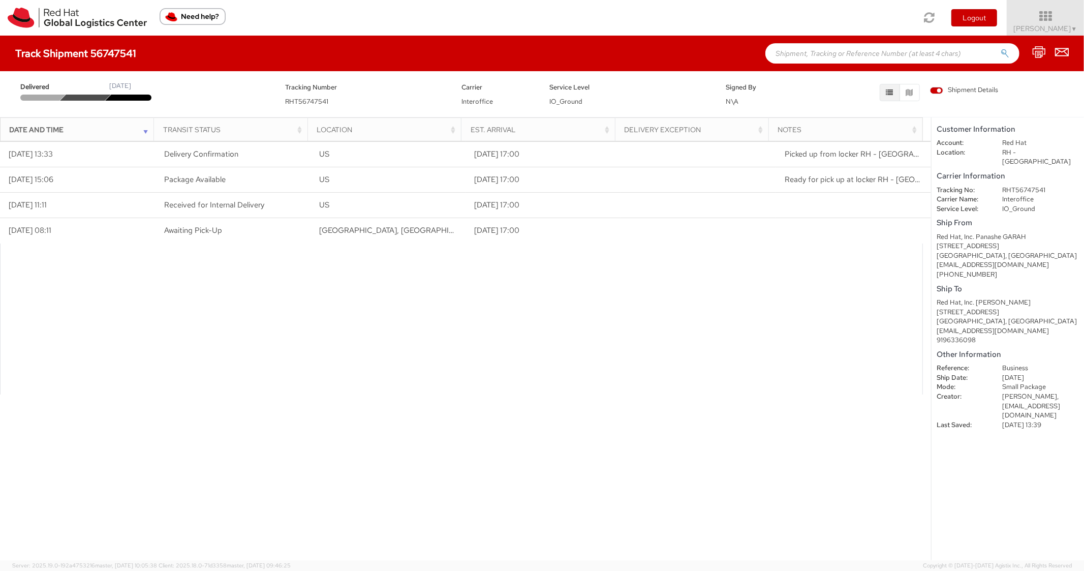
paste input "56747569"
click at [812, 55] on input "text" at bounding box center [892, 53] width 254 height 20
type input "56747569"
click at [1000, 48] on button "submit" at bounding box center [1004, 54] width 9 height 12
click at [843, 41] on div "Track Shipment 56747569" at bounding box center [542, 54] width 1084 height 36
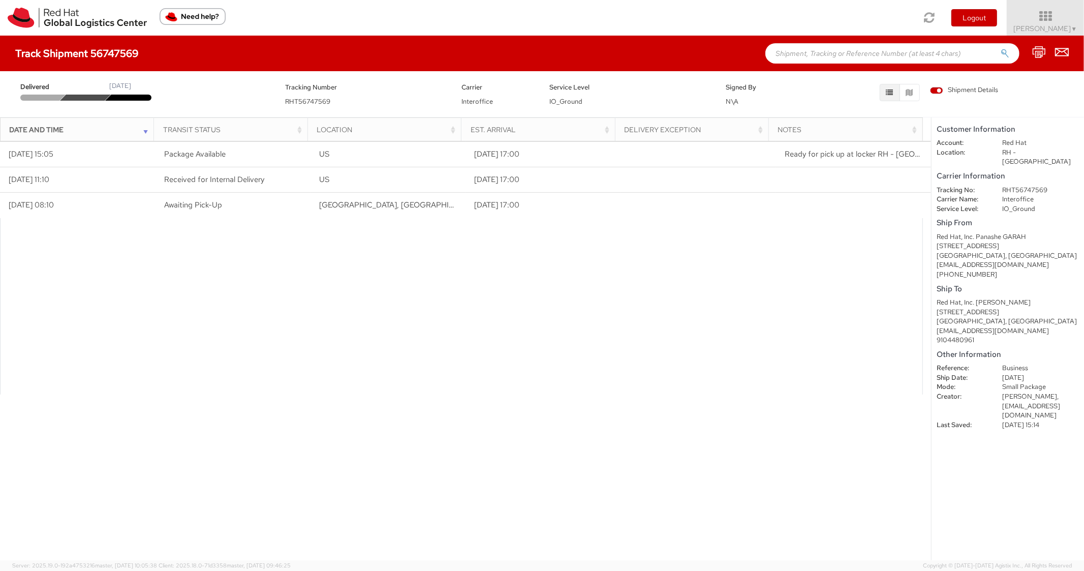
click at [835, 56] on input "text" at bounding box center [892, 53] width 254 height 20
paste input "56747592"
type input "56747592"
click at [1000, 48] on button "submit" at bounding box center [1004, 54] width 9 height 12
paste input "56720963"
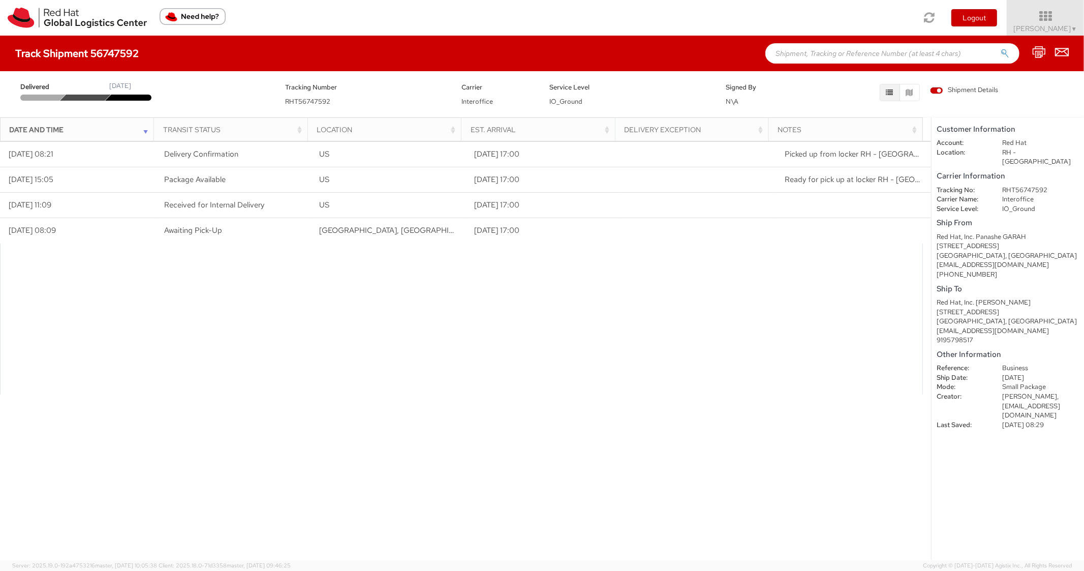
click at [830, 49] on input "text" at bounding box center [892, 53] width 254 height 20
type input "56720963"
click at [1000, 48] on button "submit" at bounding box center [1004, 54] width 9 height 12
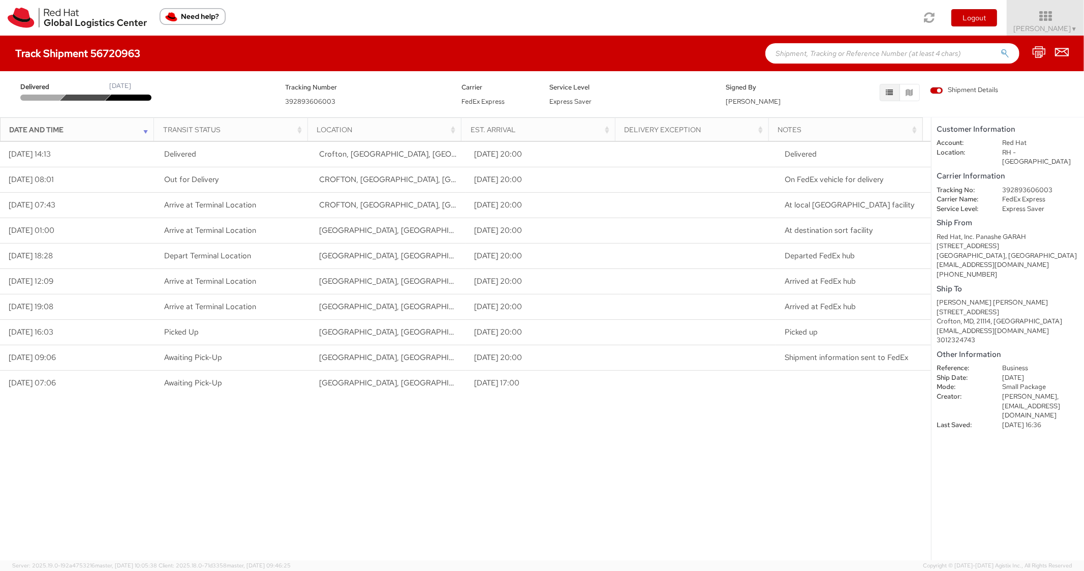
drag, startPoint x: 808, startPoint y: 70, endPoint x: 820, endPoint y: 50, distance: 23.4
click at [809, 69] on div "Track Shipment 56720963" at bounding box center [542, 54] width 1084 height 36
click at [820, 50] on input "text" at bounding box center [892, 53] width 254 height 20
paste input "56721067"
type input "56721067"
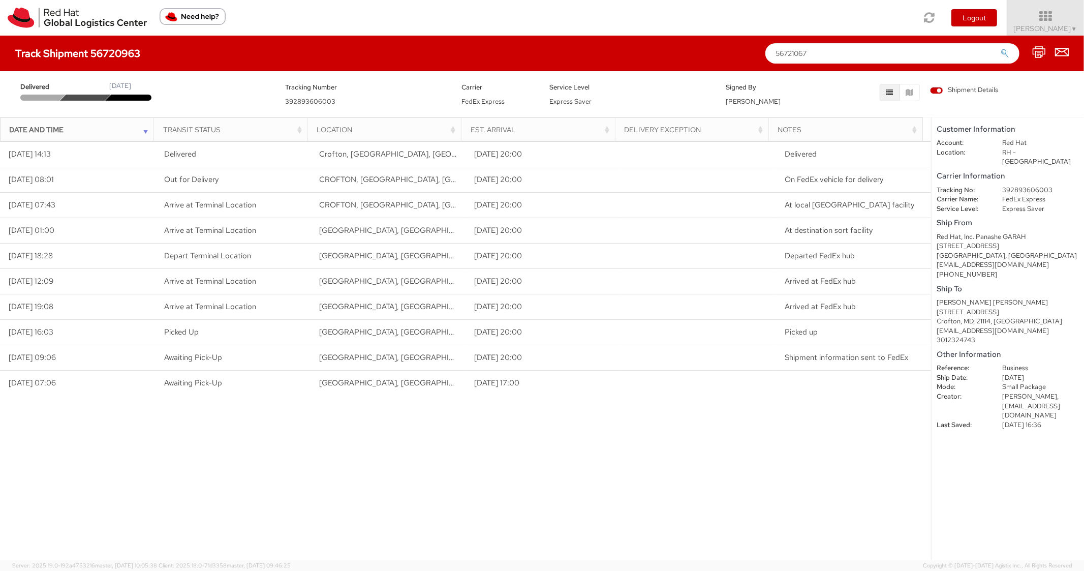
click at [1000, 48] on button "submit" at bounding box center [1004, 54] width 9 height 12
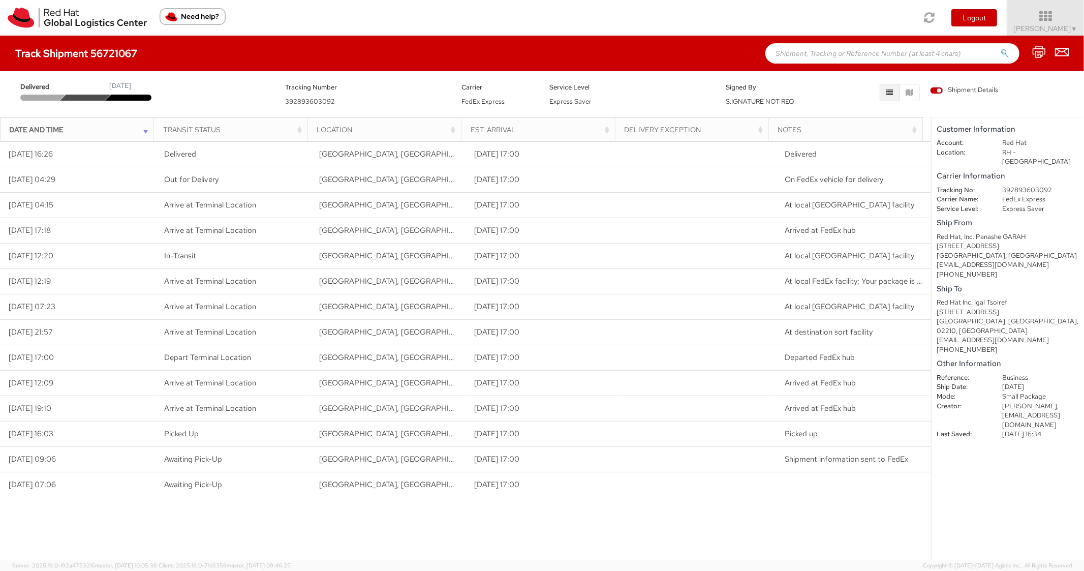
click at [845, 44] on input "text" at bounding box center [892, 53] width 254 height 20
paste input "56747633"
type input "56747633"
click at [1000, 48] on button "submit" at bounding box center [1004, 54] width 9 height 12
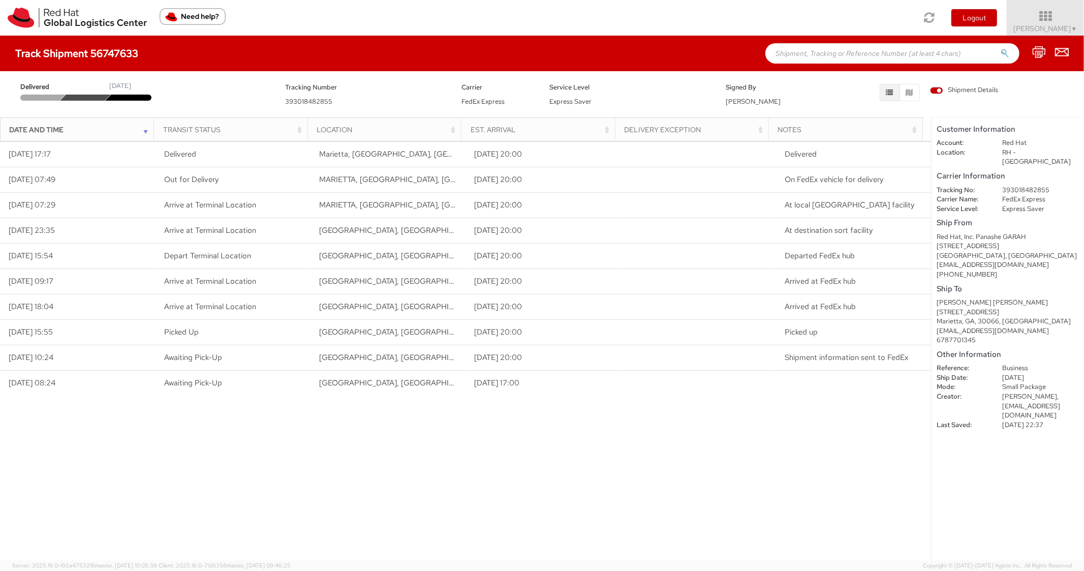
click at [895, 49] on input "text" at bounding box center [892, 53] width 254 height 20
paste input "56721179"
type input "56721179"
click at [1000, 48] on button "submit" at bounding box center [1004, 54] width 9 height 12
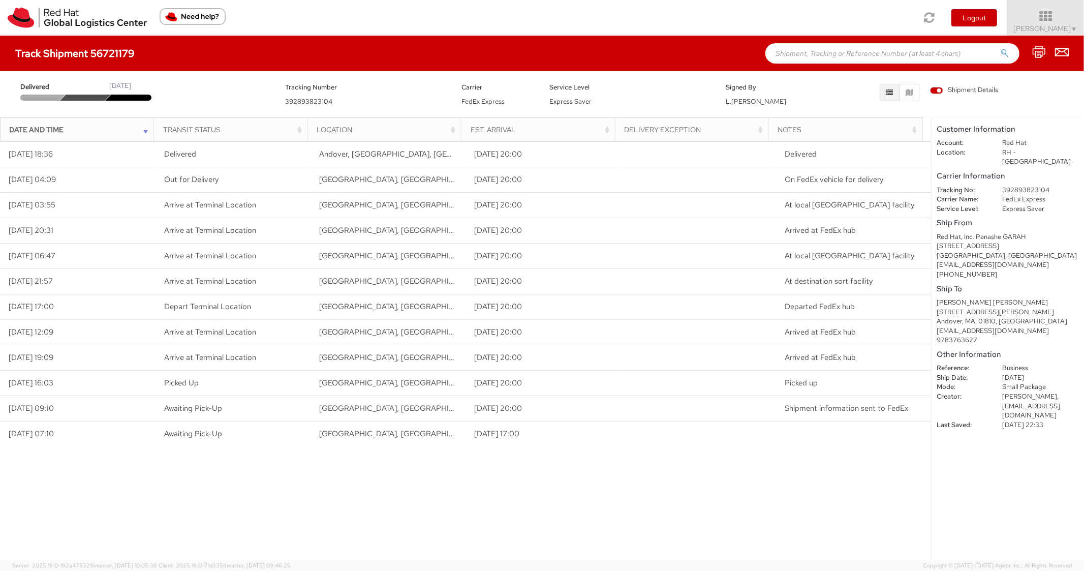
drag, startPoint x: 826, startPoint y: 60, endPoint x: 818, endPoint y: 65, distance: 8.9
click at [824, 61] on input "text" at bounding box center [892, 53] width 254 height 20
paste input "56721120"
type input "56721120"
click at [1000, 48] on button "submit" at bounding box center [1004, 54] width 9 height 12
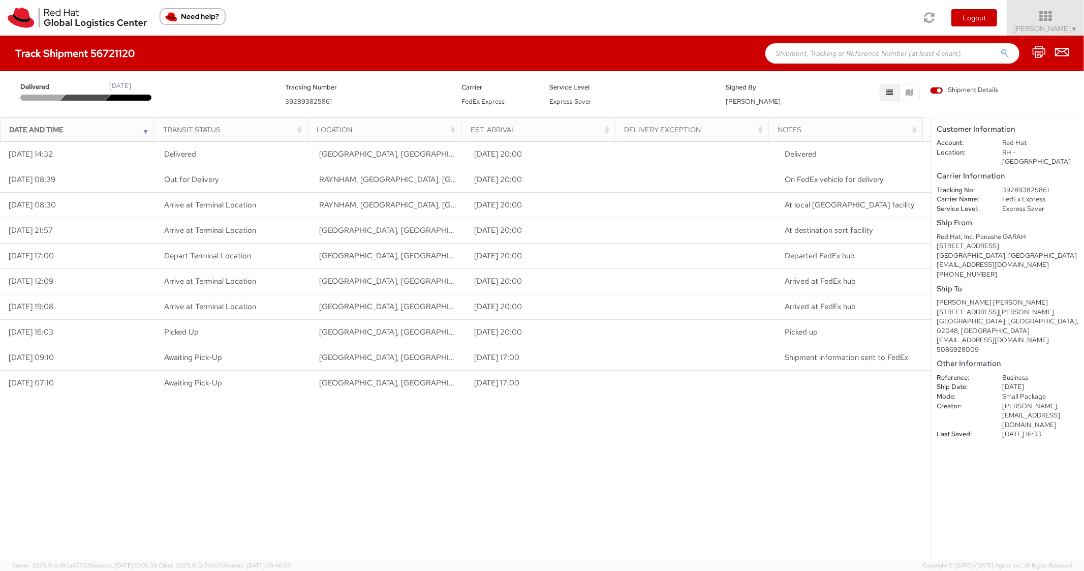
click at [793, 53] on input "text" at bounding box center [892, 53] width 254 height 20
paste input "56747660"
click at [1000, 48] on button "submit" at bounding box center [1004, 54] width 9 height 12
type input "56747660\"
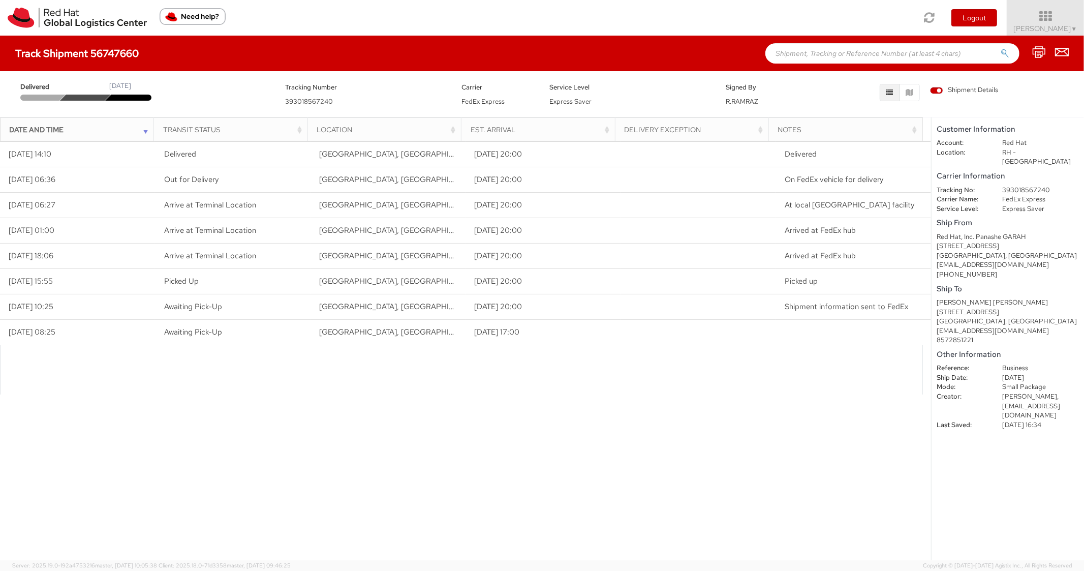
click at [797, 46] on input "text" at bounding box center [892, 53] width 254 height 20
paste input "56747686"
type input "56747686"
click at [1000, 48] on button "submit" at bounding box center [1004, 54] width 9 height 12
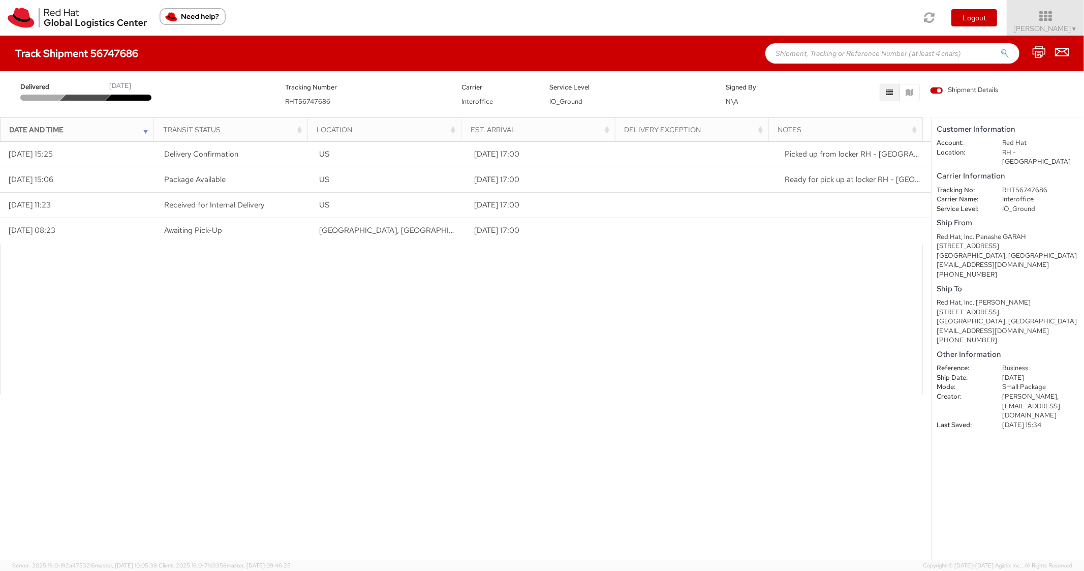
click at [831, 59] on input "text" at bounding box center [892, 53] width 254 height 20
paste input "56747711"
type input "56747711"
click at [1000, 48] on button "submit" at bounding box center [1004, 54] width 9 height 12
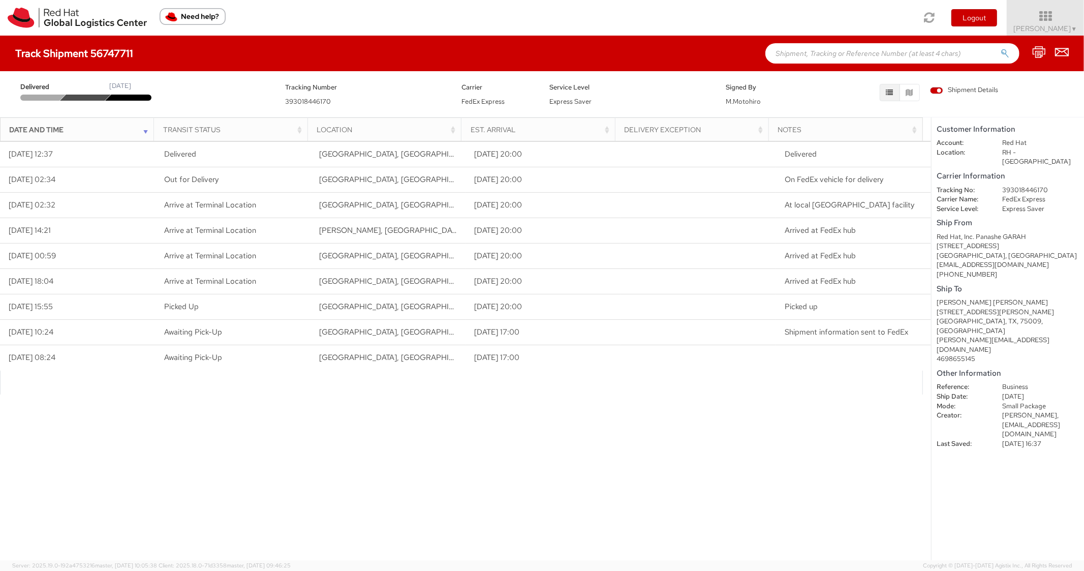
click at [801, 41] on div "Track Shipment 56747711" at bounding box center [542, 54] width 1084 height 36
click at [800, 47] on input "text" at bounding box center [892, 53] width 254 height 20
paste input "56747747"
type input "56747747"
click at [1000, 48] on button "submit" at bounding box center [1004, 54] width 9 height 12
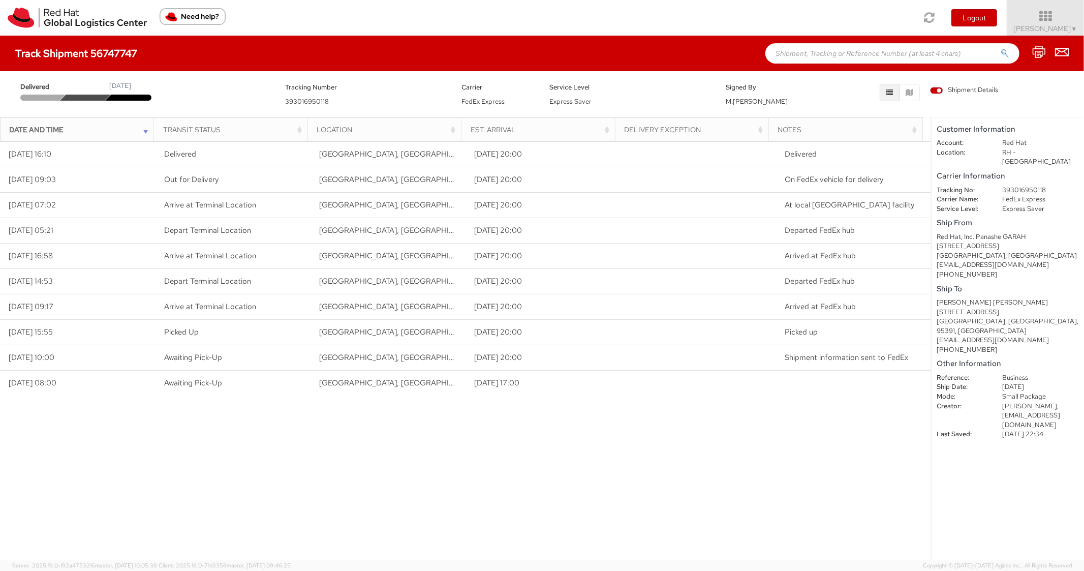
click at [874, 55] on input "text" at bounding box center [892, 53] width 254 height 20
paste input "56747823"
click at [1000, 48] on button "submit" at bounding box center [1004, 54] width 9 height 12
type input "56747823\"
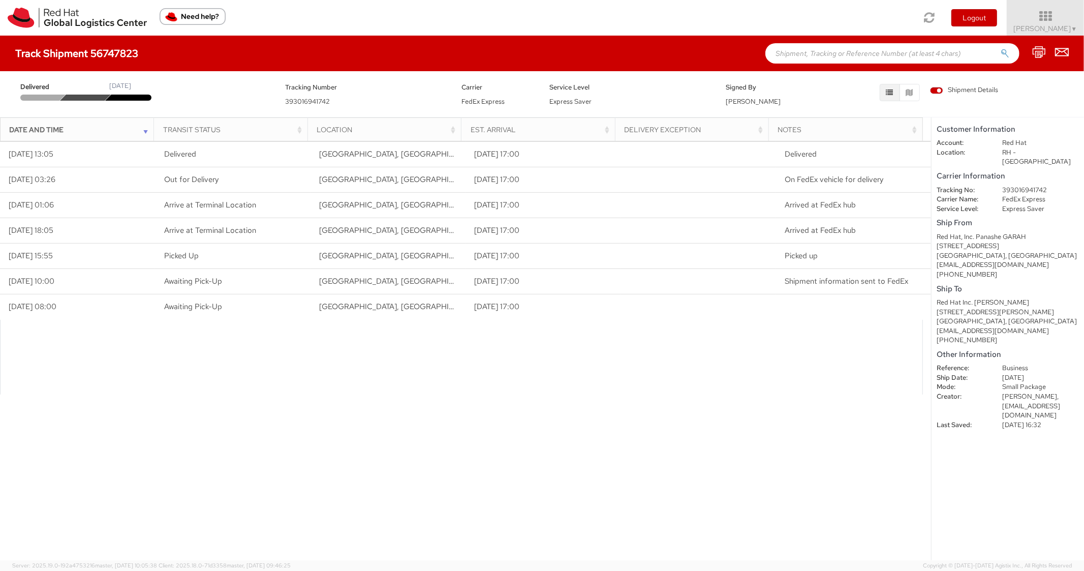
click at [871, 65] on div "Track Shipment 56747823" at bounding box center [542, 54] width 1084 height 36
click at [869, 54] on input "text" at bounding box center [892, 53] width 254 height 20
paste input "56747862"
type input "56747862"
click at [1000, 48] on button "submit" at bounding box center [1004, 54] width 9 height 12
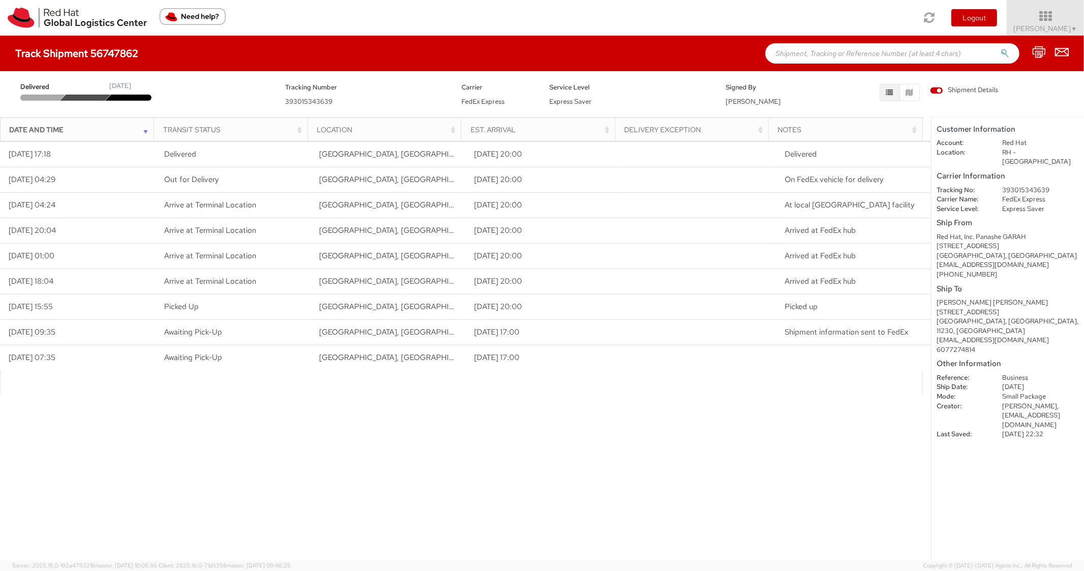
paste input "56747904"
click at [814, 58] on input "56747904" at bounding box center [892, 53] width 254 height 20
type input "56747904"
click at [1000, 48] on button "submit" at bounding box center [1004, 54] width 9 height 12
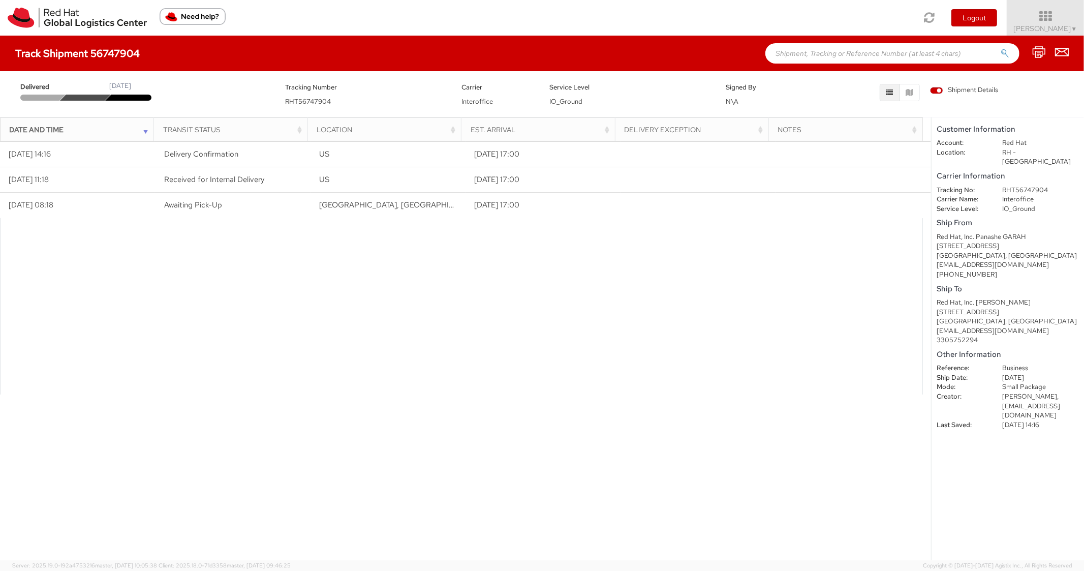
click at [797, 66] on div "Track Shipment 56747904" at bounding box center [542, 54] width 1084 height 36
click at [804, 55] on input "text" at bounding box center [892, 53] width 254 height 20
paste input "56747375"
type input "56747375"
click at [1000, 48] on button "submit" at bounding box center [1004, 54] width 9 height 12
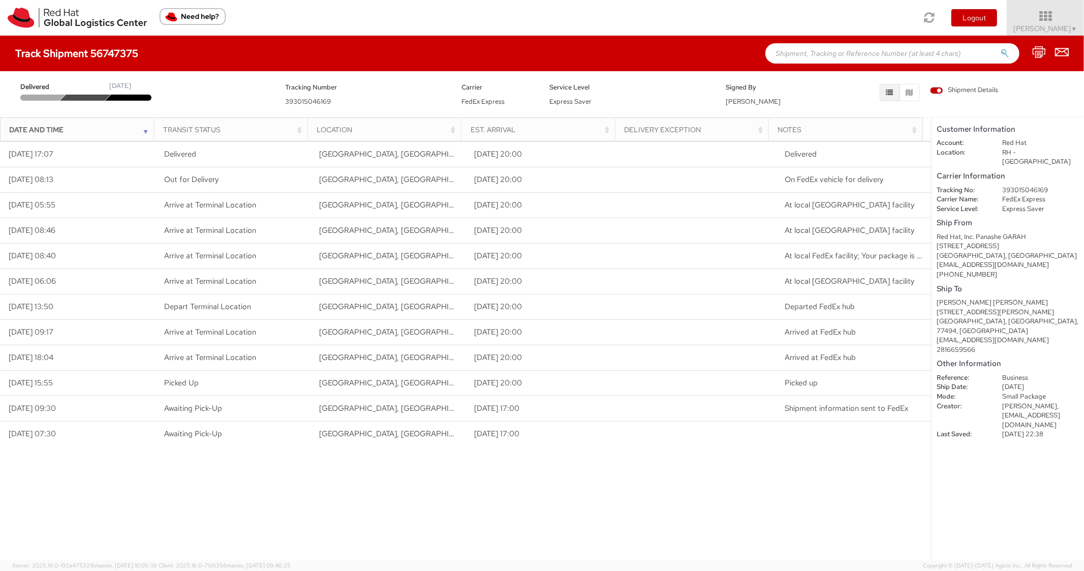
paste input "56747378"
click at [813, 58] on input "56747378" at bounding box center [892, 53] width 254 height 20
type input "56747378"
click at [1000, 48] on button "submit" at bounding box center [1004, 54] width 9 height 12
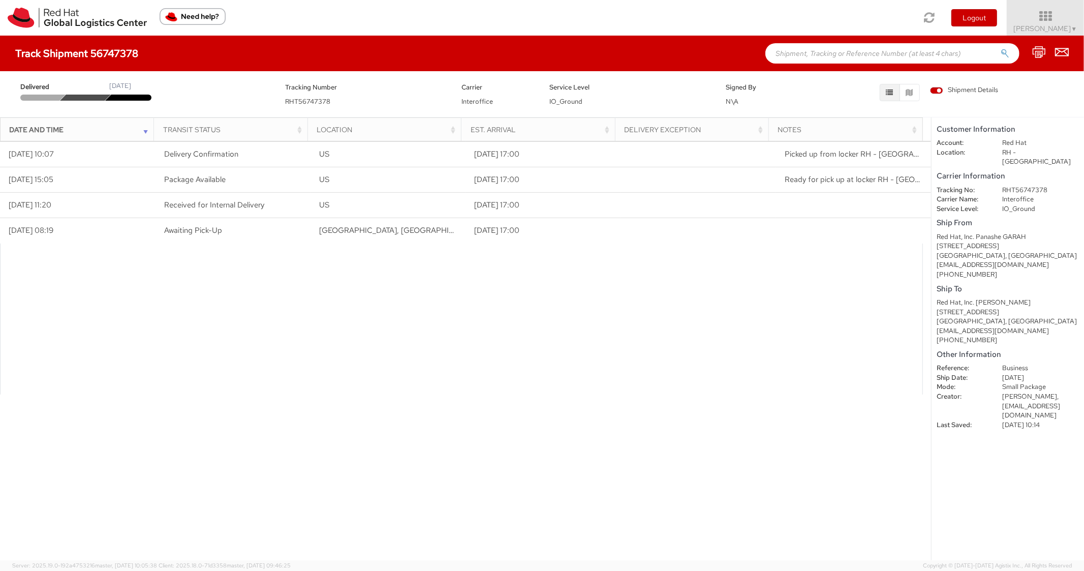
click at [804, 36] on div "Track Shipment 56747378" at bounding box center [542, 54] width 1084 height 36
click at [801, 47] on input "text" at bounding box center [892, 53] width 254 height 20
paste input "56747977"
type input "56747977"
click at [1000, 48] on button "submit" at bounding box center [1004, 54] width 9 height 12
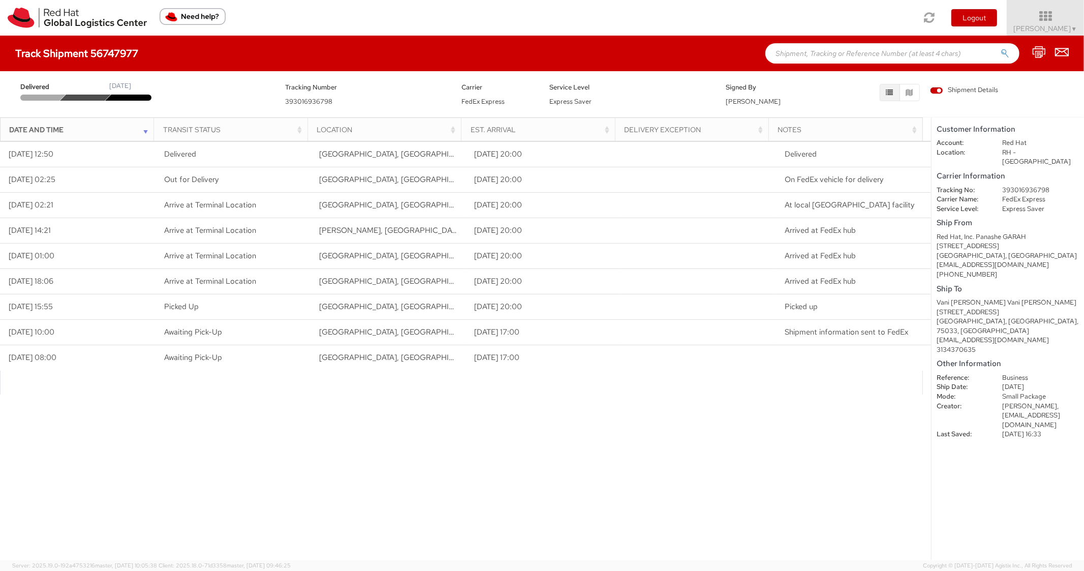
click at [844, 45] on input "text" at bounding box center [892, 53] width 254 height 20
paste input "56748020"
type input "56748020"
click at [1000, 48] on button "submit" at bounding box center [1004, 54] width 9 height 12
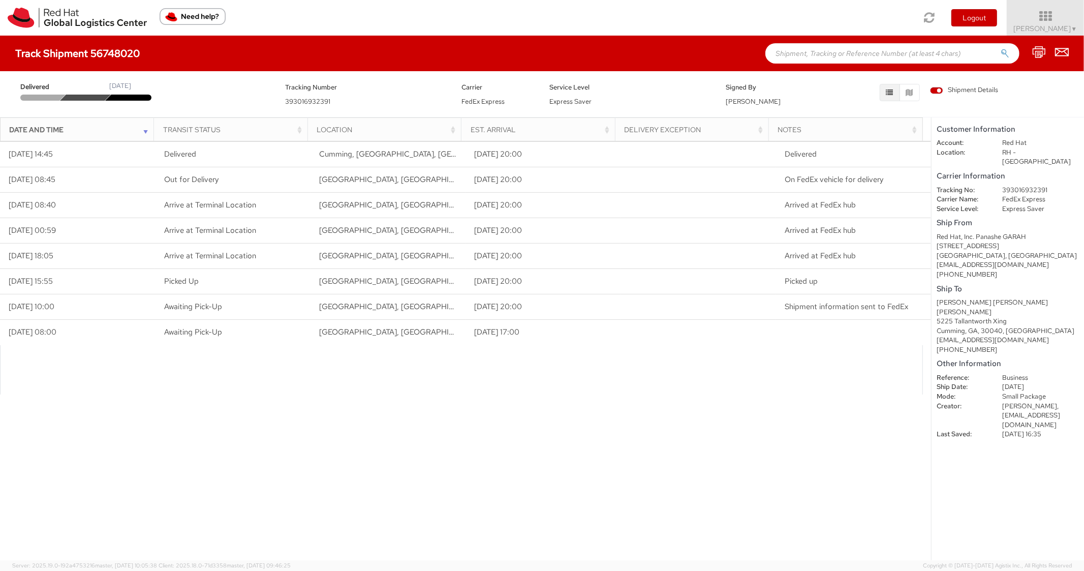
click at [791, 56] on input "text" at bounding box center [892, 53] width 254 height 20
paste input "56748061"
type input "56748061"
click at [1000, 48] on button "submit" at bounding box center [1004, 54] width 9 height 12
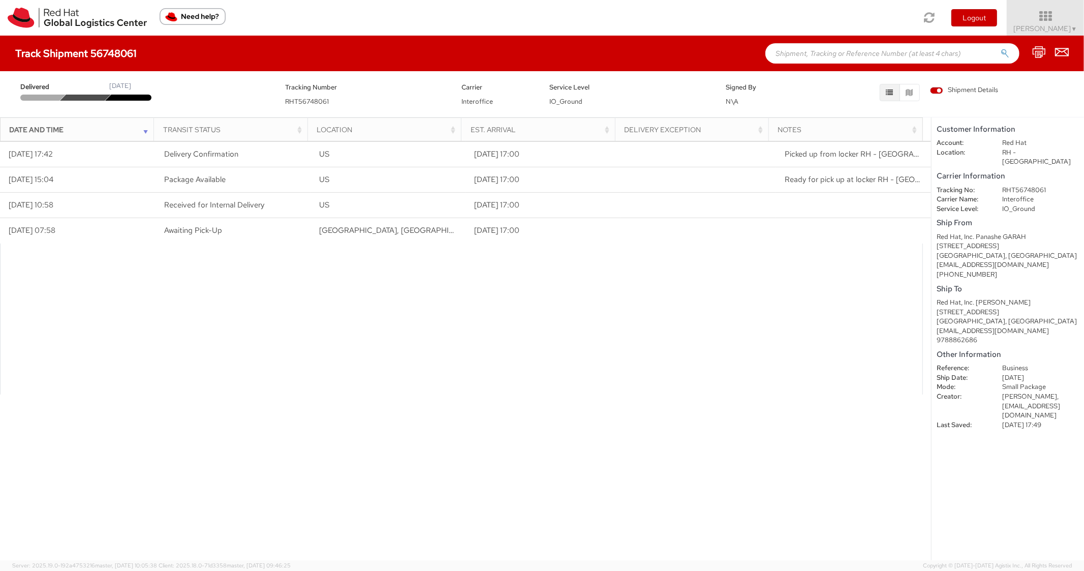
click at [830, 55] on input "text" at bounding box center [892, 53] width 254 height 20
paste input "56748126"
type input "56748126"
click at [1000, 48] on button "submit" at bounding box center [1004, 54] width 9 height 12
click at [871, 44] on input "text" at bounding box center [892, 53] width 254 height 20
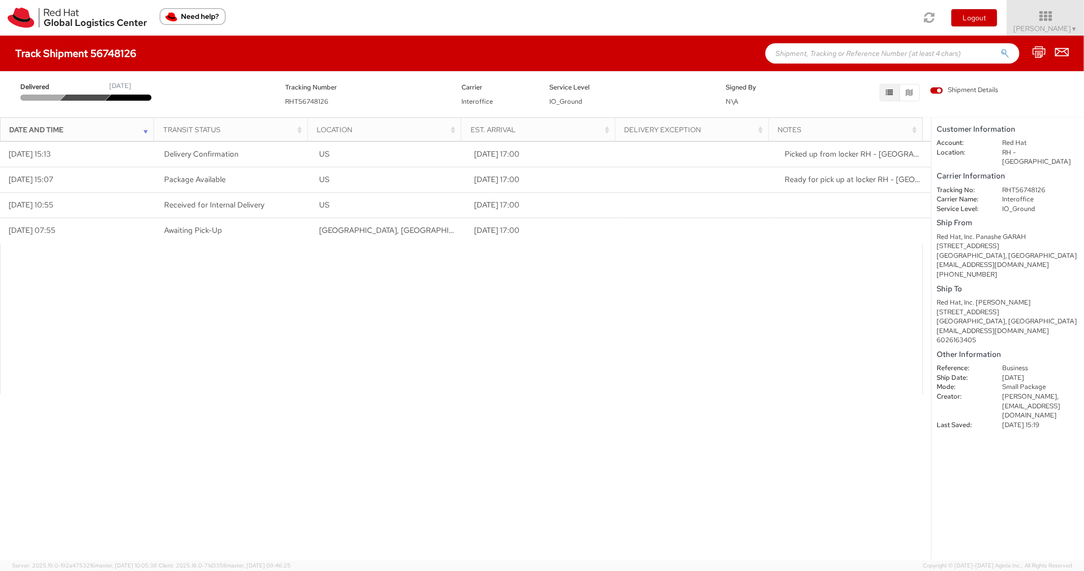
paste input "56748193"
type input "56748193"
click at [1000, 48] on button "submit" at bounding box center [1004, 54] width 9 height 12
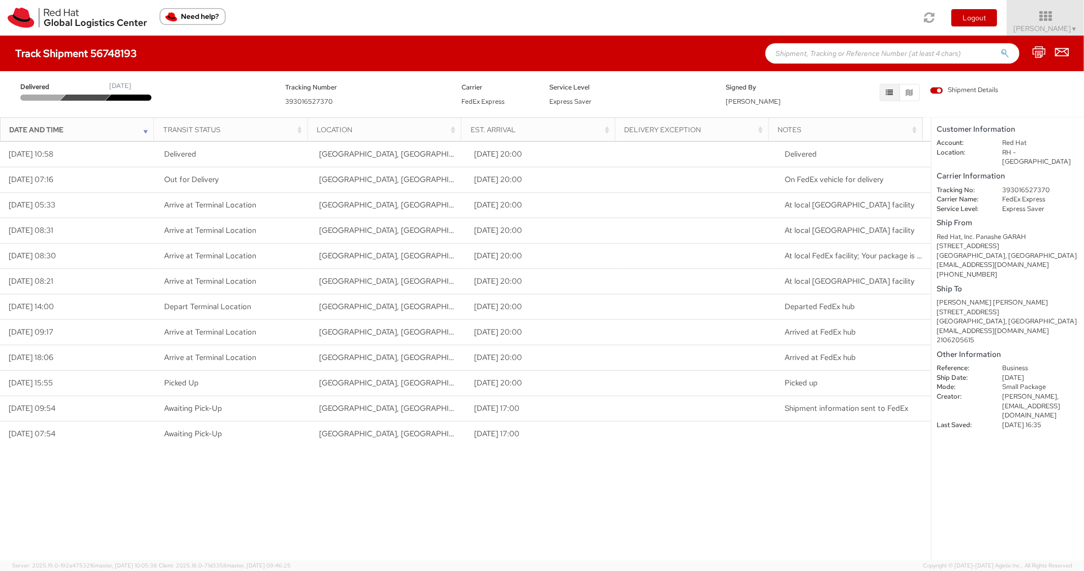
click at [841, 58] on input "text" at bounding box center [892, 53] width 254 height 20
paste
type input "56748203"
click at [1000, 48] on button "submit" at bounding box center [1004, 54] width 9 height 12
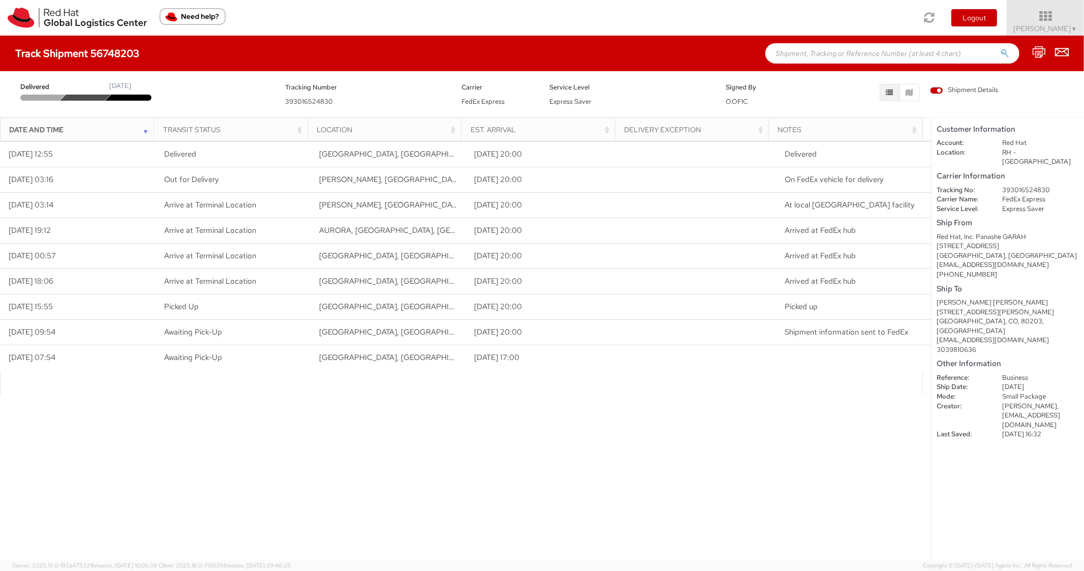
click at [832, 64] on div "Track Shipment 56748203" at bounding box center [542, 54] width 1084 height 36
click at [835, 55] on input "text" at bounding box center [892, 53] width 254 height 20
type input "56748216"
click at [1000, 48] on button "submit" at bounding box center [1004, 54] width 9 height 12
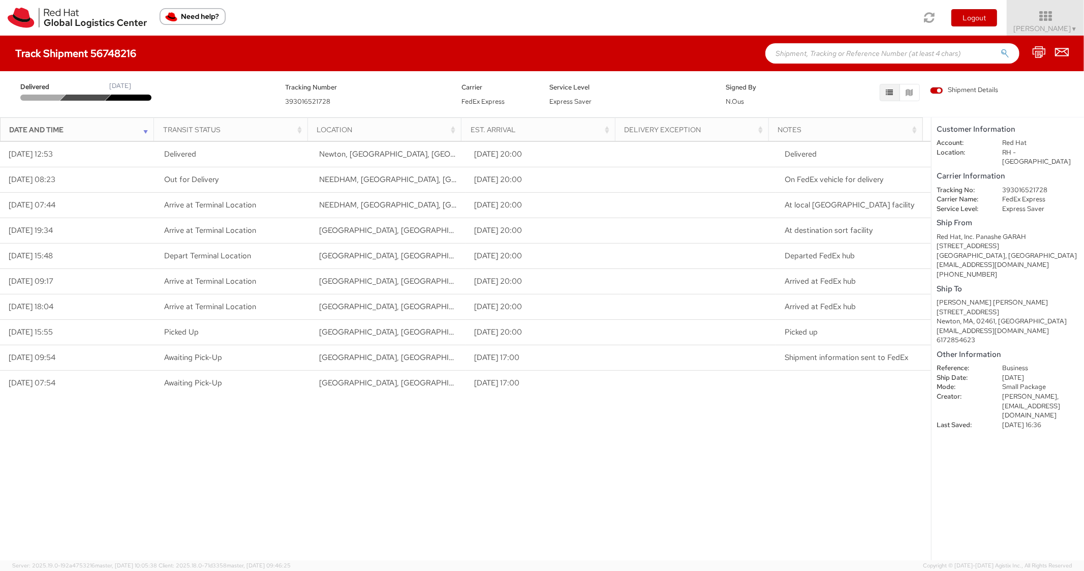
click at [830, 56] on input "text" at bounding box center [892, 53] width 254 height 20
type input "56748227"
click at [1000, 48] on button "submit" at bounding box center [1004, 54] width 9 height 12
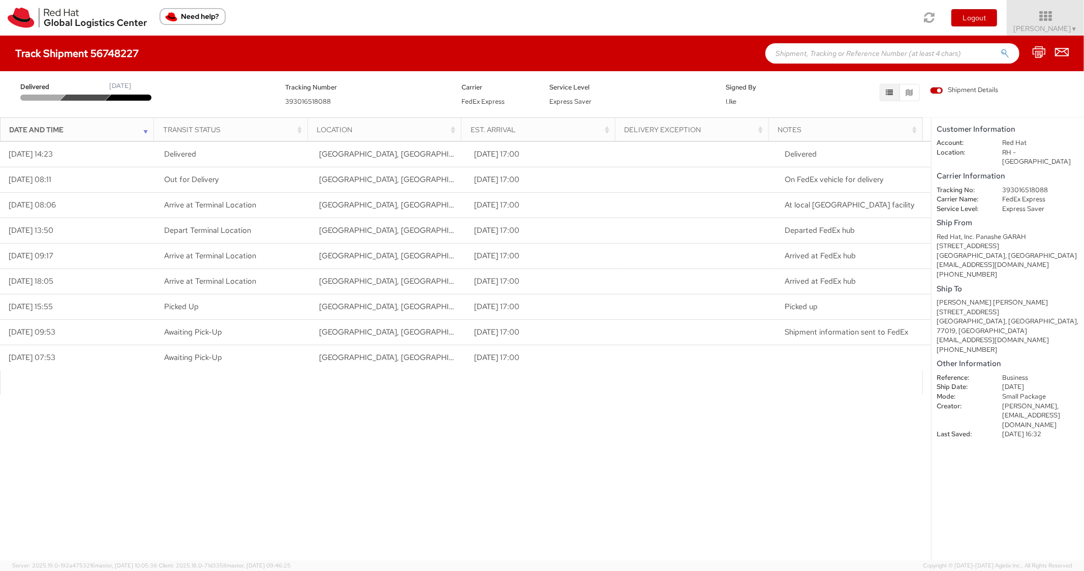
click at [797, 52] on input "text" at bounding box center [892, 53] width 254 height 20
type input "56748297"
click at [1000, 48] on button "submit" at bounding box center [1004, 54] width 9 height 12
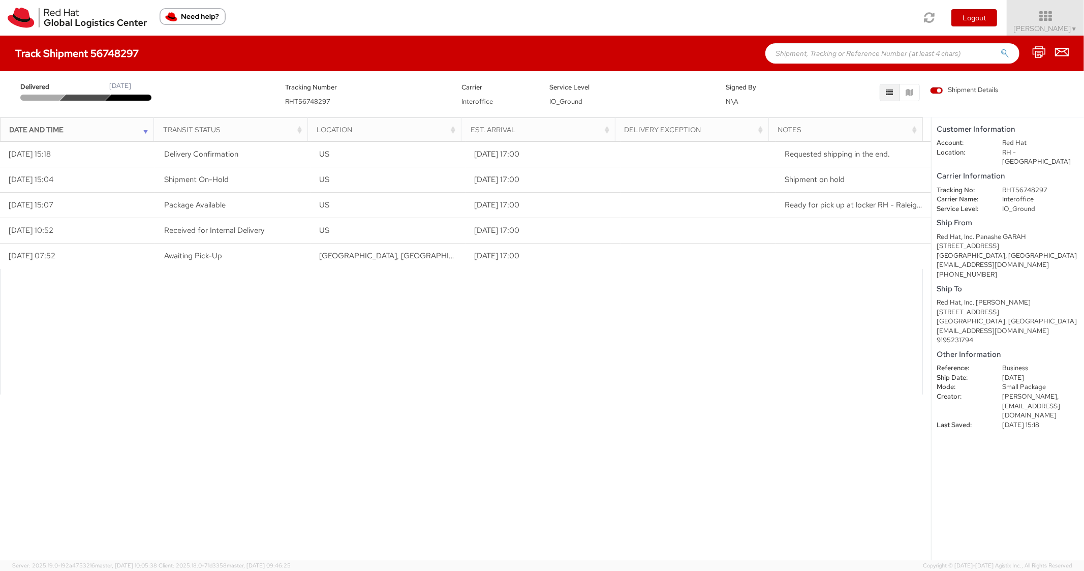
click at [823, 53] on input "text" at bounding box center [892, 53] width 254 height 20
type input "56779740"
click at [1000, 48] on button "submit" at bounding box center [1004, 54] width 9 height 12
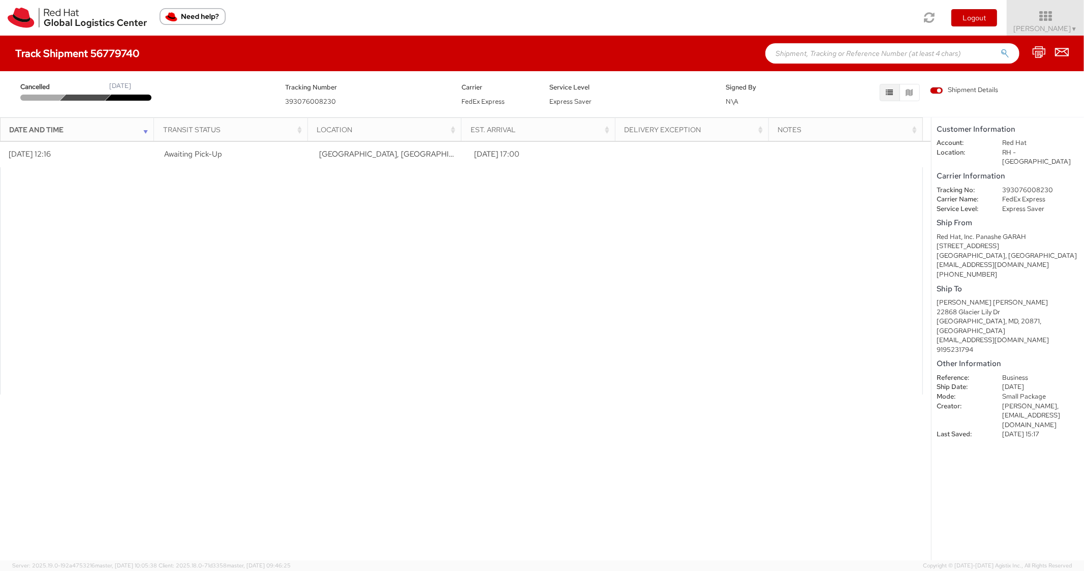
click at [826, 61] on input "text" at bounding box center [892, 53] width 254 height 20
type input "56782021"
click at [1000, 48] on button "submit" at bounding box center [1004, 54] width 9 height 12
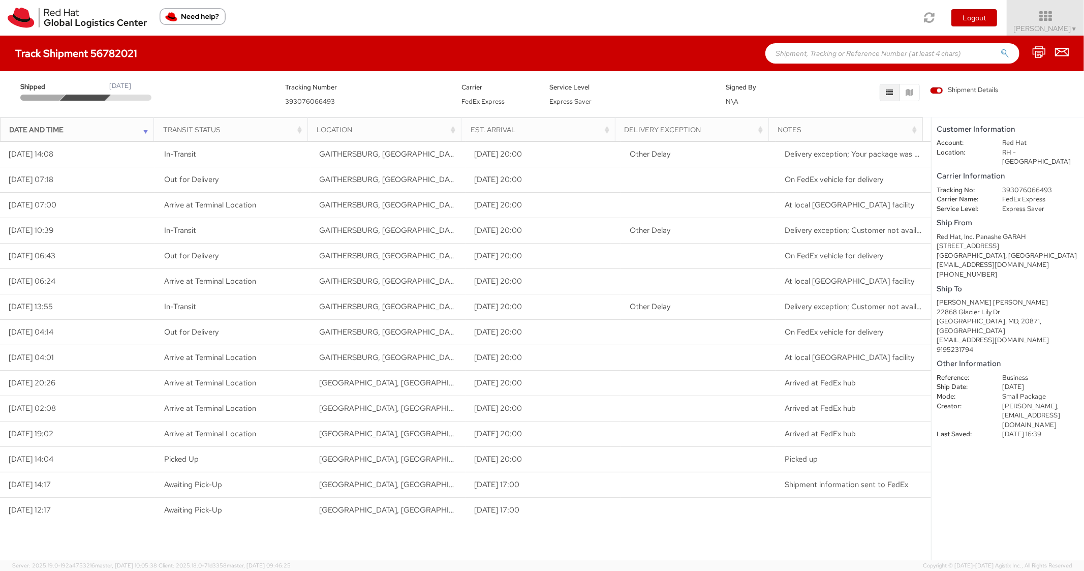
click at [1014, 185] on dd "393076066493" at bounding box center [1040, 190] width 92 height 10
copy dd "393076066493"
click at [844, 59] on input "text" at bounding box center [892, 53] width 254 height 20
click at [826, 57] on input "text" at bounding box center [892, 53] width 254 height 20
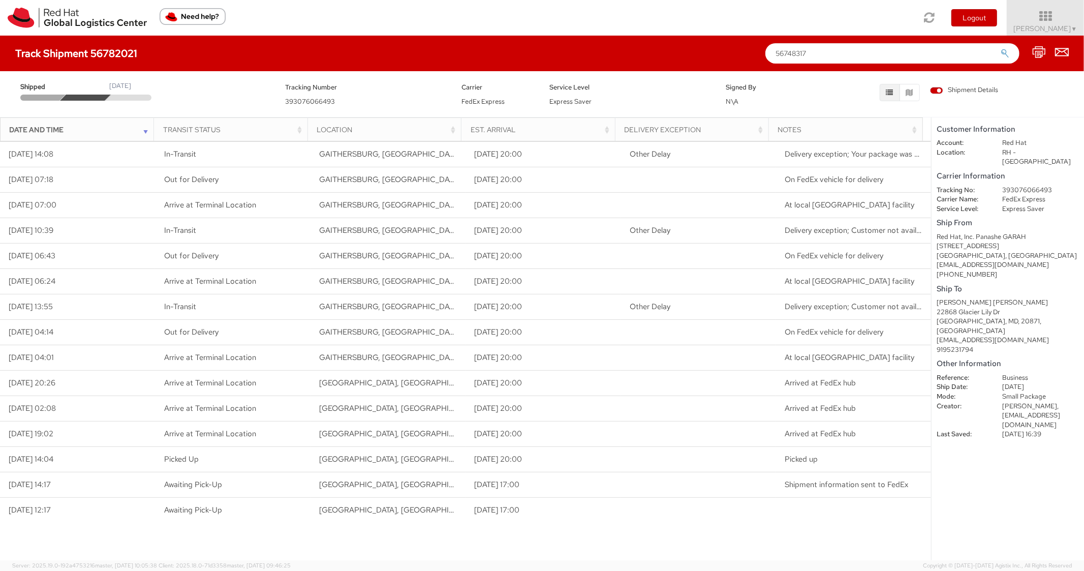
type input "56748317"
click at [1000, 48] on button "submit" at bounding box center [1004, 54] width 9 height 12
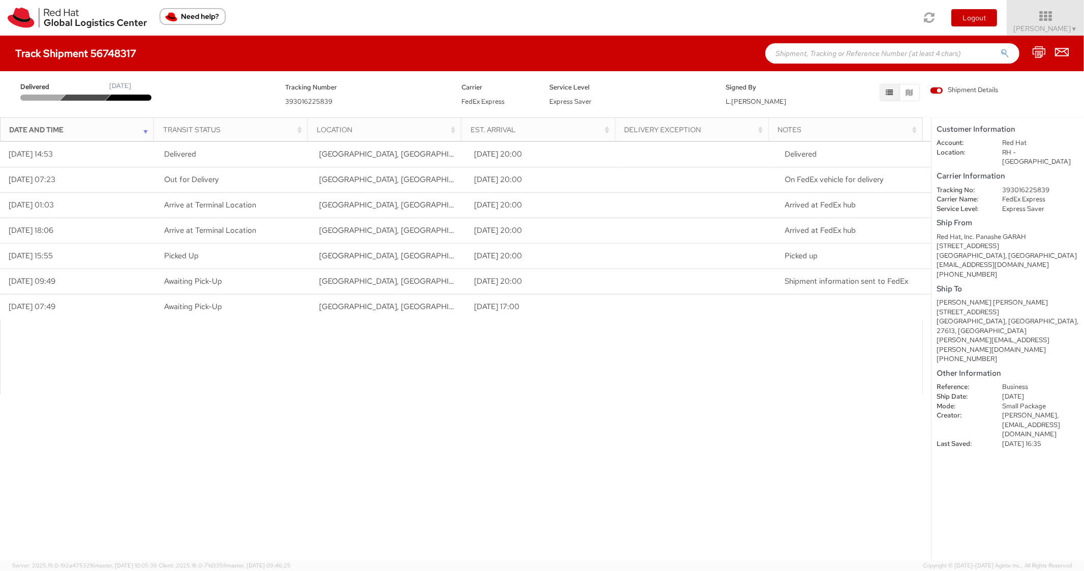
click at [809, 49] on input "text" at bounding box center [892, 53] width 254 height 20
type input "56748371"
click at [1000, 48] on button "submit" at bounding box center [1004, 54] width 9 height 12
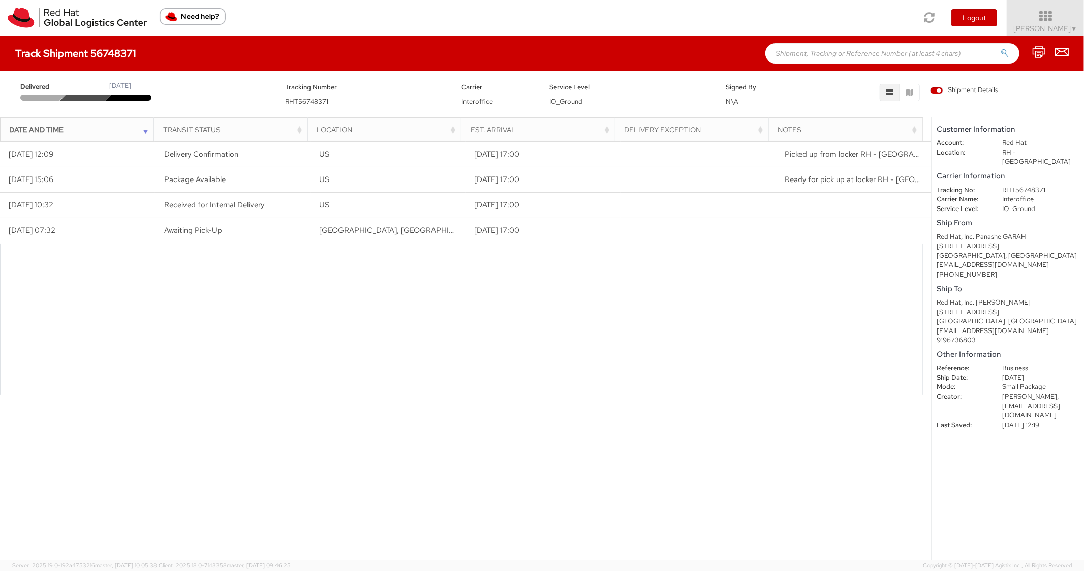
click at [835, 55] on input "text" at bounding box center [892, 53] width 254 height 20
type input "56780157"
click at [1000, 48] on button "submit" at bounding box center [1004, 54] width 9 height 12
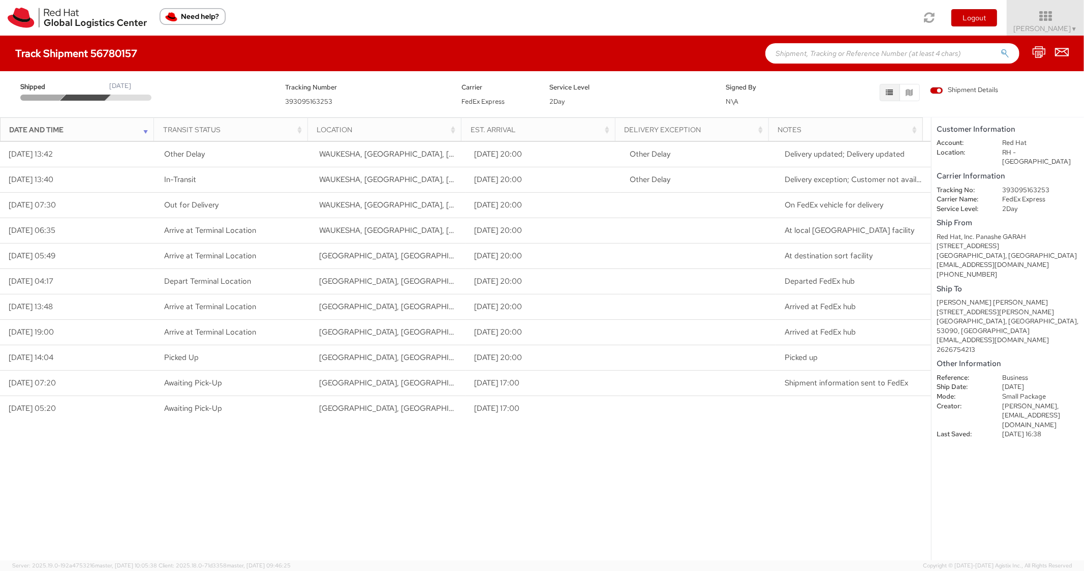
click at [1014, 185] on dd "393095163253" at bounding box center [1040, 190] width 92 height 10
copy dd "393095163253"
drag, startPoint x: 821, startPoint y: 49, endPoint x: 808, endPoint y: 56, distance: 14.4
click at [815, 54] on input "text" at bounding box center [892, 53] width 254 height 20
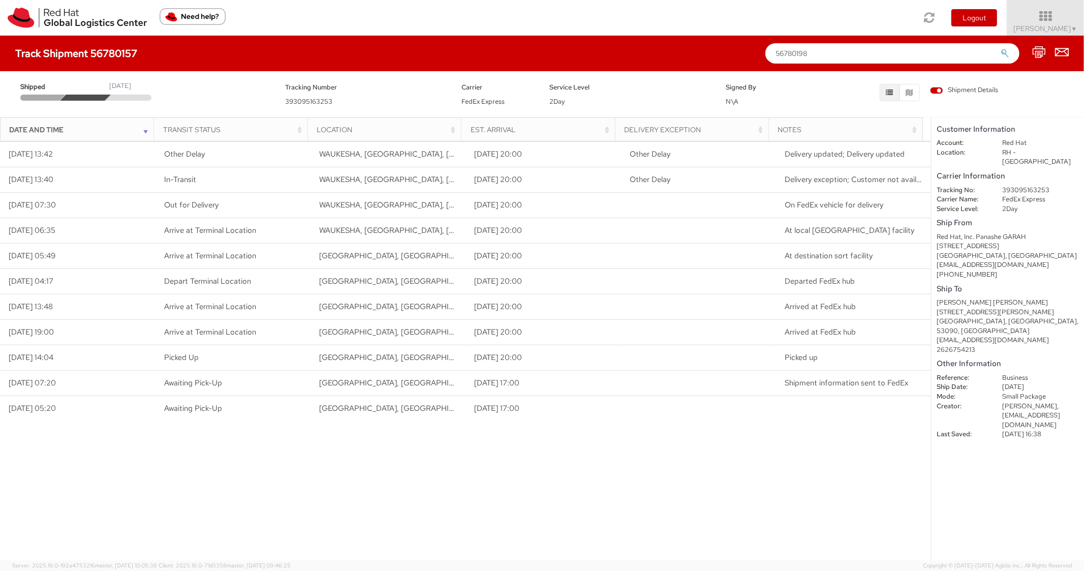
type input "56780198"
click at [1000, 48] on button "submit" at bounding box center [1004, 54] width 9 height 12
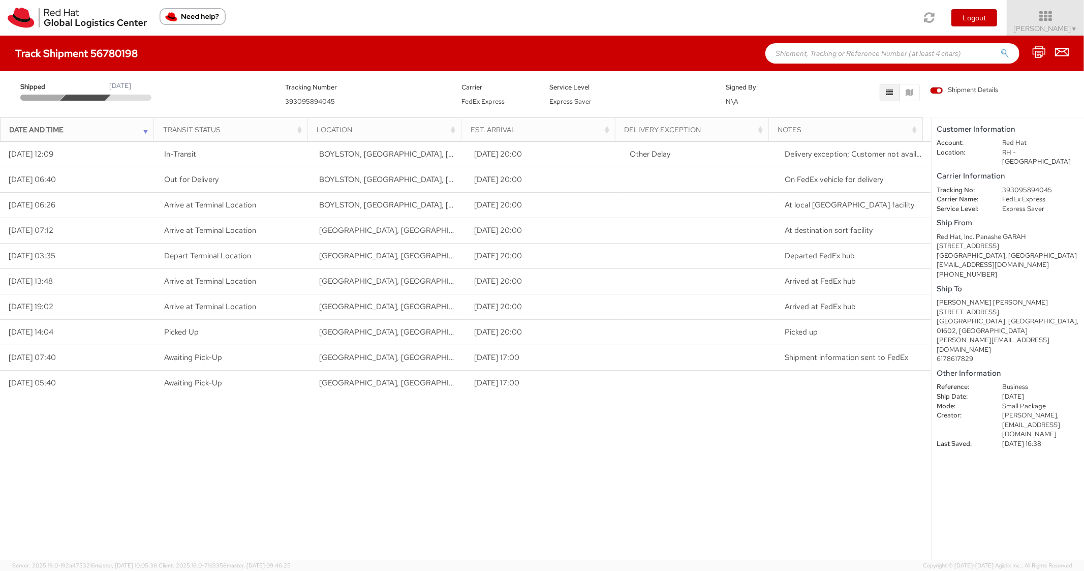
click at [1013, 185] on dd "393095894045" at bounding box center [1040, 190] width 92 height 10
copy dd "393095894045"
click at [866, 52] on input "text" at bounding box center [892, 53] width 254 height 20
type input "56780225"
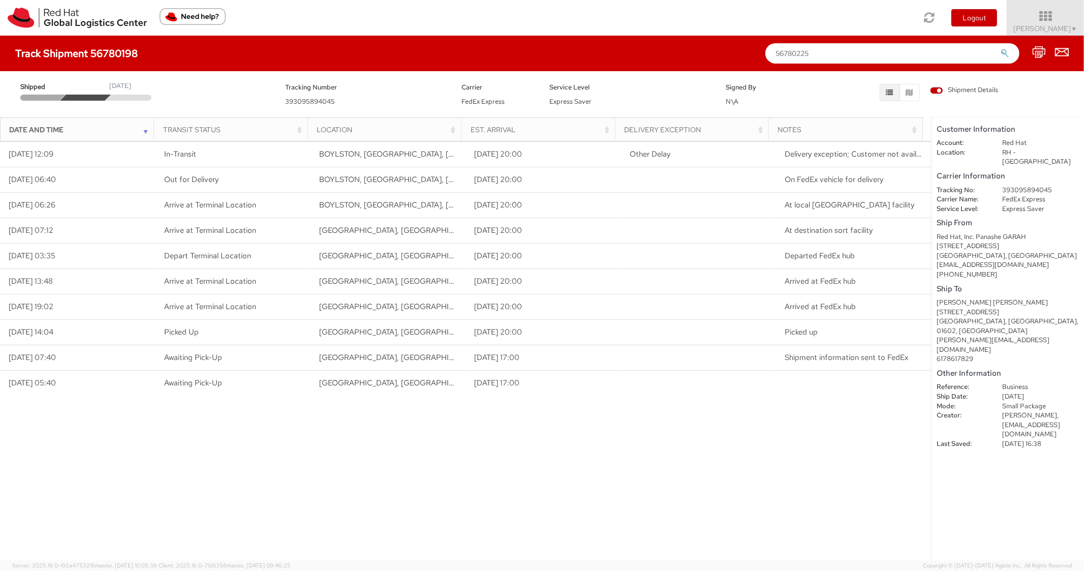
click at [1000, 48] on button "submit" at bounding box center [1004, 54] width 9 height 12
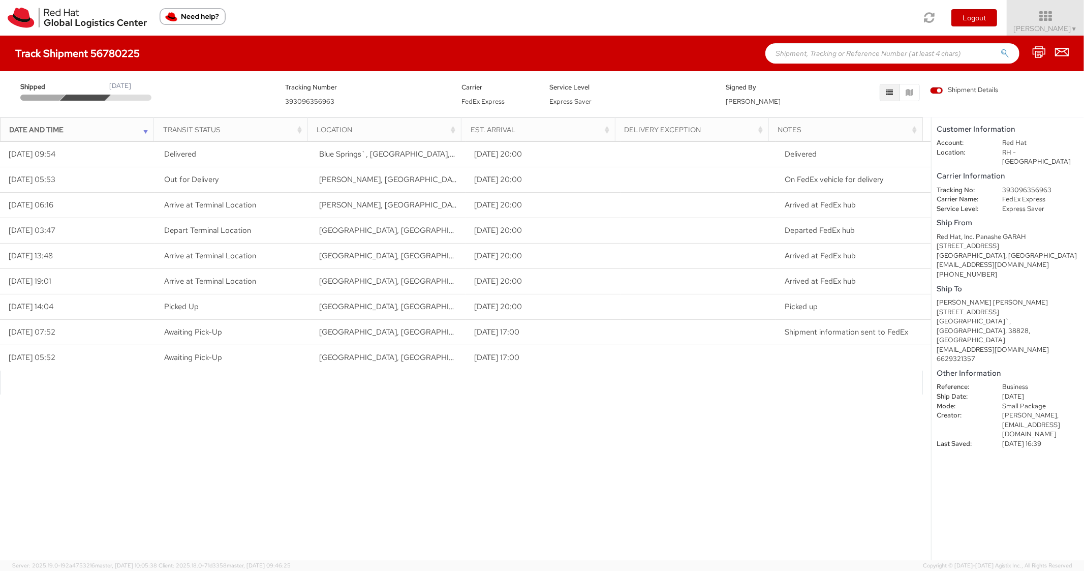
click at [798, 48] on input "text" at bounding box center [892, 53] width 254 height 20
type input "56780551"
click at [1000, 48] on button "submit" at bounding box center [1004, 54] width 9 height 12
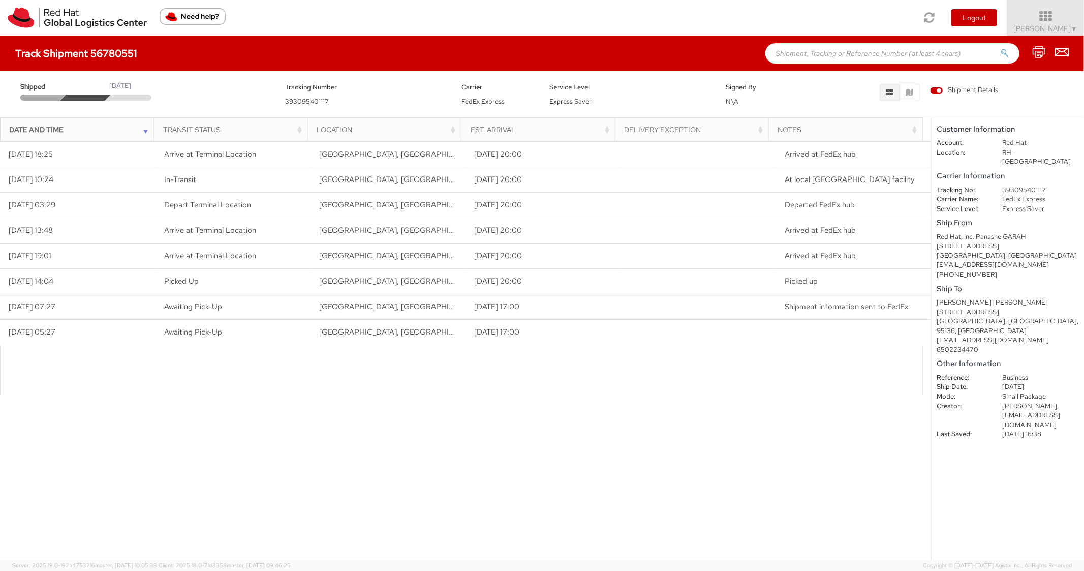
click at [827, 61] on input "text" at bounding box center [892, 53] width 254 height 20
type input "56780256"
click at [1000, 48] on button "submit" at bounding box center [1004, 54] width 9 height 12
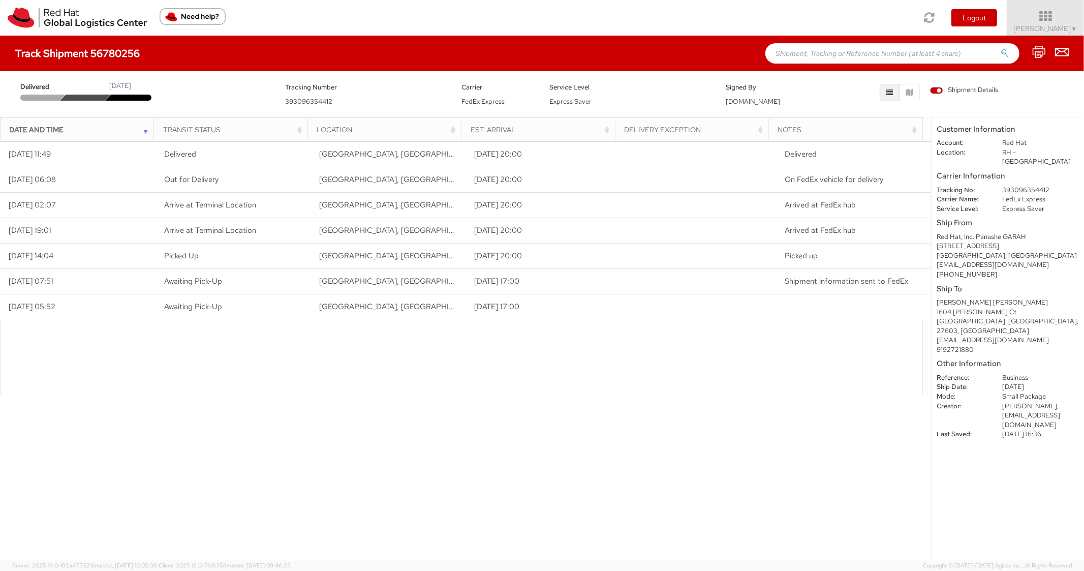
click at [803, 50] on input "text" at bounding box center [892, 53] width 254 height 20
type input "56748401"
click at [1000, 48] on button "submit" at bounding box center [1004, 54] width 9 height 12
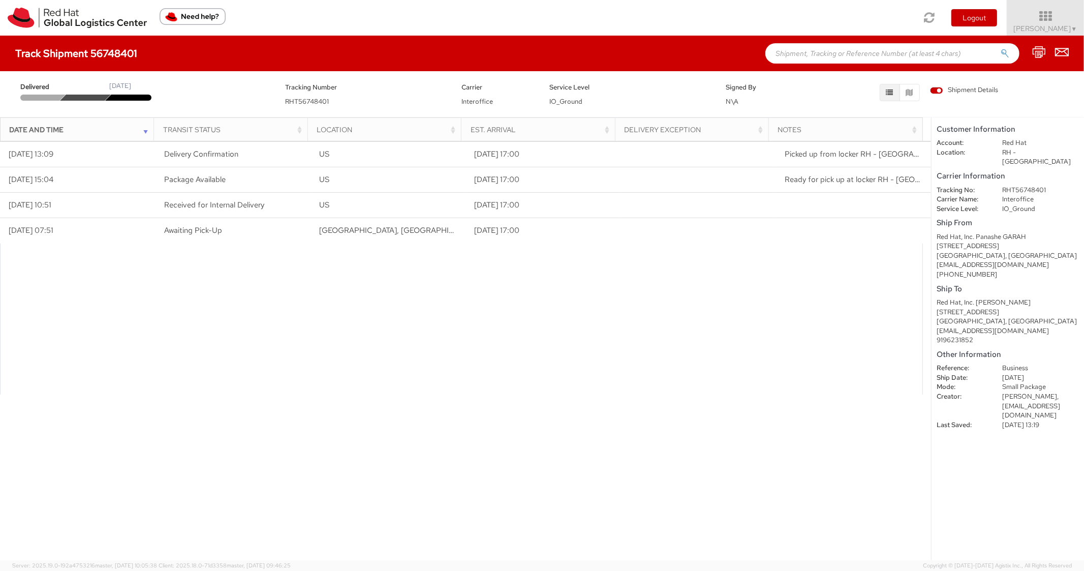
click at [815, 57] on input "text" at bounding box center [892, 53] width 254 height 20
type input "56780198"
click at [1000, 48] on button "submit" at bounding box center [1004, 54] width 9 height 12
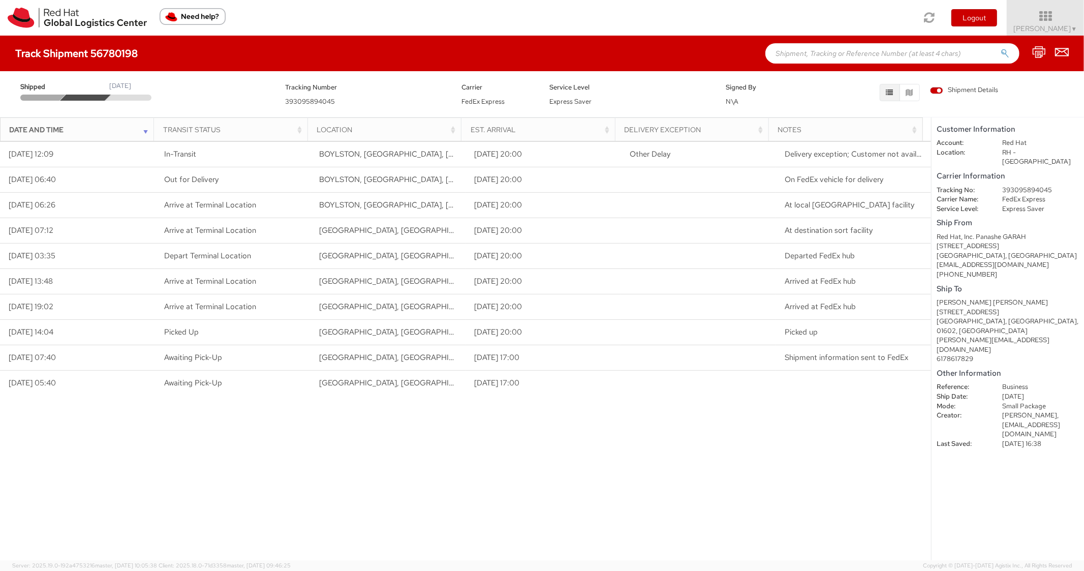
click at [797, 63] on input "text" at bounding box center [892, 53] width 254 height 20
type input "56780551"
click at [1000, 48] on button "submit" at bounding box center [1004, 54] width 9 height 12
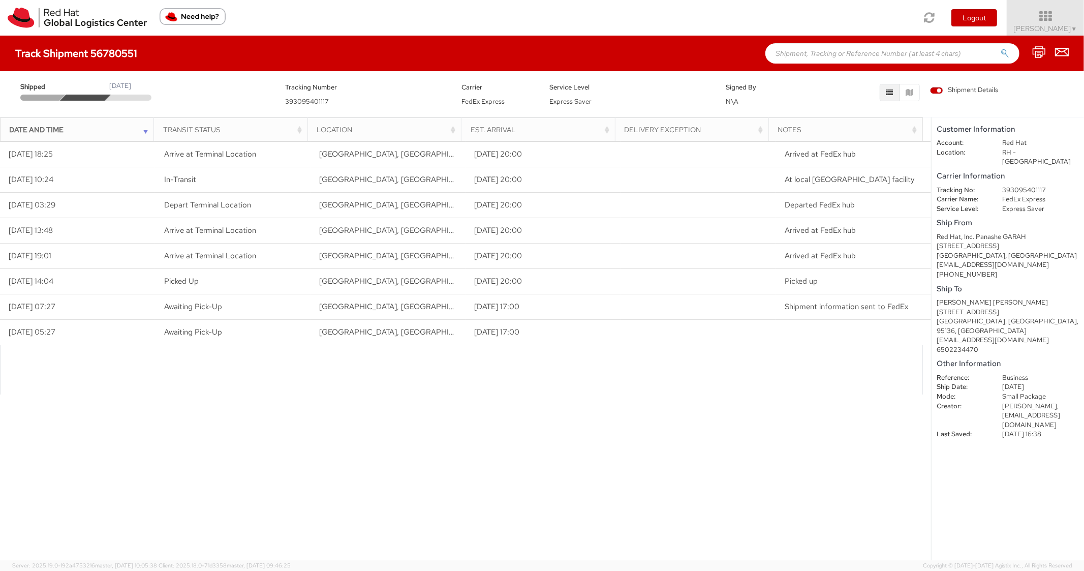
click at [787, 54] on input "text" at bounding box center [892, 53] width 254 height 20
type input "56780572"
click at [1000, 48] on button "submit" at bounding box center [1004, 54] width 9 height 12
